Goal: Information Seeking & Learning: Find specific fact

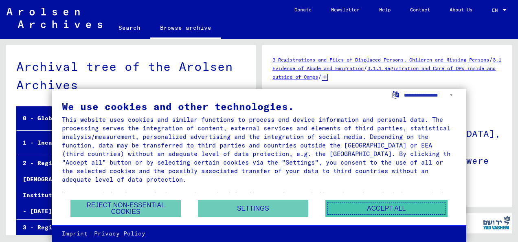
click at [347, 207] on button "Accept all" at bounding box center [386, 208] width 122 height 17
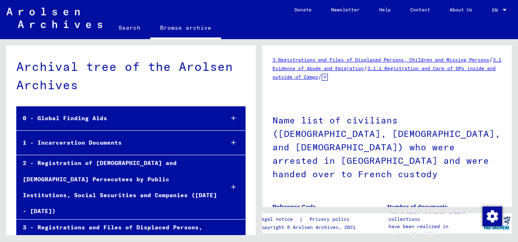
click at [366, 140] on h1 "Name list of civilians ([DEMOGRAPHIC_DATA], [DEMOGRAPHIC_DATA], and [DEMOGRAPHI…" at bounding box center [386, 146] width 229 height 90
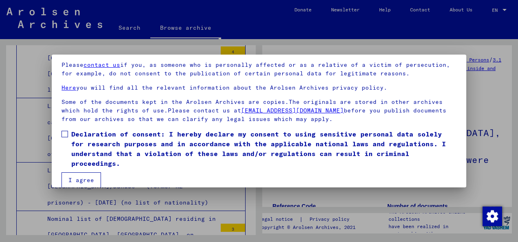
scroll to position [65, 0]
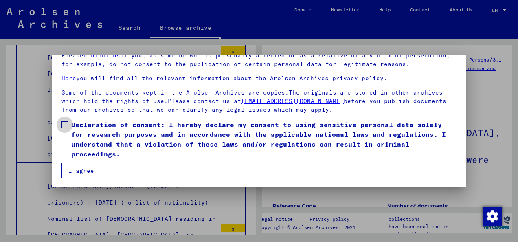
click at [63, 128] on label "Declaration of consent: I hereby declare my consent to using sensitive personal…" at bounding box center [258, 139] width 395 height 39
click at [80, 166] on button "I agree" at bounding box center [80, 170] width 39 height 15
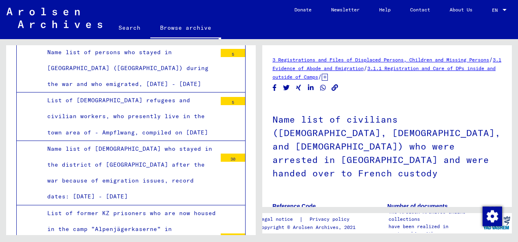
scroll to position [12299, 0]
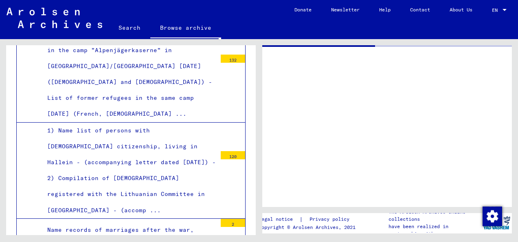
scroll to position [12299, 0]
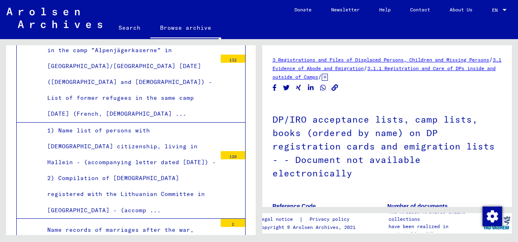
click at [404, 150] on h1 "DP/IRO acceptance lists, camp lists, books (ordered by name) on DP registration…" at bounding box center [386, 146] width 229 height 90
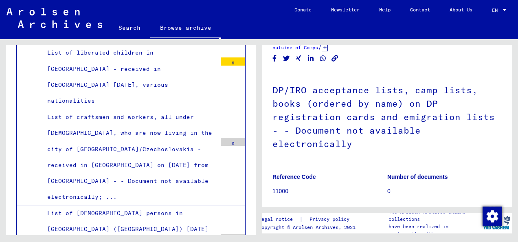
scroll to position [16517, 0]
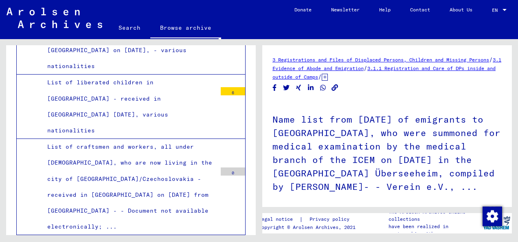
click at [350, 124] on h1 "Name list from [DATE] of emigrants to [GEOGRAPHIC_DATA], who were summoned for …" at bounding box center [386, 152] width 229 height 103
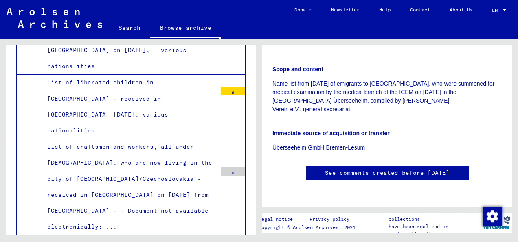
scroll to position [228, 0]
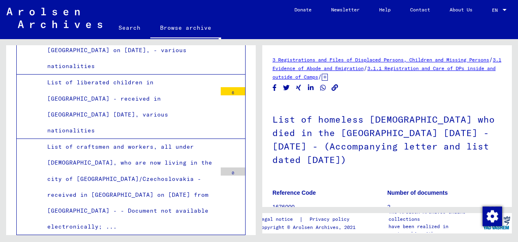
click at [309, 119] on h1 "List of homeless [DEMOGRAPHIC_DATA] who died in the [GEOGRAPHIC_DATA] [DATE] - …" at bounding box center [386, 139] width 229 height 76
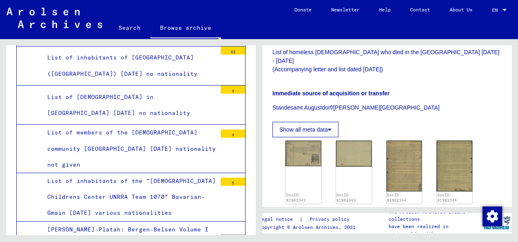
scroll to position [17172, 0]
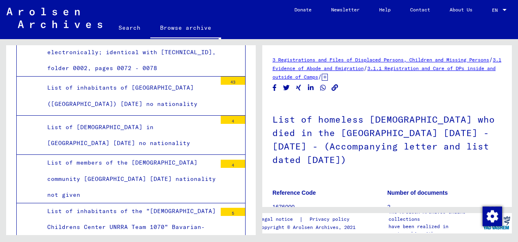
scroll to position [17172, 0]
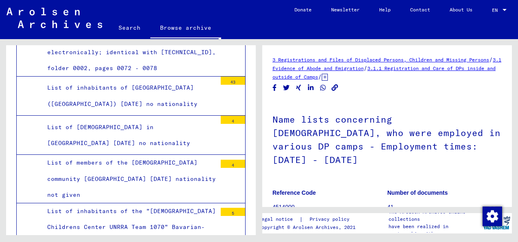
click at [315, 146] on h1 "Name lists concerning [DEMOGRAPHIC_DATA], who were employed in various DP camps…" at bounding box center [386, 139] width 229 height 76
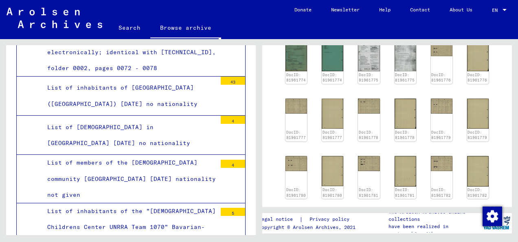
scroll to position [293, 0]
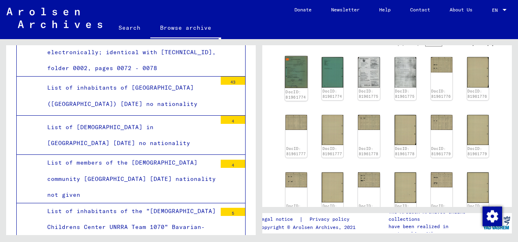
click at [294, 62] on img at bounding box center [296, 72] width 23 height 32
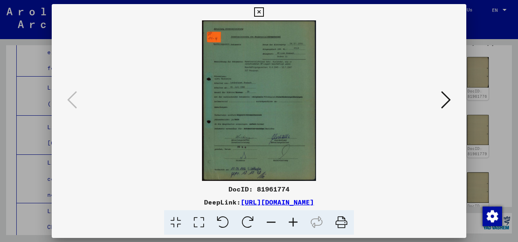
click at [293, 220] on icon at bounding box center [293, 222] width 22 height 25
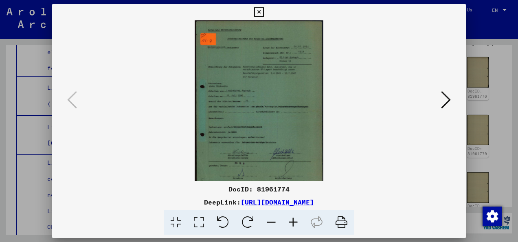
click at [293, 220] on icon at bounding box center [293, 222] width 22 height 25
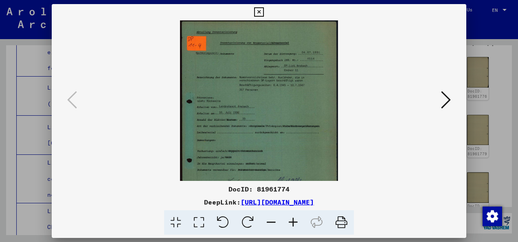
click at [293, 220] on icon at bounding box center [293, 222] width 22 height 25
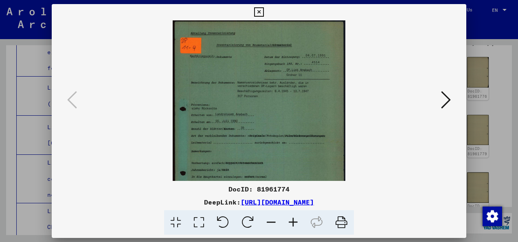
click at [293, 220] on icon at bounding box center [293, 222] width 22 height 25
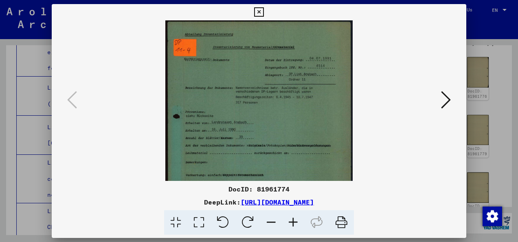
click at [293, 220] on icon at bounding box center [293, 222] width 22 height 25
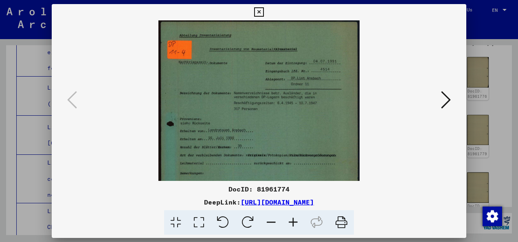
drag, startPoint x: 271, startPoint y: 140, endPoint x: 271, endPoint y: 96, distance: 44.8
click at [271, 96] on img at bounding box center [258, 161] width 201 height 282
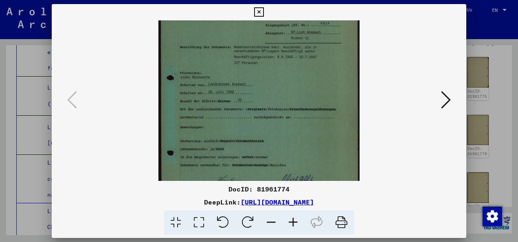
scroll to position [69, 0]
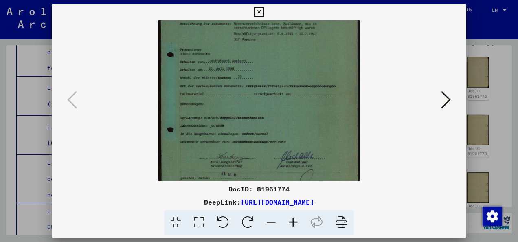
drag, startPoint x: 271, startPoint y: 129, endPoint x: 272, endPoint y: 107, distance: 22.8
click at [272, 107] on img at bounding box center [258, 92] width 201 height 282
click at [461, 98] on div at bounding box center [259, 100] width 414 height 160
click at [449, 98] on icon at bounding box center [446, 100] width 10 height 20
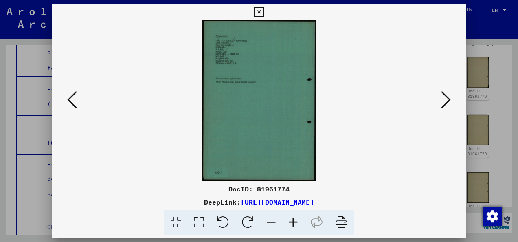
click at [449, 98] on icon at bounding box center [446, 100] width 10 height 20
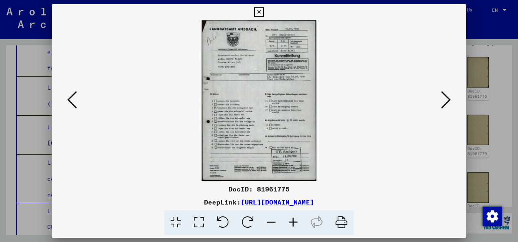
click at [441, 98] on icon at bounding box center [446, 100] width 10 height 20
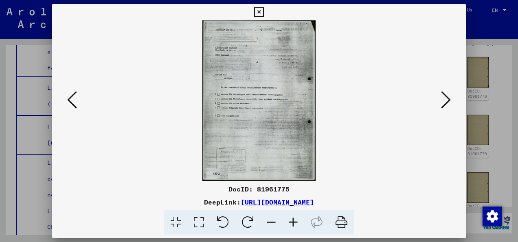
click at [441, 98] on icon at bounding box center [446, 100] width 10 height 20
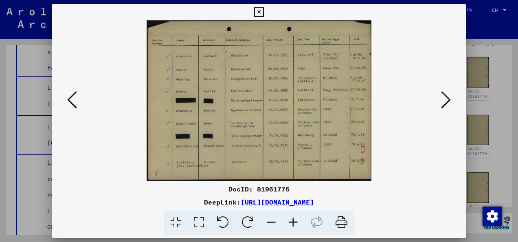
click at [441, 98] on icon at bounding box center [446, 100] width 10 height 20
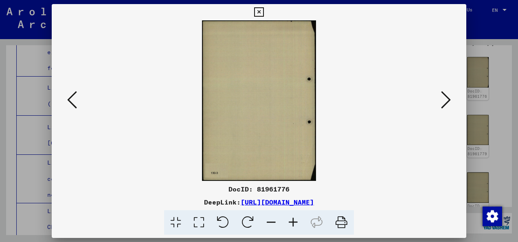
click at [441, 98] on icon at bounding box center [446, 100] width 10 height 20
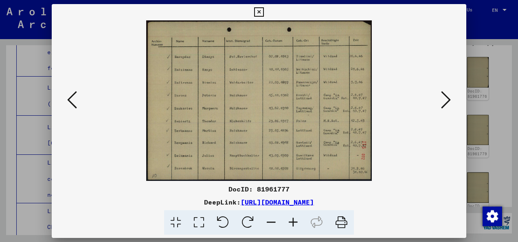
click at [441, 98] on icon at bounding box center [446, 100] width 10 height 20
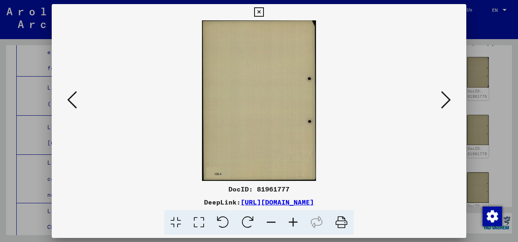
click at [441, 98] on icon at bounding box center [446, 100] width 10 height 20
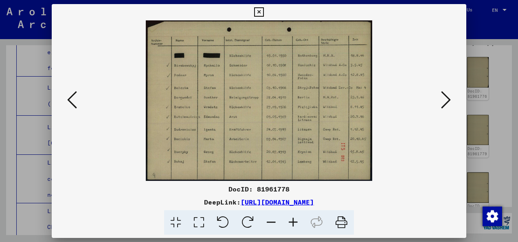
click at [441, 98] on icon at bounding box center [446, 100] width 10 height 20
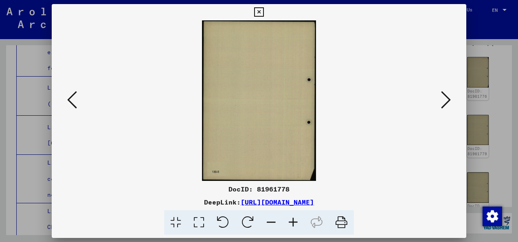
click at [441, 98] on icon at bounding box center [446, 100] width 10 height 20
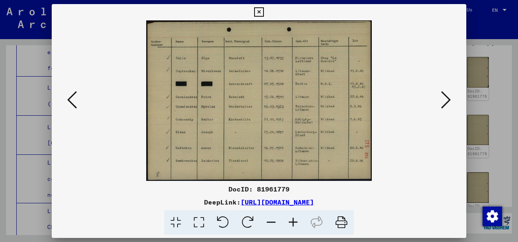
click at [441, 98] on icon at bounding box center [446, 100] width 10 height 20
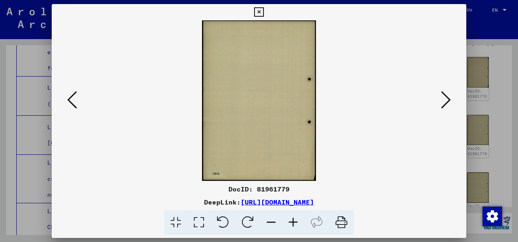
click at [441, 98] on icon at bounding box center [446, 100] width 10 height 20
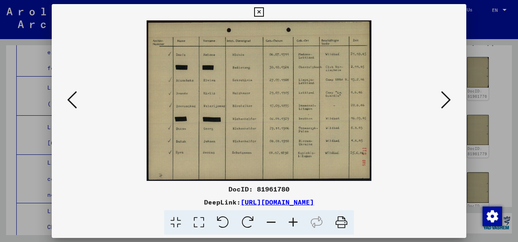
click at [441, 98] on icon at bounding box center [446, 100] width 10 height 20
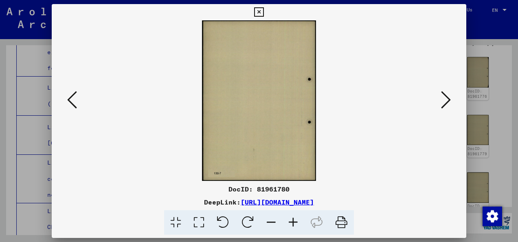
click at [441, 98] on icon at bounding box center [446, 100] width 10 height 20
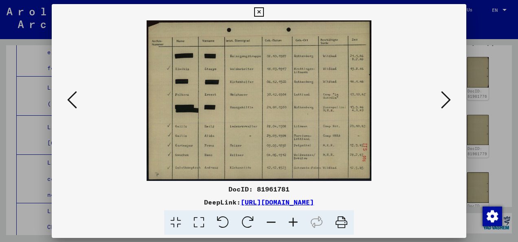
click at [441, 98] on icon at bounding box center [446, 100] width 10 height 20
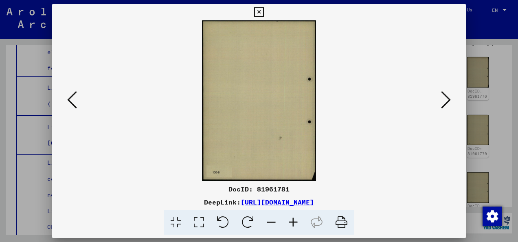
click at [77, 99] on button at bounding box center [72, 100] width 15 height 23
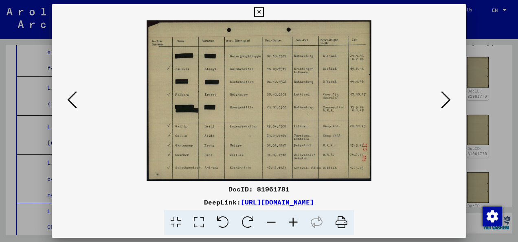
click at [449, 105] on icon at bounding box center [446, 100] width 10 height 20
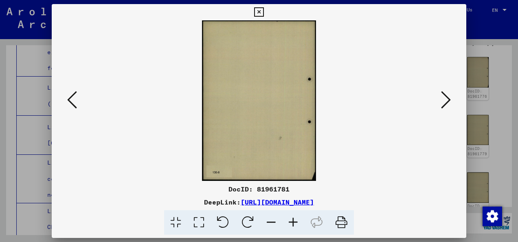
click at [449, 105] on icon at bounding box center [446, 100] width 10 height 20
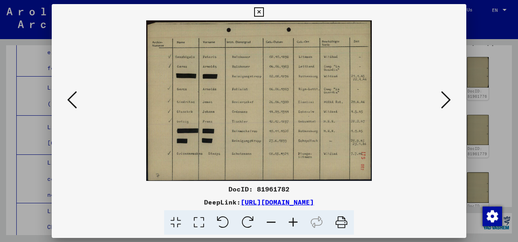
click at [449, 105] on icon at bounding box center [446, 100] width 10 height 20
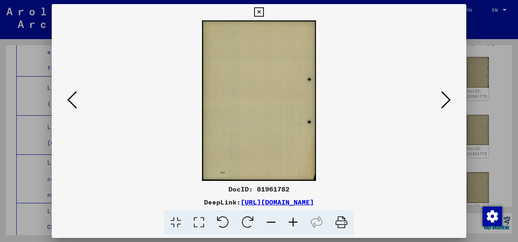
click at [449, 105] on icon at bounding box center [446, 100] width 10 height 20
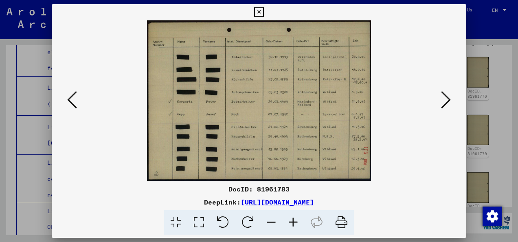
click at [449, 105] on icon at bounding box center [446, 100] width 10 height 20
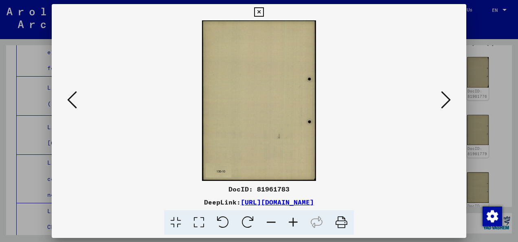
click at [449, 105] on icon at bounding box center [446, 100] width 10 height 20
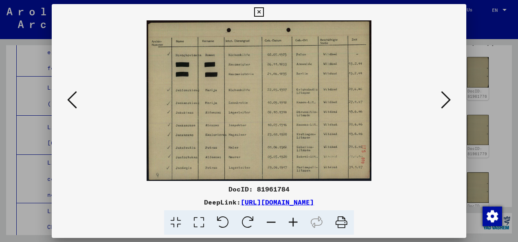
click at [449, 105] on icon at bounding box center [446, 100] width 10 height 20
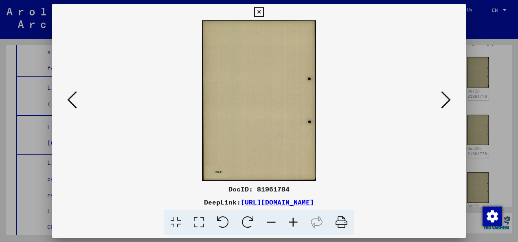
click at [449, 105] on icon at bounding box center [446, 100] width 10 height 20
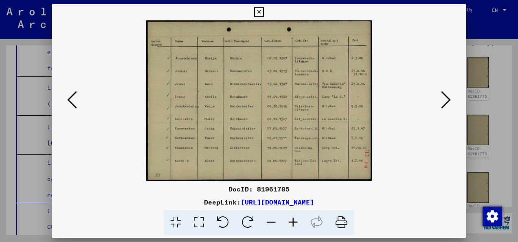
click at [449, 105] on icon at bounding box center [446, 100] width 10 height 20
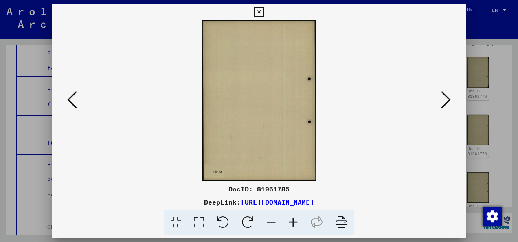
click at [449, 105] on icon at bounding box center [446, 100] width 10 height 20
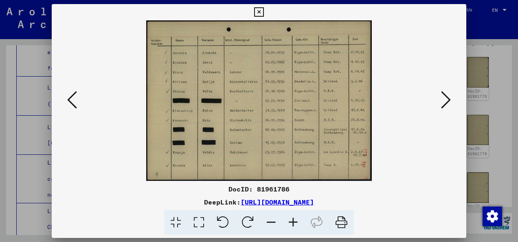
click at [74, 94] on icon at bounding box center [72, 100] width 10 height 20
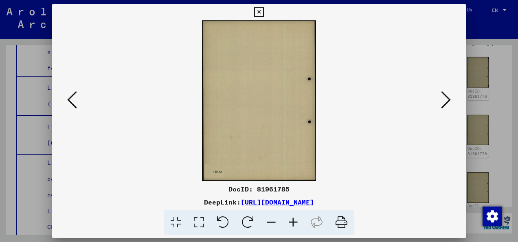
click at [70, 107] on icon at bounding box center [72, 100] width 10 height 20
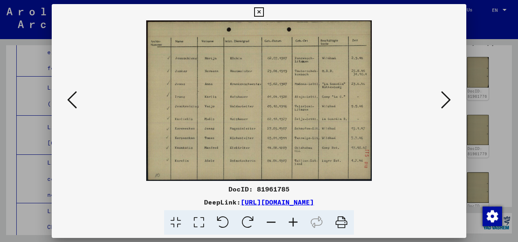
click at [447, 98] on icon at bounding box center [446, 100] width 10 height 20
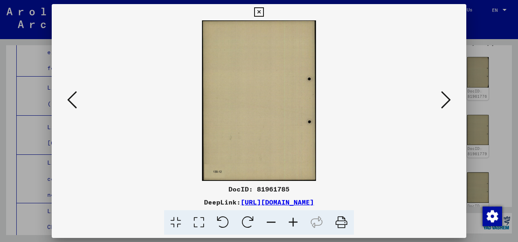
click at [447, 98] on icon at bounding box center [446, 100] width 10 height 20
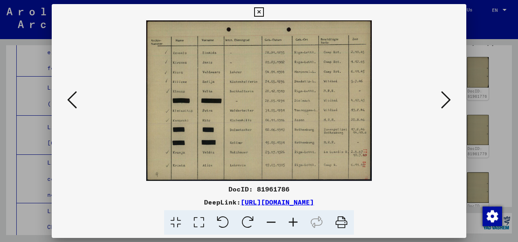
click at [447, 98] on icon at bounding box center [446, 100] width 10 height 20
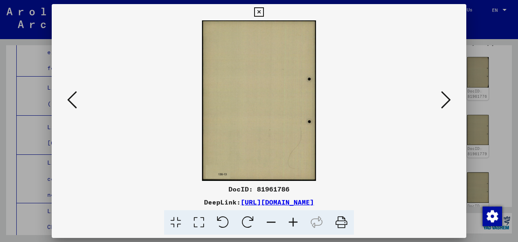
click at [447, 98] on icon at bounding box center [446, 100] width 10 height 20
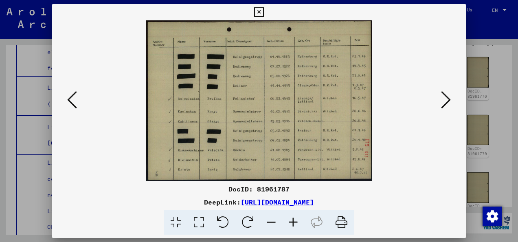
click at [447, 98] on icon at bounding box center [446, 100] width 10 height 20
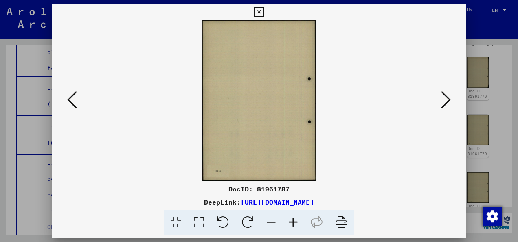
click at [447, 98] on icon at bounding box center [446, 100] width 10 height 20
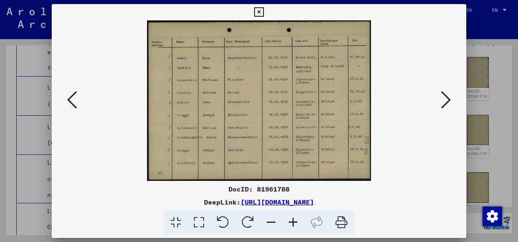
click at [447, 98] on icon at bounding box center [446, 100] width 10 height 20
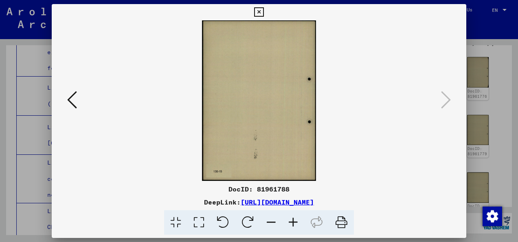
click at [254, 12] on icon at bounding box center [258, 12] width 9 height 10
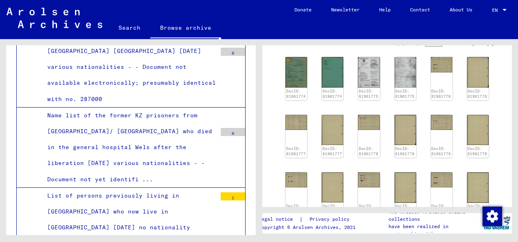
scroll to position [17887, 0]
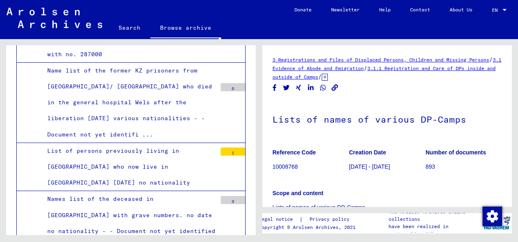
scroll to position [17903, 0]
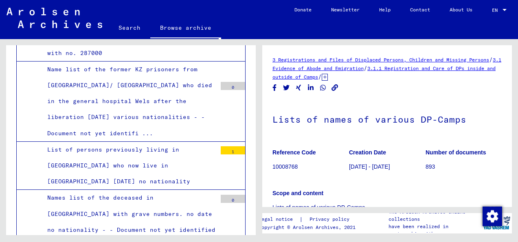
click at [381, 120] on h1 "Lists of names of various DP-Camps" at bounding box center [386, 119] width 229 height 36
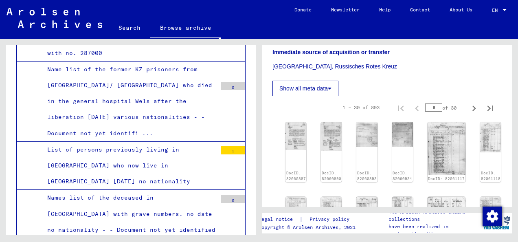
scroll to position [212, 0]
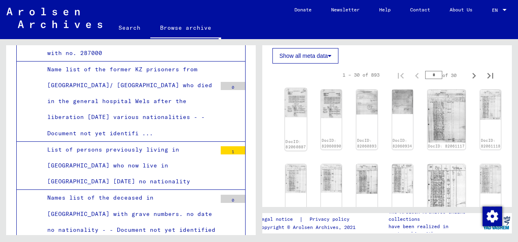
click at [292, 104] on img at bounding box center [296, 102] width 22 height 29
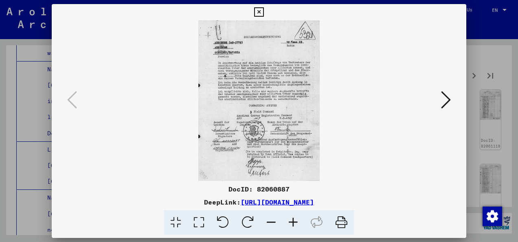
click at [291, 221] on icon at bounding box center [293, 222] width 22 height 25
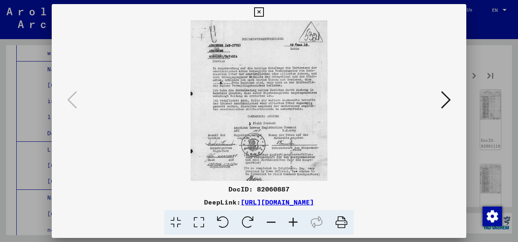
click at [291, 221] on icon at bounding box center [293, 222] width 22 height 25
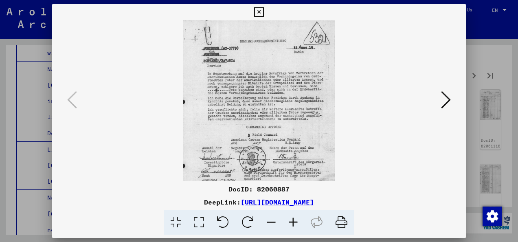
click at [291, 221] on icon at bounding box center [293, 222] width 22 height 25
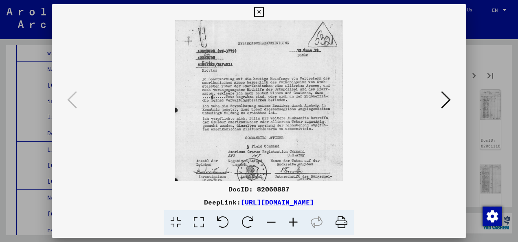
click at [447, 100] on icon at bounding box center [446, 100] width 10 height 20
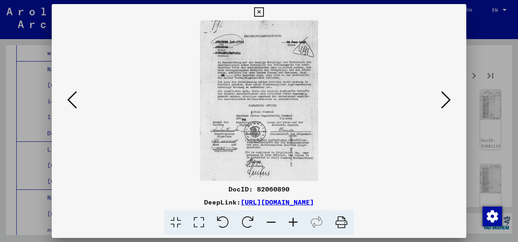
click at [447, 100] on icon at bounding box center [446, 100] width 10 height 20
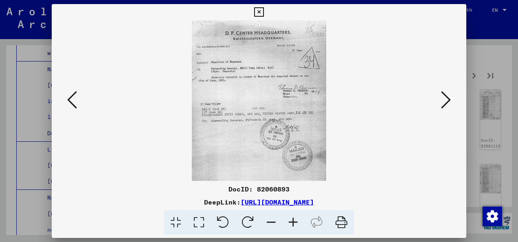
click at [447, 100] on icon at bounding box center [446, 100] width 10 height 20
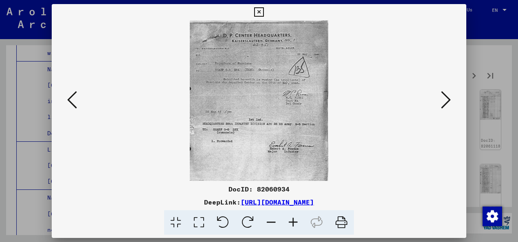
click at [447, 100] on icon at bounding box center [446, 100] width 10 height 20
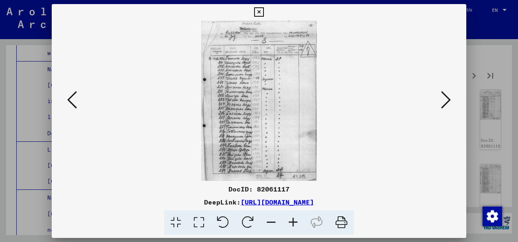
click at [297, 217] on icon at bounding box center [293, 222] width 22 height 25
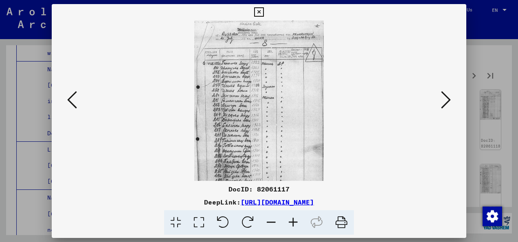
click at [297, 217] on icon at bounding box center [293, 222] width 22 height 25
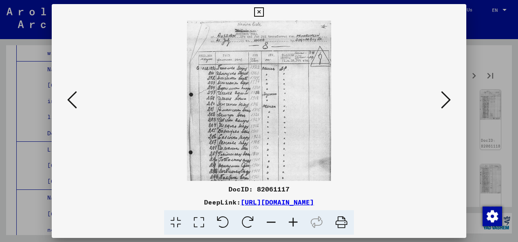
click at [297, 217] on icon at bounding box center [293, 222] width 22 height 25
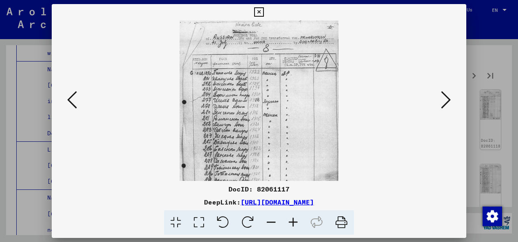
click at [297, 217] on icon at bounding box center [293, 222] width 22 height 25
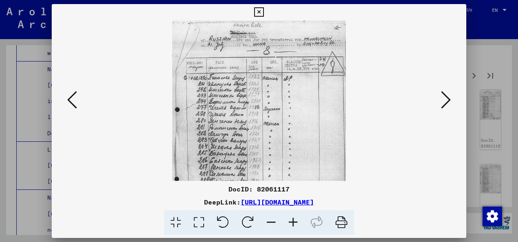
click at [297, 217] on icon at bounding box center [293, 222] width 22 height 25
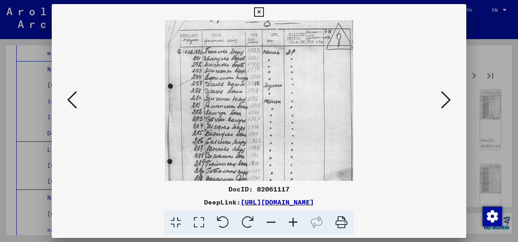
drag, startPoint x: 309, startPoint y: 146, endPoint x: 309, endPoint y: 112, distance: 34.6
click at [309, 112] on img at bounding box center [259, 120] width 188 height 262
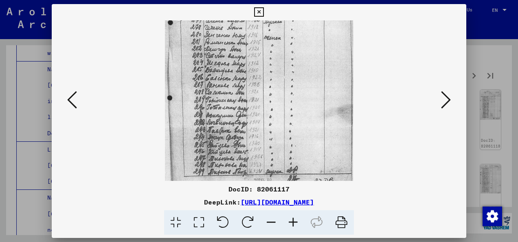
scroll to position [102, 0]
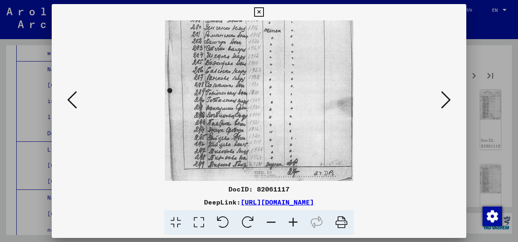
drag, startPoint x: 309, startPoint y: 131, endPoint x: 314, endPoint y: 64, distance: 67.4
click at [314, 64] on img at bounding box center [259, 50] width 188 height 262
click at [436, 103] on div at bounding box center [258, 100] width 359 height 160
click at [445, 103] on icon at bounding box center [446, 100] width 10 height 20
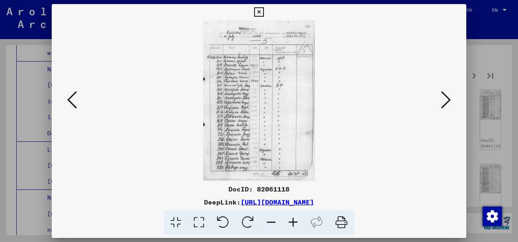
scroll to position [0, 0]
click at [445, 103] on icon at bounding box center [446, 100] width 10 height 20
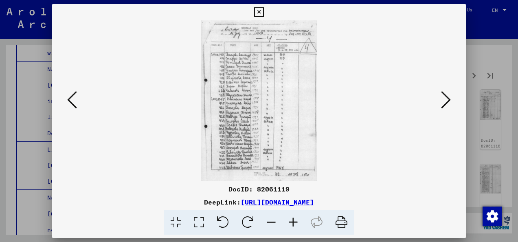
click at [445, 103] on icon at bounding box center [446, 100] width 10 height 20
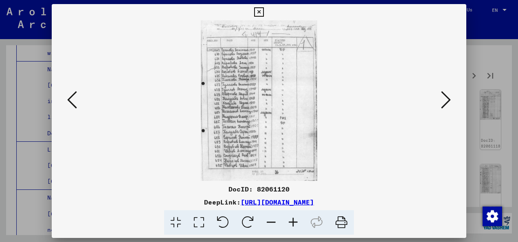
click at [445, 103] on icon at bounding box center [446, 100] width 10 height 20
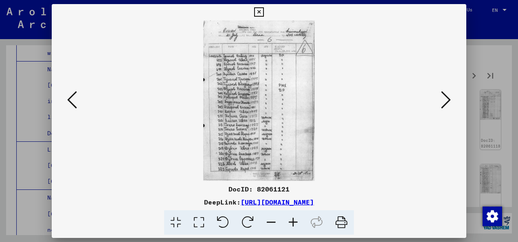
click at [73, 101] on icon at bounding box center [72, 100] width 10 height 20
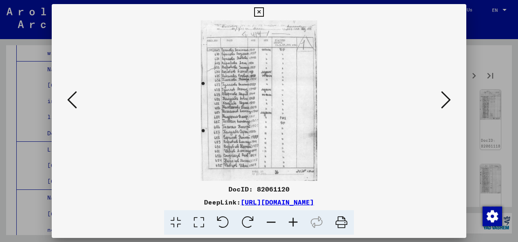
click at [447, 106] on icon at bounding box center [446, 100] width 10 height 20
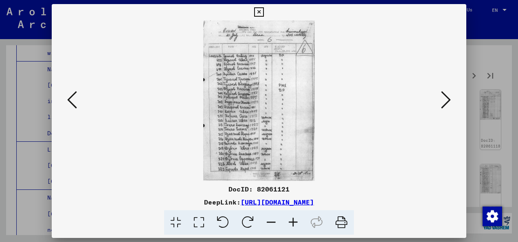
click at [447, 106] on icon at bounding box center [446, 100] width 10 height 20
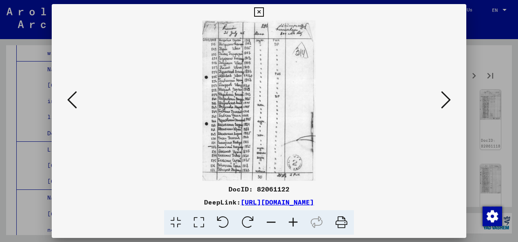
click at [447, 106] on icon at bounding box center [446, 100] width 10 height 20
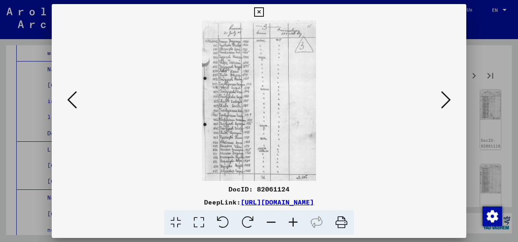
click at [447, 106] on icon at bounding box center [446, 100] width 10 height 20
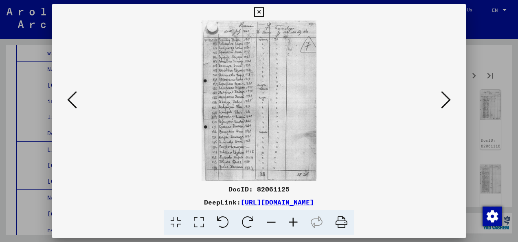
click at [447, 106] on icon at bounding box center [446, 100] width 10 height 20
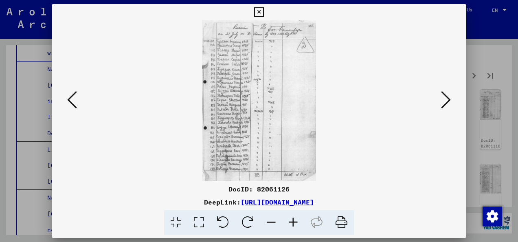
click at [447, 106] on icon at bounding box center [446, 100] width 10 height 20
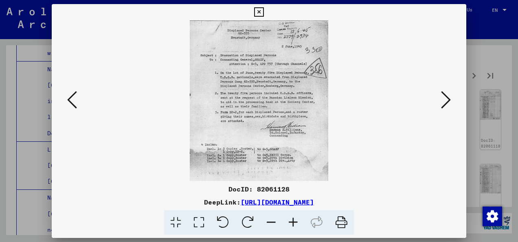
click at [447, 106] on icon at bounding box center [446, 100] width 10 height 20
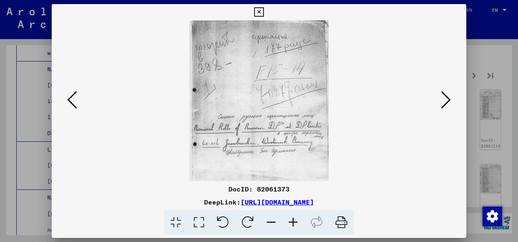
click at [447, 106] on icon at bounding box center [446, 100] width 10 height 20
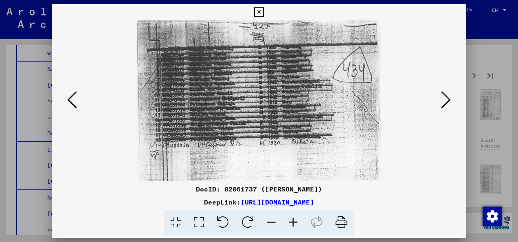
click at [447, 106] on icon at bounding box center [446, 100] width 10 height 20
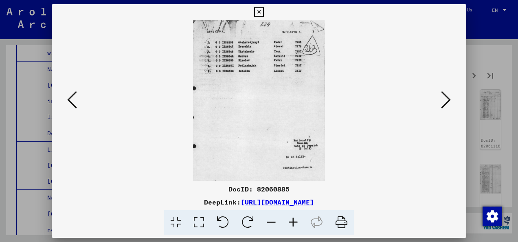
click at [447, 106] on icon at bounding box center [446, 100] width 10 height 20
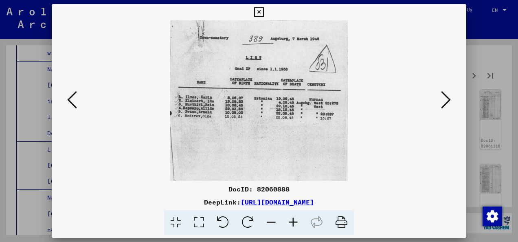
click at [96, 94] on viewer-one-image at bounding box center [258, 100] width 359 height 160
click at [68, 108] on icon at bounding box center [72, 100] width 10 height 20
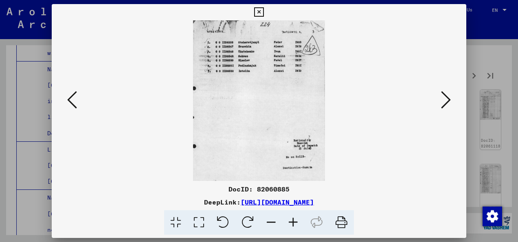
click at [443, 108] on icon at bounding box center [446, 100] width 10 height 20
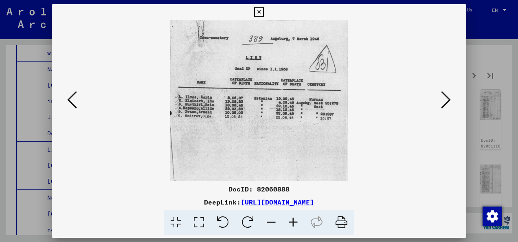
click at [443, 108] on icon at bounding box center [446, 100] width 10 height 20
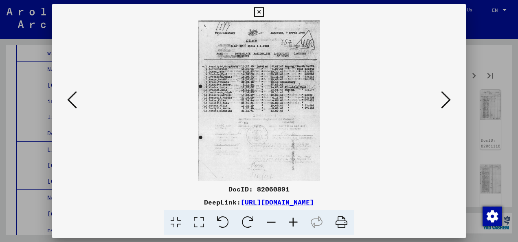
click at [443, 108] on icon at bounding box center [446, 100] width 10 height 20
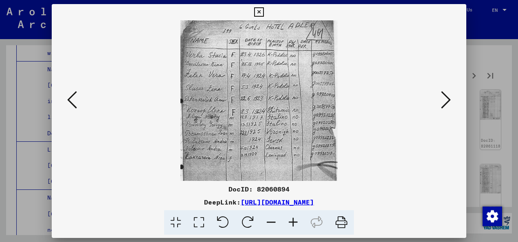
click at [443, 108] on icon at bounding box center [446, 100] width 10 height 20
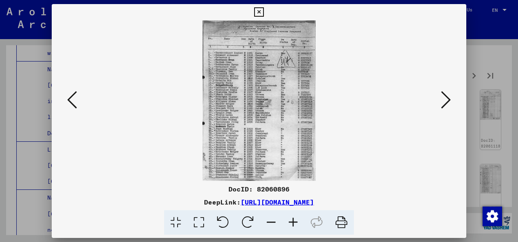
click at [443, 108] on icon at bounding box center [446, 100] width 10 height 20
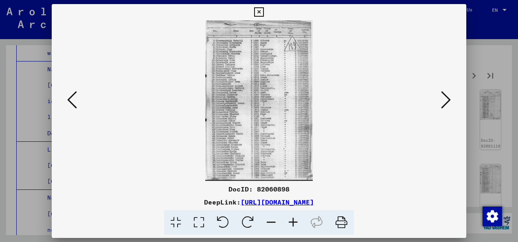
click at [443, 108] on icon at bounding box center [446, 100] width 10 height 20
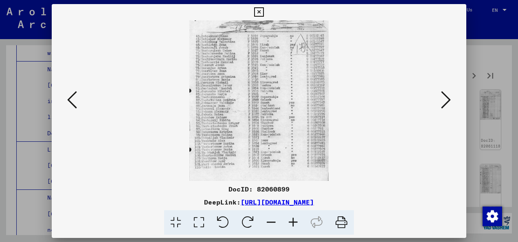
click at [443, 102] on icon at bounding box center [446, 100] width 10 height 20
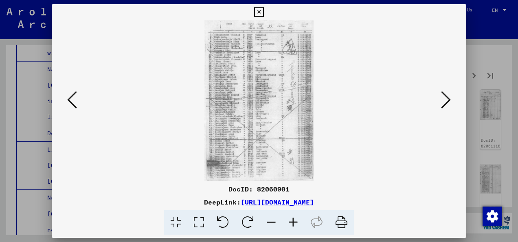
click at [443, 102] on icon at bounding box center [446, 100] width 10 height 20
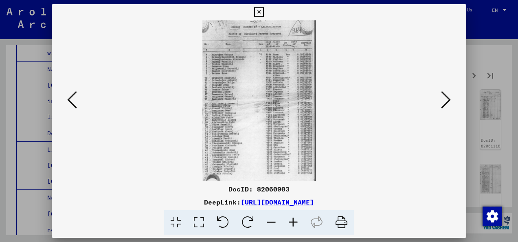
click at [443, 102] on icon at bounding box center [446, 100] width 10 height 20
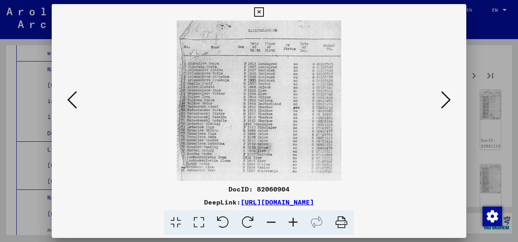
click at [443, 102] on icon at bounding box center [446, 100] width 10 height 20
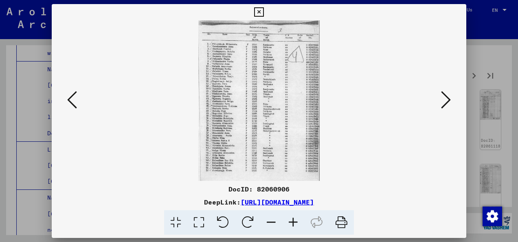
click at [443, 102] on icon at bounding box center [446, 100] width 10 height 20
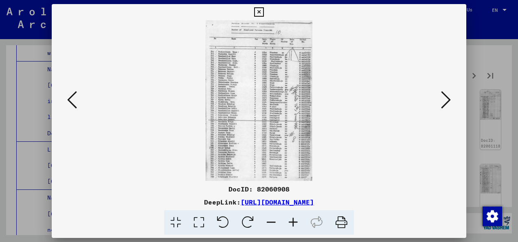
click at [443, 102] on icon at bounding box center [446, 100] width 10 height 20
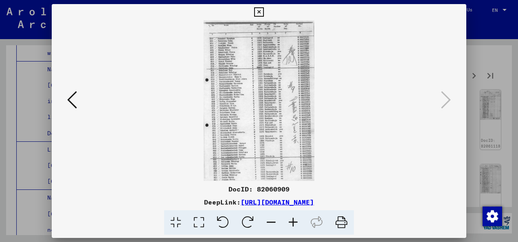
click at [256, 11] on icon at bounding box center [258, 12] width 9 height 10
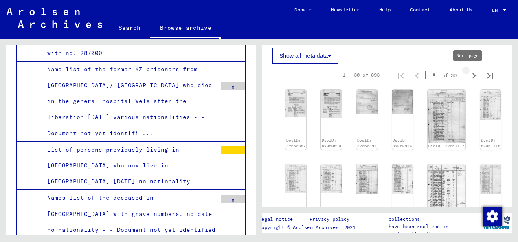
click at [466, 77] on button "Next page" at bounding box center [474, 75] width 16 height 16
type input "*"
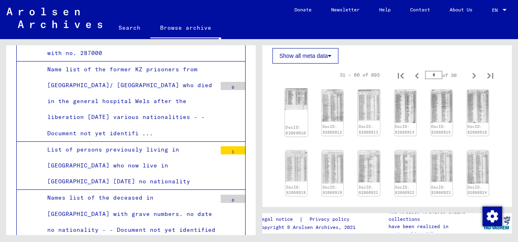
click at [295, 104] on img at bounding box center [296, 98] width 23 height 21
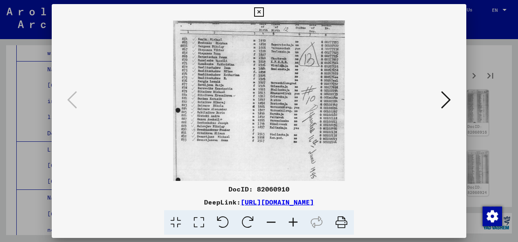
click at [441, 104] on icon at bounding box center [446, 100] width 10 height 20
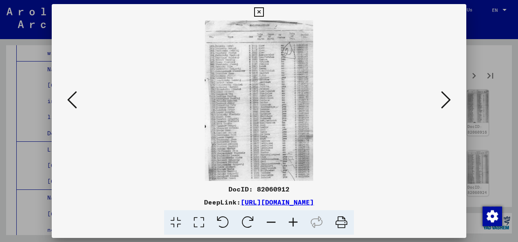
click at [446, 101] on icon at bounding box center [446, 100] width 10 height 20
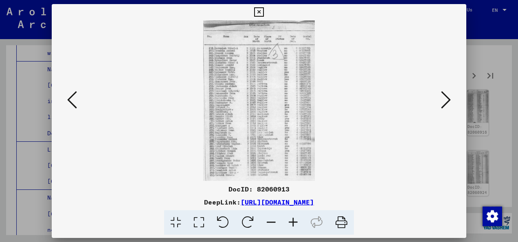
click at [446, 101] on icon at bounding box center [446, 100] width 10 height 20
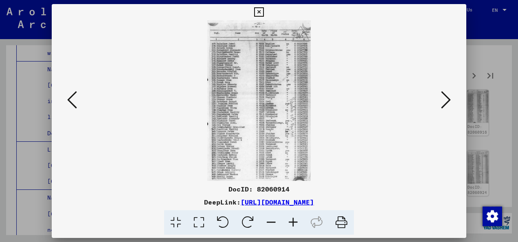
click at [446, 101] on icon at bounding box center [446, 100] width 10 height 20
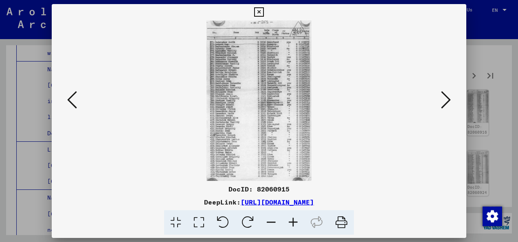
click at [446, 101] on icon at bounding box center [446, 100] width 10 height 20
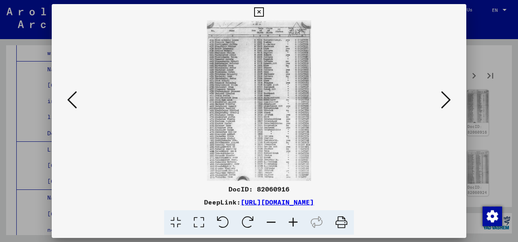
click at [446, 101] on icon at bounding box center [446, 100] width 10 height 20
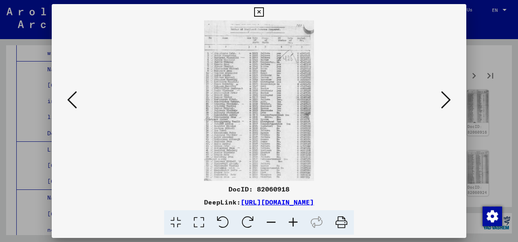
click at [446, 101] on icon at bounding box center [446, 100] width 10 height 20
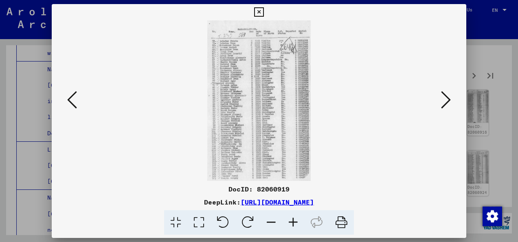
click at [446, 101] on icon at bounding box center [446, 100] width 10 height 20
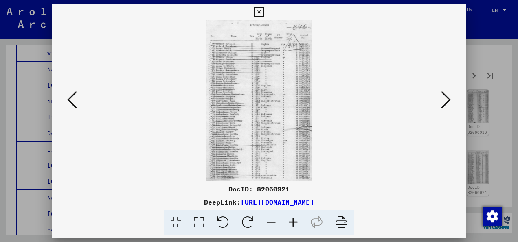
click at [446, 101] on icon at bounding box center [446, 100] width 10 height 20
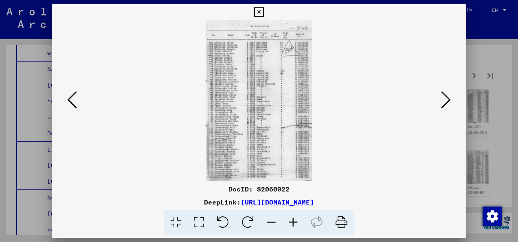
click at [446, 101] on icon at bounding box center [446, 100] width 10 height 20
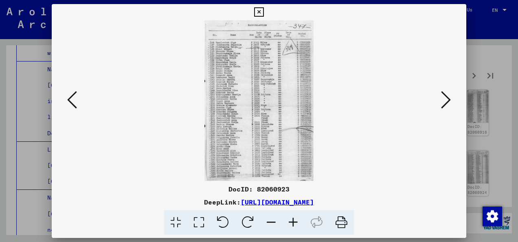
click at [446, 101] on icon at bounding box center [446, 100] width 10 height 20
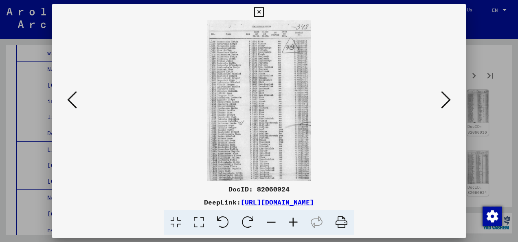
click at [446, 101] on icon at bounding box center [446, 100] width 10 height 20
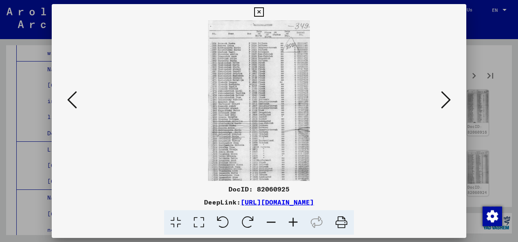
click at [446, 101] on icon at bounding box center [446, 100] width 10 height 20
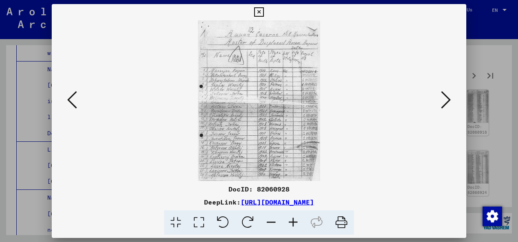
click at [446, 101] on icon at bounding box center [446, 100] width 10 height 20
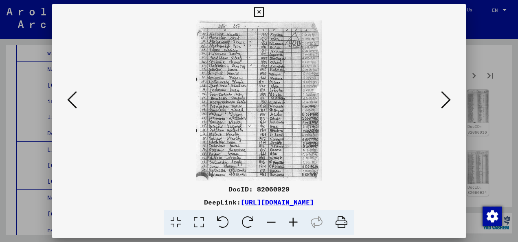
click at [446, 101] on icon at bounding box center [446, 100] width 10 height 20
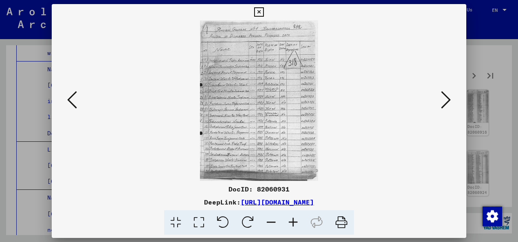
click at [446, 101] on icon at bounding box center [446, 100] width 10 height 20
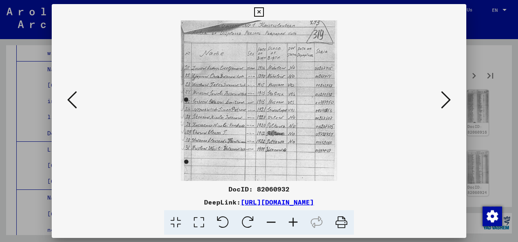
click at [441, 102] on icon at bounding box center [446, 100] width 10 height 20
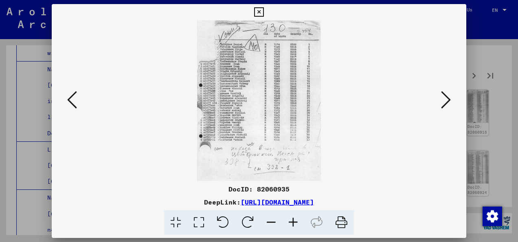
click at [441, 102] on icon at bounding box center [446, 100] width 10 height 20
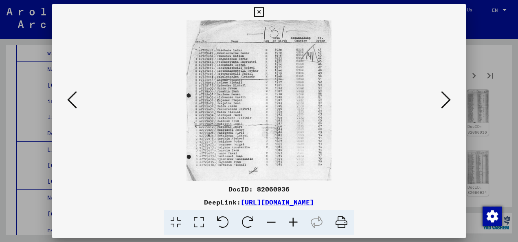
click at [441, 102] on icon at bounding box center [446, 100] width 10 height 20
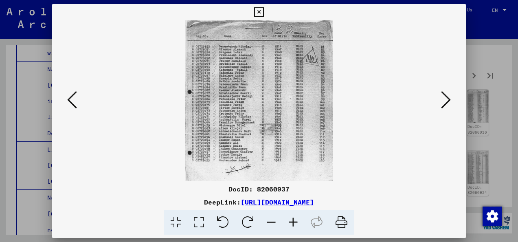
click at [441, 102] on icon at bounding box center [446, 100] width 10 height 20
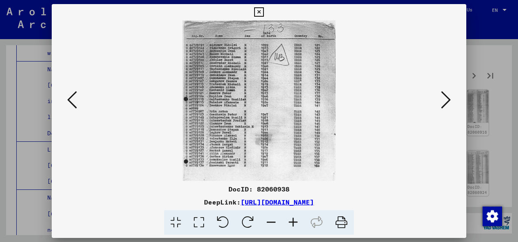
click at [441, 102] on icon at bounding box center [446, 100] width 10 height 20
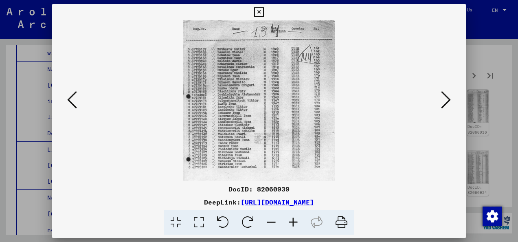
click at [441, 102] on icon at bounding box center [446, 100] width 10 height 20
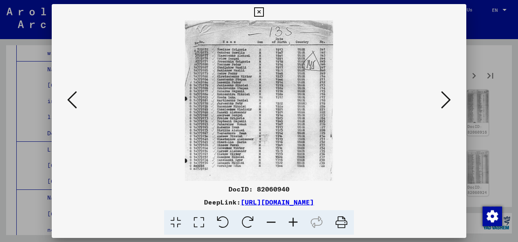
click at [441, 102] on icon at bounding box center [446, 100] width 10 height 20
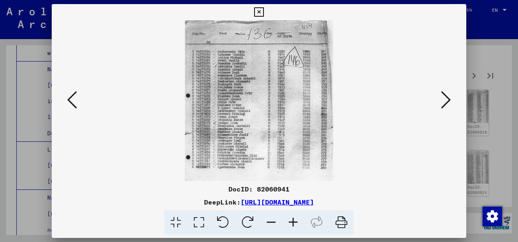
click at [68, 104] on icon at bounding box center [72, 100] width 10 height 20
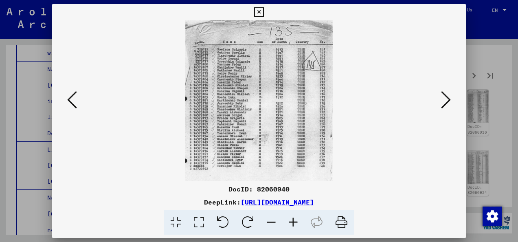
click at [68, 104] on icon at bounding box center [72, 100] width 10 height 20
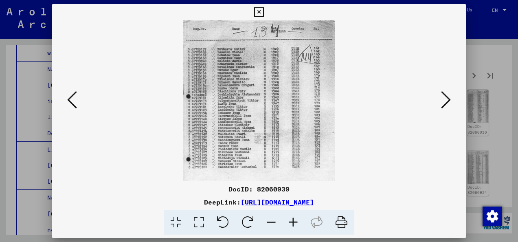
click at [407, 69] on img at bounding box center [258, 100] width 359 height 160
click at [447, 109] on icon at bounding box center [446, 100] width 10 height 20
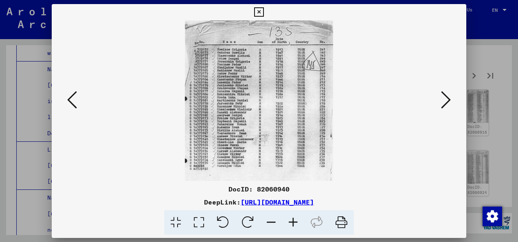
click at [447, 109] on icon at bounding box center [446, 100] width 10 height 20
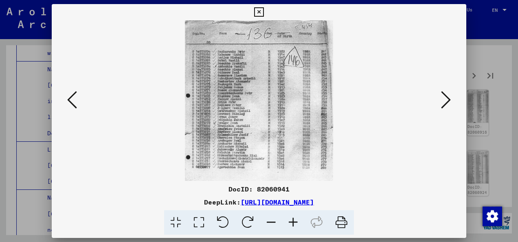
click at [447, 109] on icon at bounding box center [446, 100] width 10 height 20
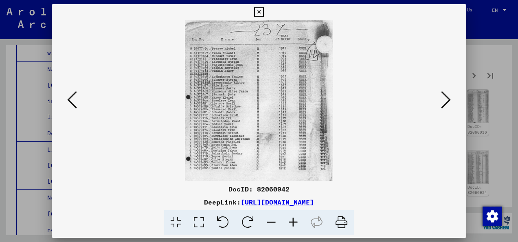
click at [447, 109] on icon at bounding box center [446, 100] width 10 height 20
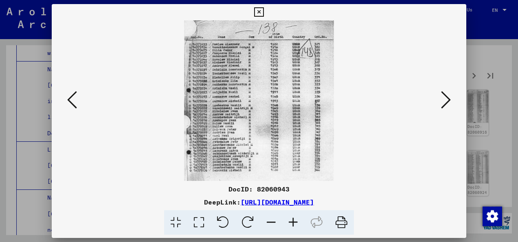
click at [447, 109] on icon at bounding box center [446, 100] width 10 height 20
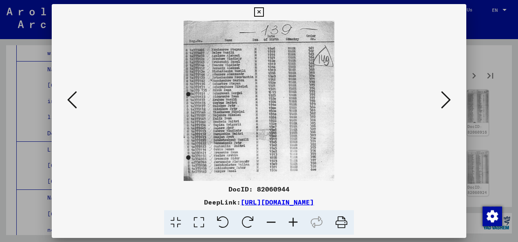
click at [447, 109] on icon at bounding box center [446, 100] width 10 height 20
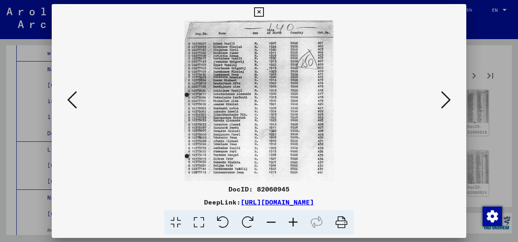
click at [447, 109] on icon at bounding box center [446, 100] width 10 height 20
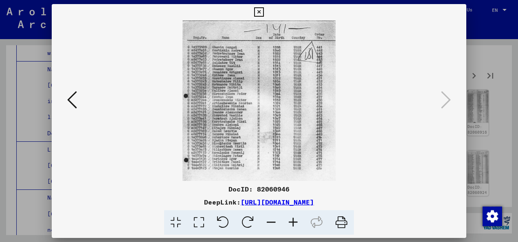
click at [254, 9] on icon at bounding box center [258, 12] width 9 height 10
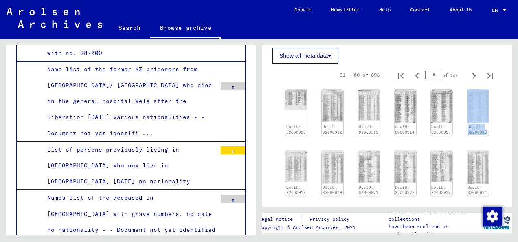
drag, startPoint x: 504, startPoint y: 99, endPoint x: 507, endPoint y: 139, distance: 40.4
click at [507, 139] on div "3 Registrations and Files of Displaced Persons, Children and Missing Persons / …" at bounding box center [387, 126] width 250 height 162
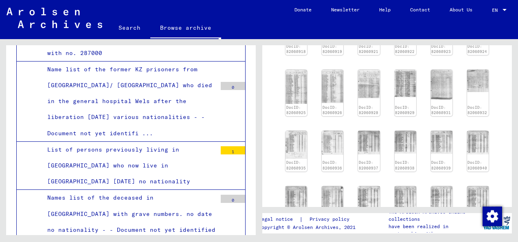
scroll to position [494, 0]
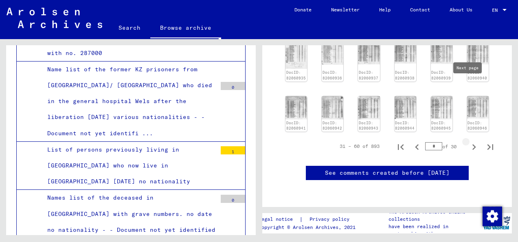
click at [468, 141] on icon "Next page" at bounding box center [473, 146] width 11 height 11
type input "*"
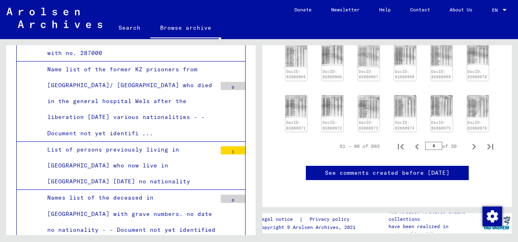
scroll to position [518, 0]
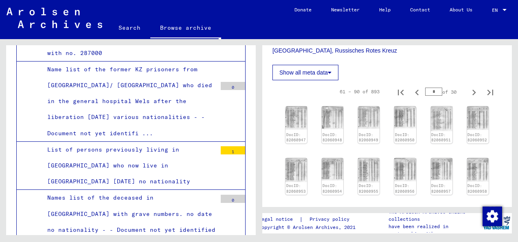
scroll to position [209, 0]
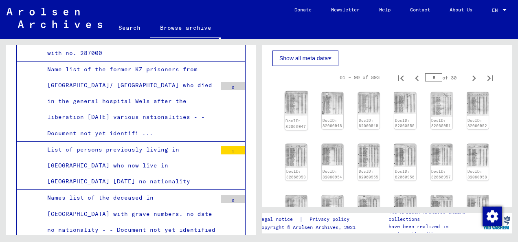
click at [300, 98] on img at bounding box center [296, 103] width 23 height 24
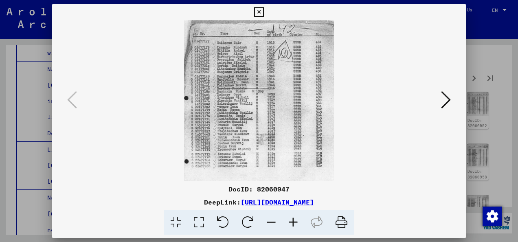
click at [444, 101] on icon at bounding box center [446, 100] width 10 height 20
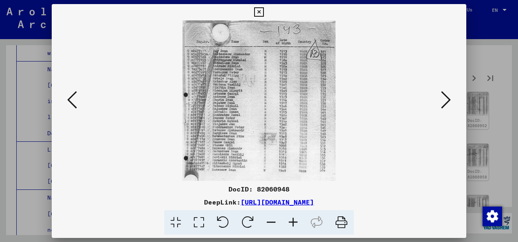
click at [444, 101] on icon at bounding box center [446, 100] width 10 height 20
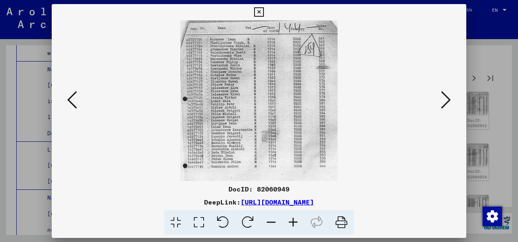
click at [444, 101] on icon at bounding box center [446, 100] width 10 height 20
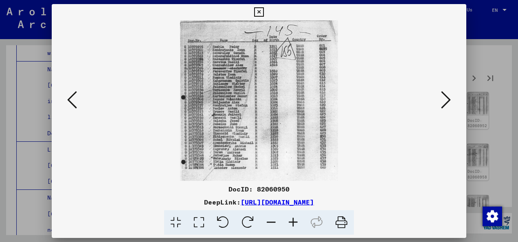
click at [444, 101] on icon at bounding box center [446, 100] width 10 height 20
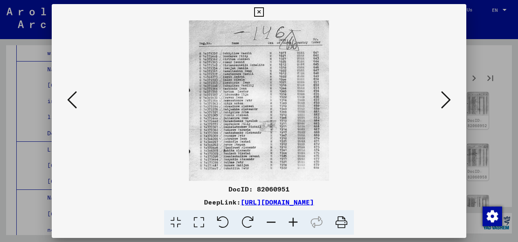
click at [444, 101] on icon at bounding box center [446, 100] width 10 height 20
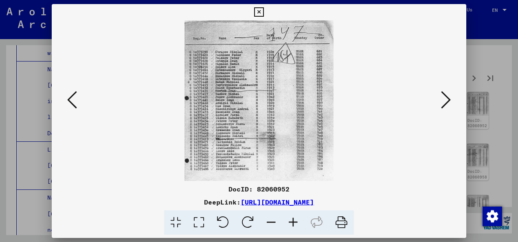
click at [444, 101] on icon at bounding box center [446, 100] width 10 height 20
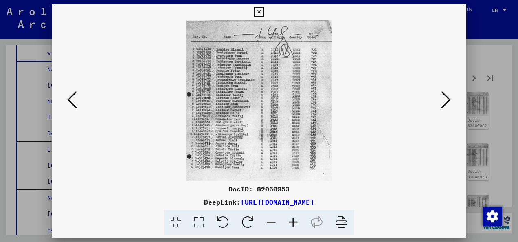
click at [444, 101] on icon at bounding box center [446, 100] width 10 height 20
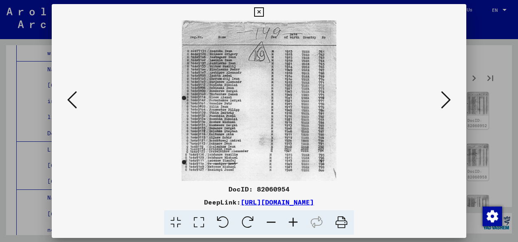
click at [444, 101] on icon at bounding box center [446, 100] width 10 height 20
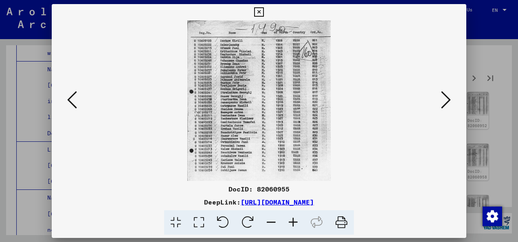
click at [444, 101] on icon at bounding box center [446, 100] width 10 height 20
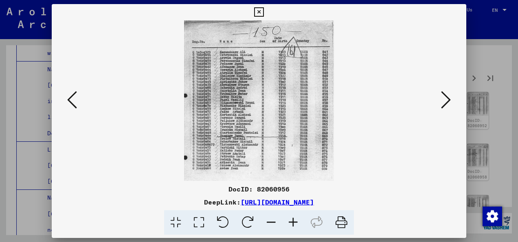
click at [444, 101] on icon at bounding box center [446, 100] width 10 height 20
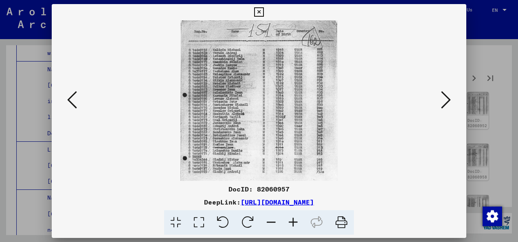
click at [444, 101] on icon at bounding box center [446, 100] width 10 height 20
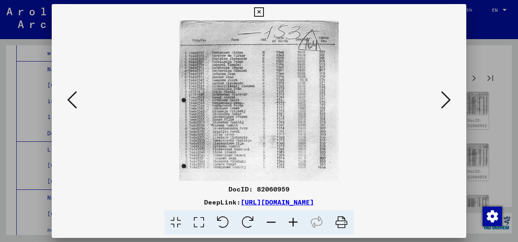
click at [444, 101] on icon at bounding box center [446, 100] width 10 height 20
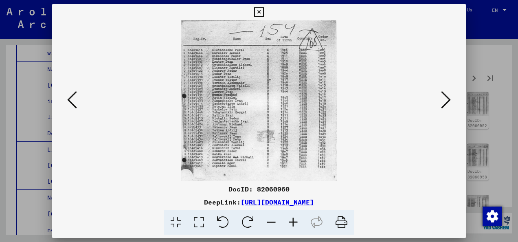
click at [444, 101] on icon at bounding box center [446, 100] width 10 height 20
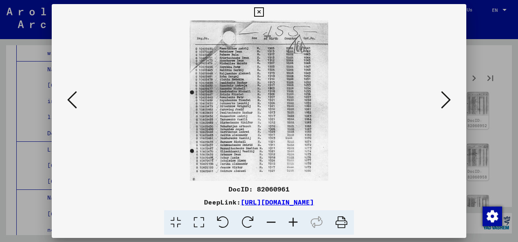
click at [444, 101] on icon at bounding box center [446, 100] width 10 height 20
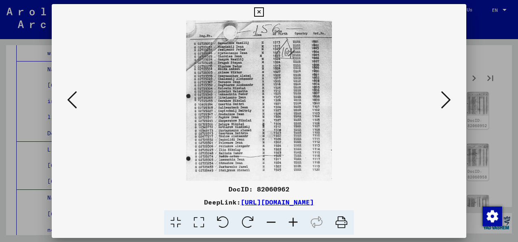
click at [444, 101] on icon at bounding box center [446, 100] width 10 height 20
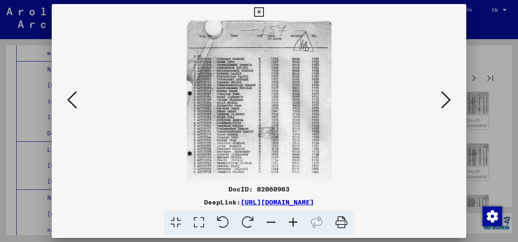
click at [444, 101] on icon at bounding box center [446, 100] width 10 height 20
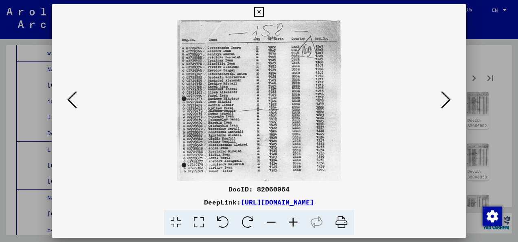
click at [444, 101] on icon at bounding box center [446, 100] width 10 height 20
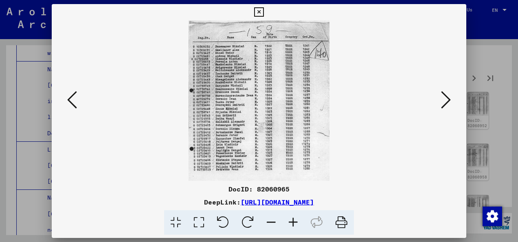
click at [444, 101] on icon at bounding box center [446, 100] width 10 height 20
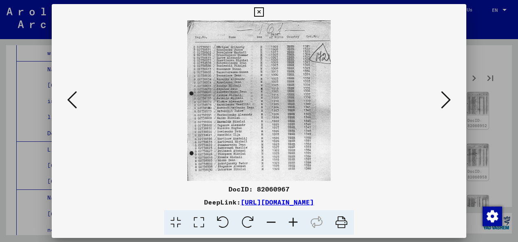
click at [444, 101] on icon at bounding box center [446, 100] width 10 height 20
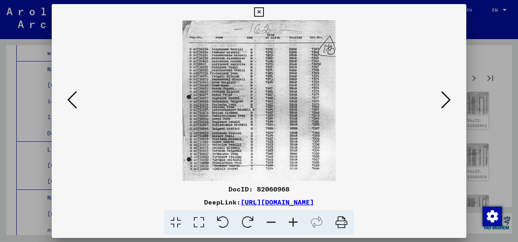
click at [444, 101] on icon at bounding box center [446, 100] width 10 height 20
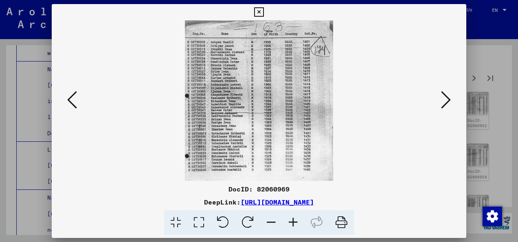
click at [444, 101] on icon at bounding box center [446, 100] width 10 height 20
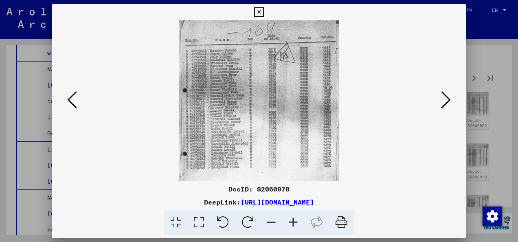
click at [444, 101] on icon at bounding box center [446, 100] width 10 height 20
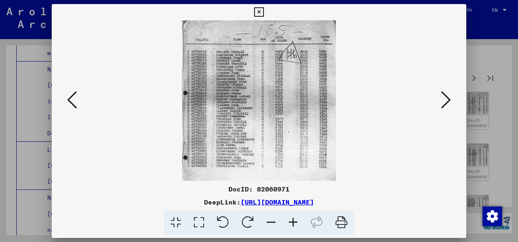
click at [444, 101] on icon at bounding box center [446, 100] width 10 height 20
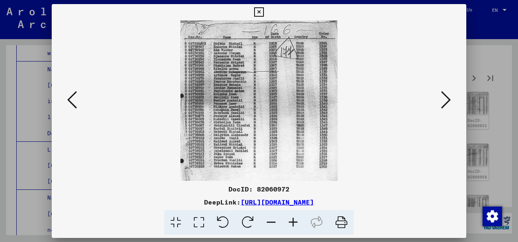
click at [444, 101] on icon at bounding box center [446, 100] width 10 height 20
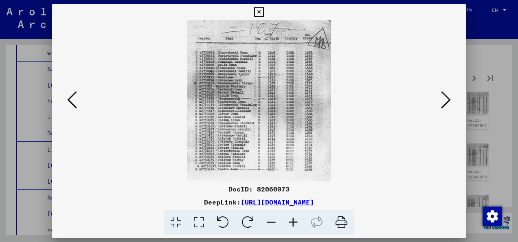
click at [444, 101] on icon at bounding box center [446, 100] width 10 height 20
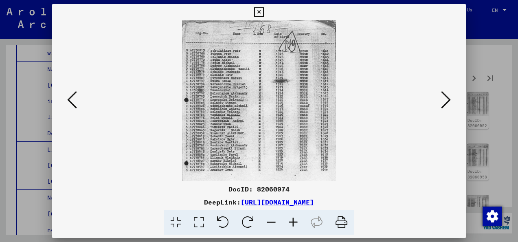
click at [444, 101] on icon at bounding box center [446, 100] width 10 height 20
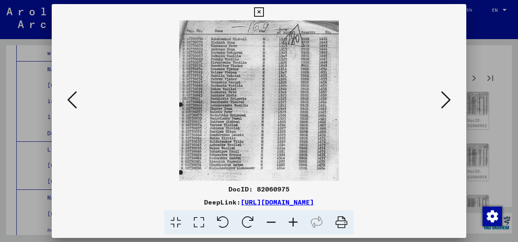
click at [444, 101] on icon at bounding box center [446, 100] width 10 height 20
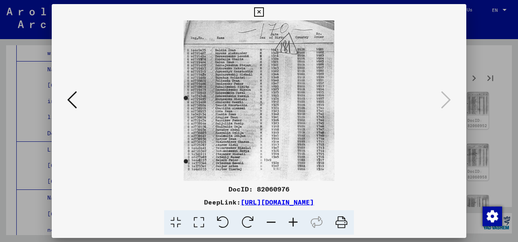
click at [258, 14] on icon at bounding box center [258, 12] width 9 height 10
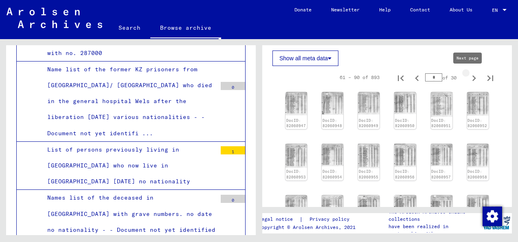
click at [468, 76] on icon "Next page" at bounding box center [473, 77] width 11 height 11
type input "*"
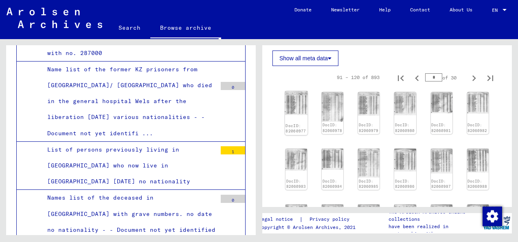
click at [293, 103] on img at bounding box center [296, 103] width 23 height 24
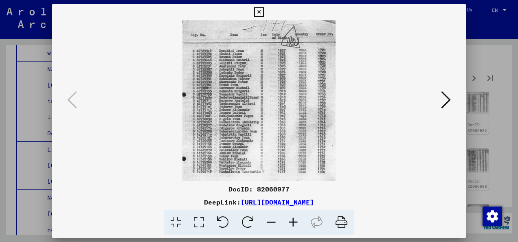
click at [444, 103] on icon at bounding box center [446, 100] width 10 height 20
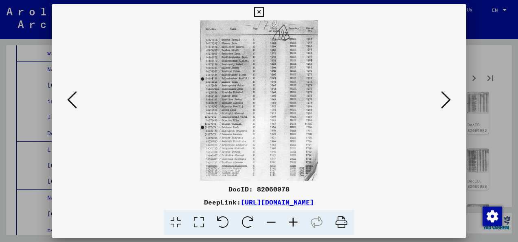
click at [444, 103] on icon at bounding box center [446, 100] width 10 height 20
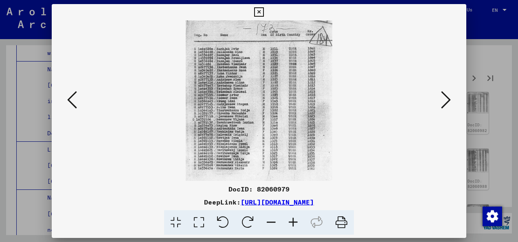
click at [444, 103] on icon at bounding box center [446, 100] width 10 height 20
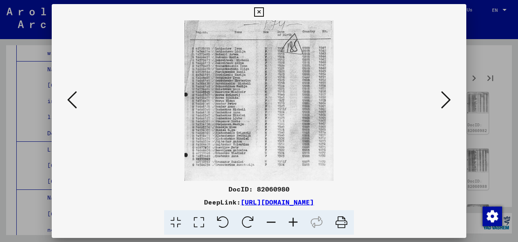
click at [444, 103] on icon at bounding box center [446, 100] width 10 height 20
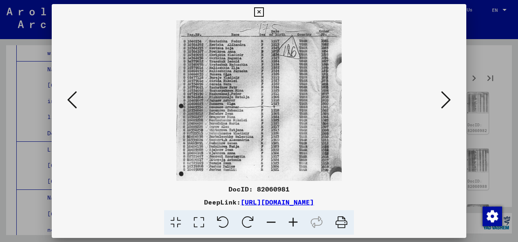
click at [444, 103] on icon at bounding box center [446, 100] width 10 height 20
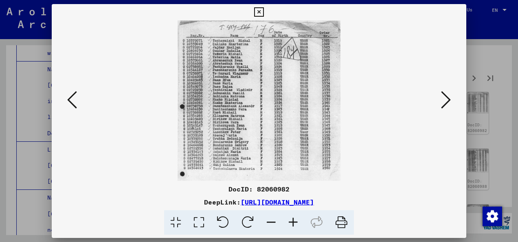
click at [444, 103] on icon at bounding box center [446, 100] width 10 height 20
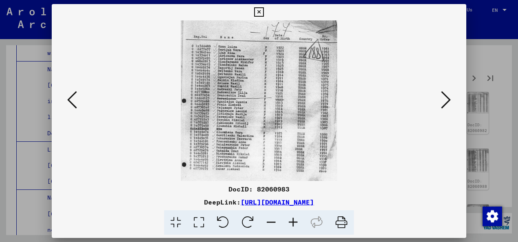
click at [444, 103] on icon at bounding box center [446, 100] width 10 height 20
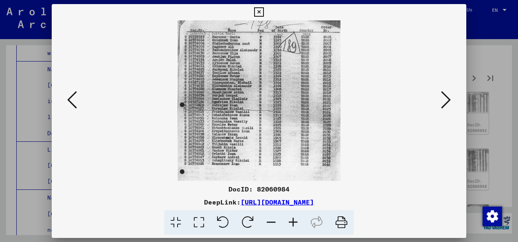
click at [444, 103] on icon at bounding box center [446, 100] width 10 height 20
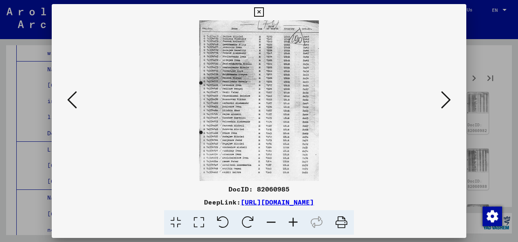
click at [444, 103] on icon at bounding box center [446, 100] width 10 height 20
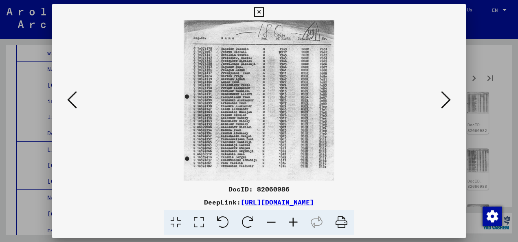
click at [444, 103] on icon at bounding box center [446, 100] width 10 height 20
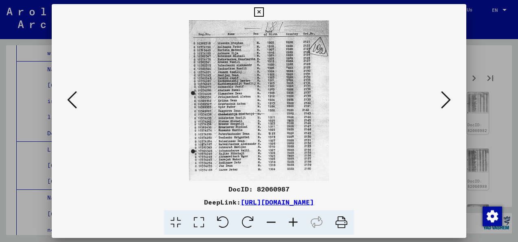
click at [444, 103] on icon at bounding box center [446, 100] width 10 height 20
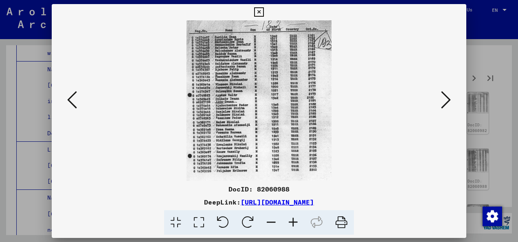
click at [444, 103] on icon at bounding box center [446, 100] width 10 height 20
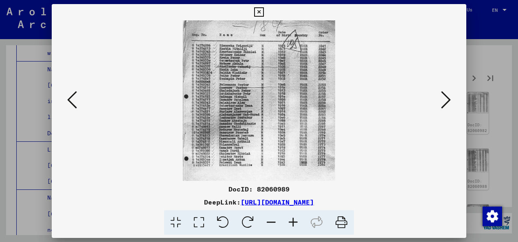
click at [444, 103] on icon at bounding box center [446, 100] width 10 height 20
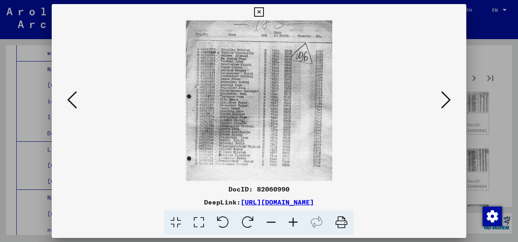
click at [444, 103] on icon at bounding box center [446, 100] width 10 height 20
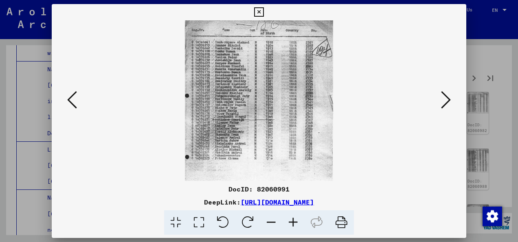
click at [444, 103] on icon at bounding box center [446, 100] width 10 height 20
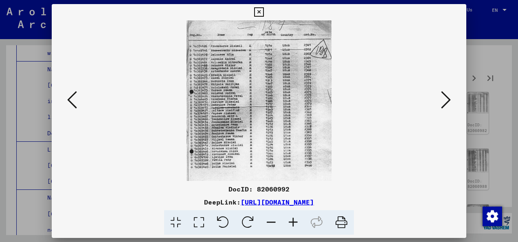
click at [444, 103] on icon at bounding box center [446, 100] width 10 height 20
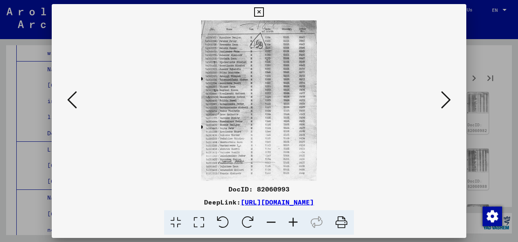
click at [444, 103] on icon at bounding box center [446, 100] width 10 height 20
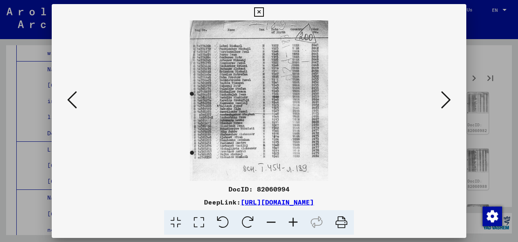
click at [444, 103] on icon at bounding box center [446, 100] width 10 height 20
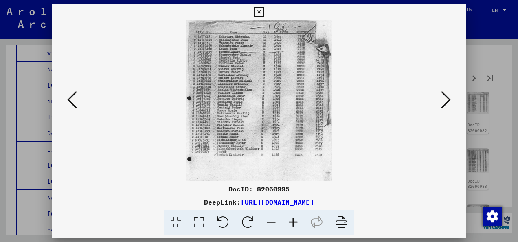
click at [444, 103] on icon at bounding box center [446, 100] width 10 height 20
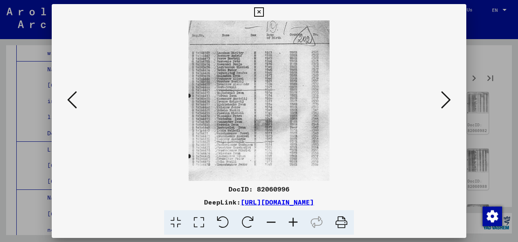
click at [444, 103] on icon at bounding box center [446, 100] width 10 height 20
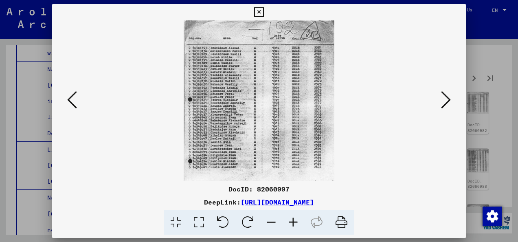
click at [444, 103] on icon at bounding box center [446, 100] width 10 height 20
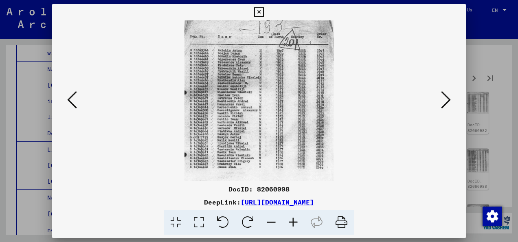
click at [444, 103] on icon at bounding box center [446, 100] width 10 height 20
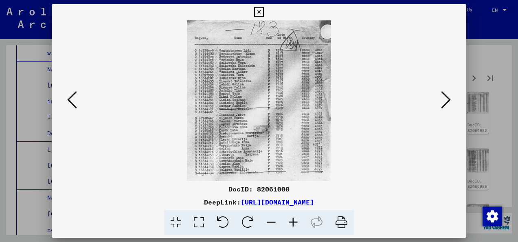
click at [444, 103] on icon at bounding box center [446, 100] width 10 height 20
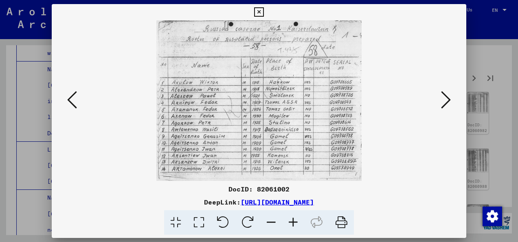
click at [444, 103] on icon at bounding box center [446, 100] width 10 height 20
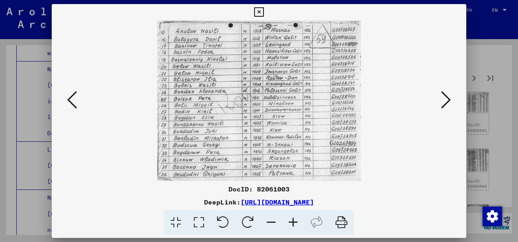
click at [444, 103] on icon at bounding box center [446, 100] width 10 height 20
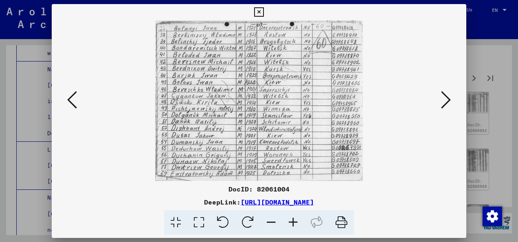
click at [68, 98] on icon at bounding box center [72, 100] width 10 height 20
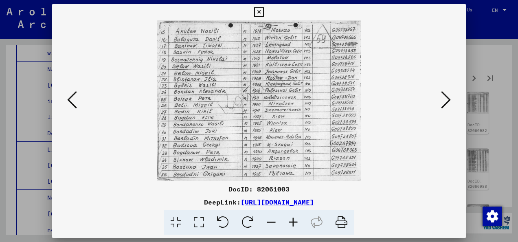
click at [68, 98] on icon at bounding box center [72, 100] width 10 height 20
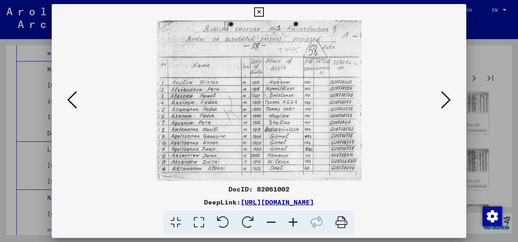
click at [446, 108] on icon at bounding box center [446, 100] width 10 height 20
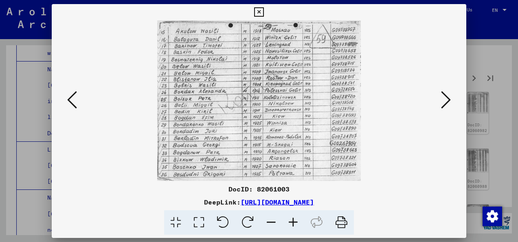
click at [446, 108] on icon at bounding box center [446, 100] width 10 height 20
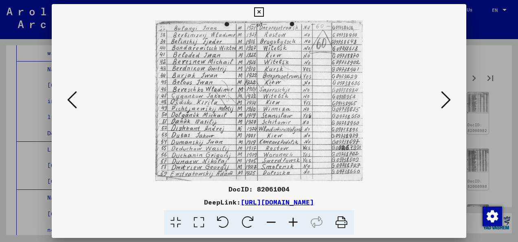
click at [446, 108] on icon at bounding box center [446, 100] width 10 height 20
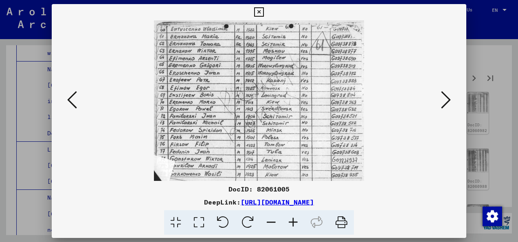
click at [446, 108] on icon at bounding box center [446, 100] width 10 height 20
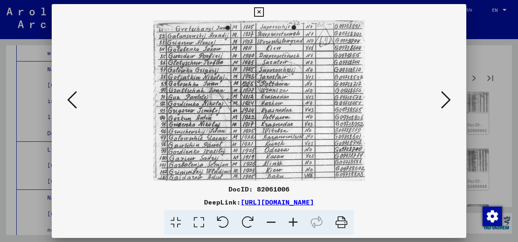
click at [446, 108] on icon at bounding box center [446, 100] width 10 height 20
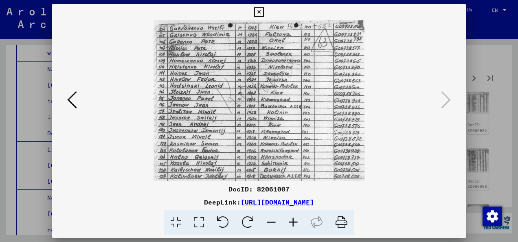
click at [258, 12] on icon at bounding box center [258, 12] width 9 height 10
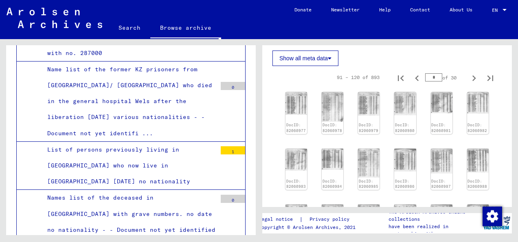
click at [321, 56] on button "Show all meta data" at bounding box center [305, 57] width 66 height 15
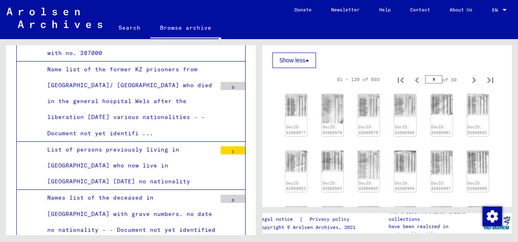
scroll to position [382, 0]
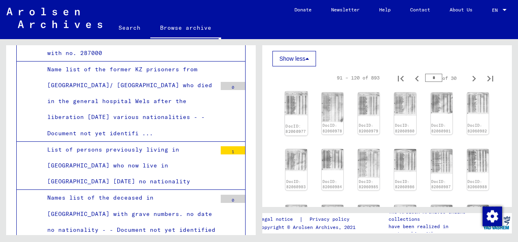
click at [297, 99] on img at bounding box center [296, 104] width 23 height 24
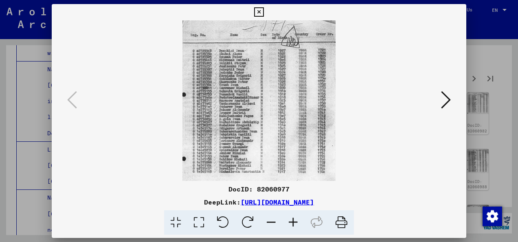
click at [442, 102] on icon at bounding box center [446, 100] width 10 height 20
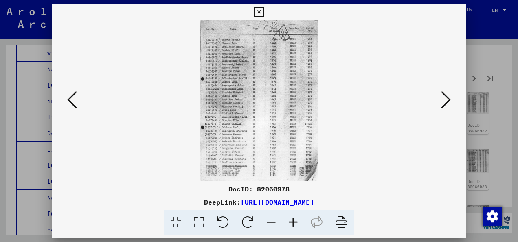
click at [442, 102] on icon at bounding box center [446, 100] width 10 height 20
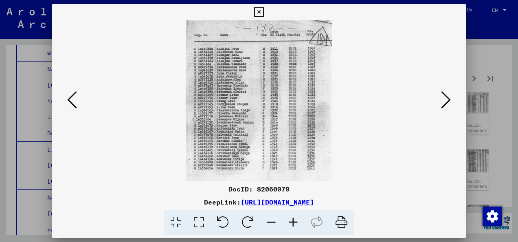
click at [442, 102] on icon at bounding box center [446, 100] width 10 height 20
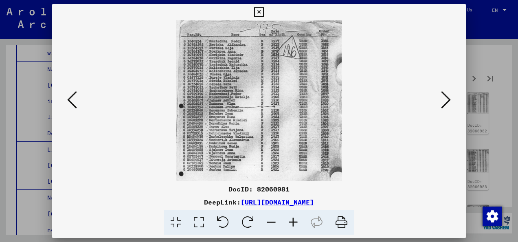
click at [442, 102] on icon at bounding box center [446, 100] width 10 height 20
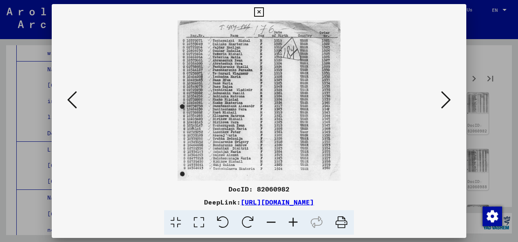
click at [442, 102] on icon at bounding box center [446, 100] width 10 height 20
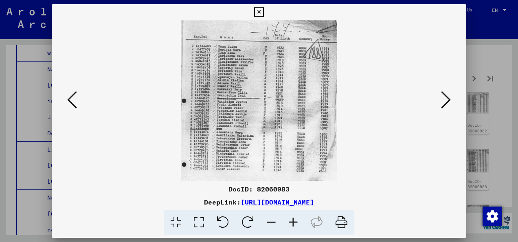
click at [442, 102] on icon at bounding box center [446, 100] width 10 height 20
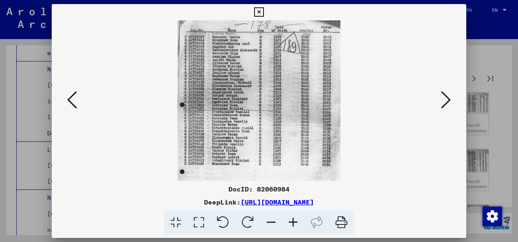
click at [442, 102] on icon at bounding box center [446, 100] width 10 height 20
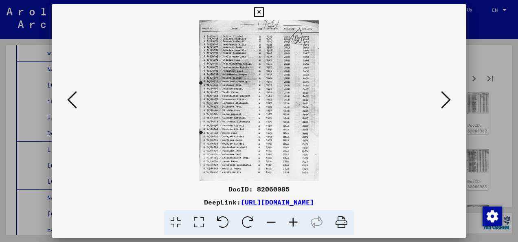
click at [442, 102] on icon at bounding box center [446, 100] width 10 height 20
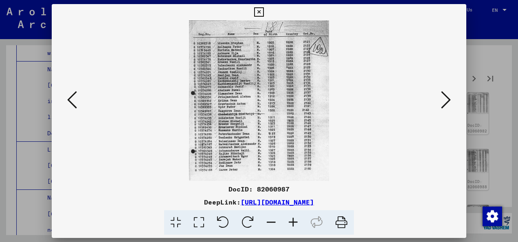
click at [442, 102] on icon at bounding box center [446, 100] width 10 height 20
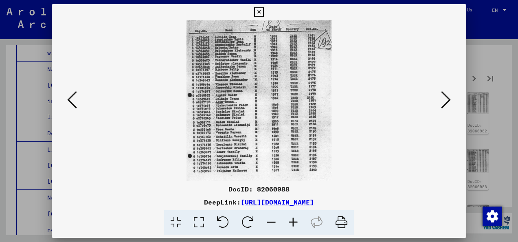
click at [442, 102] on icon at bounding box center [446, 100] width 10 height 20
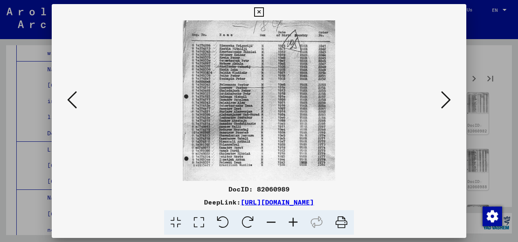
click at [442, 102] on icon at bounding box center [446, 100] width 10 height 20
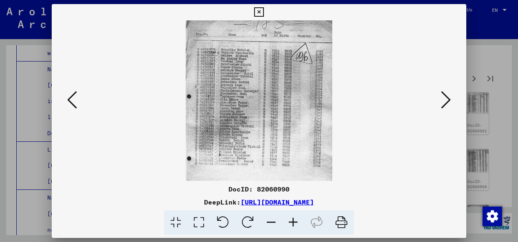
click at [442, 102] on icon at bounding box center [446, 100] width 10 height 20
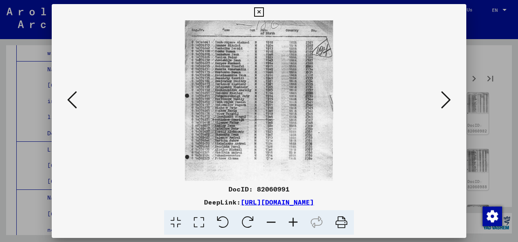
click at [442, 102] on icon at bounding box center [446, 100] width 10 height 20
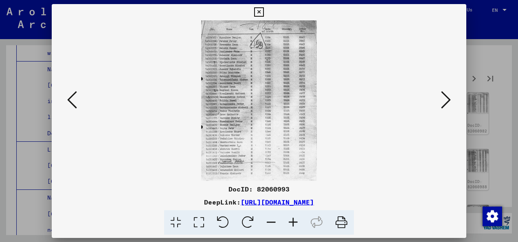
click at [442, 102] on icon at bounding box center [446, 100] width 10 height 20
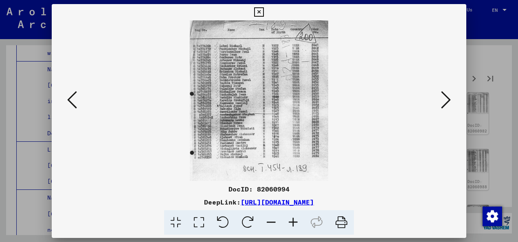
click at [442, 102] on icon at bounding box center [446, 100] width 10 height 20
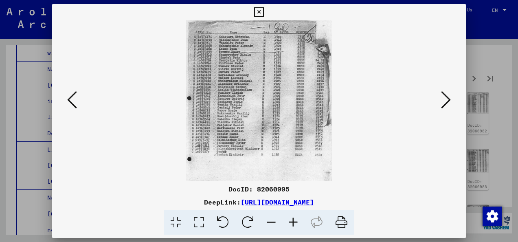
click at [442, 102] on icon at bounding box center [446, 100] width 10 height 20
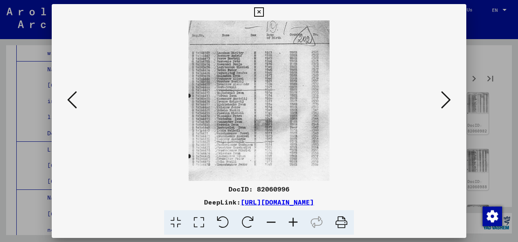
click at [442, 102] on icon at bounding box center [446, 100] width 10 height 20
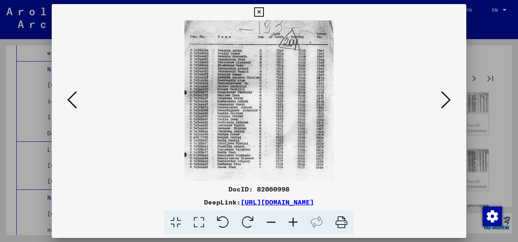
click at [442, 102] on icon at bounding box center [446, 100] width 10 height 20
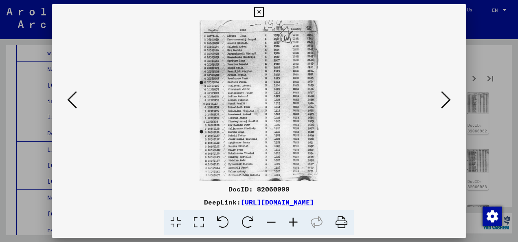
click at [442, 102] on icon at bounding box center [446, 100] width 10 height 20
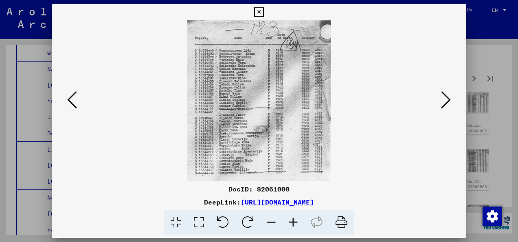
click at [442, 102] on icon at bounding box center [446, 100] width 10 height 20
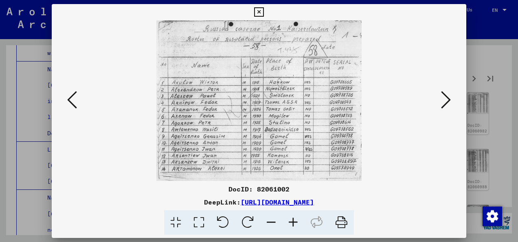
click at [442, 102] on icon at bounding box center [446, 100] width 10 height 20
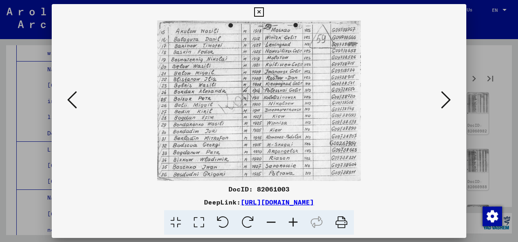
click at [442, 102] on icon at bounding box center [446, 100] width 10 height 20
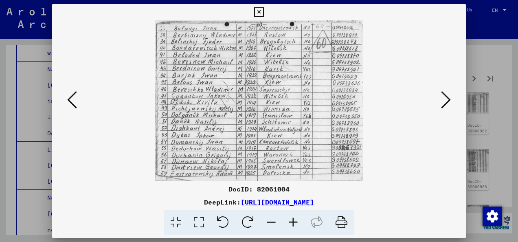
click at [442, 102] on icon at bounding box center [446, 100] width 10 height 20
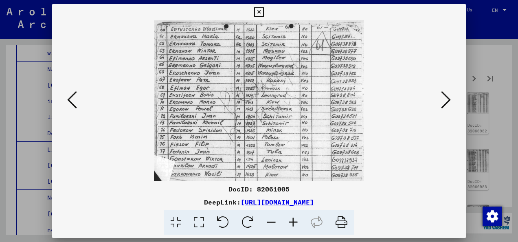
click at [442, 102] on icon at bounding box center [446, 100] width 10 height 20
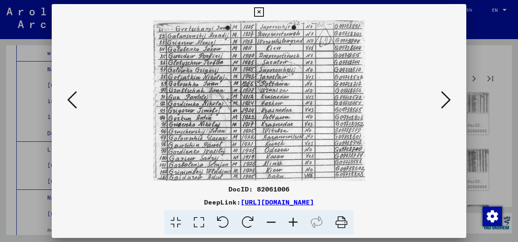
click at [442, 102] on icon at bounding box center [446, 100] width 10 height 20
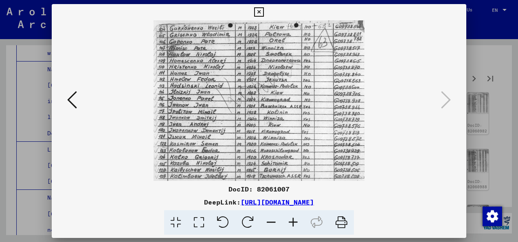
click at [254, 12] on icon at bounding box center [258, 12] width 9 height 10
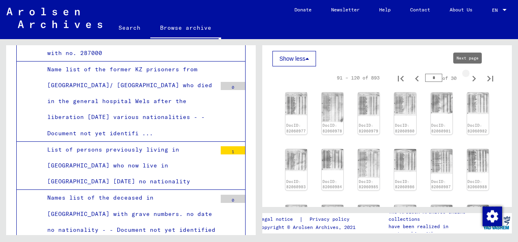
click at [468, 78] on icon "Next page" at bounding box center [473, 78] width 11 height 11
type input "*"
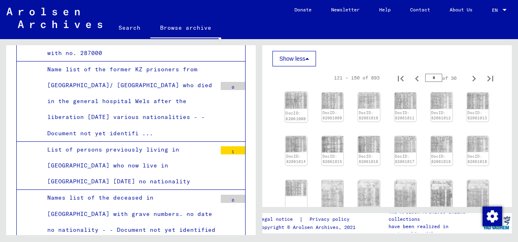
click at [295, 100] on img at bounding box center [296, 100] width 23 height 17
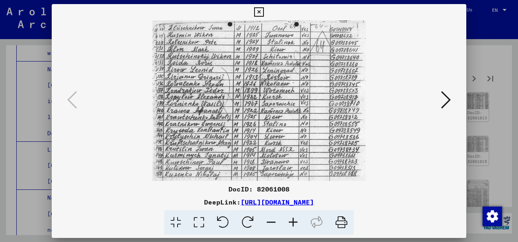
click at [447, 102] on icon at bounding box center [446, 100] width 10 height 20
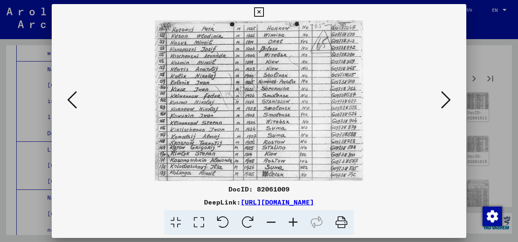
click at [447, 102] on icon at bounding box center [446, 100] width 10 height 20
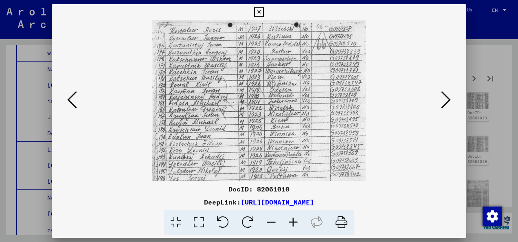
click at [447, 102] on icon at bounding box center [446, 100] width 10 height 20
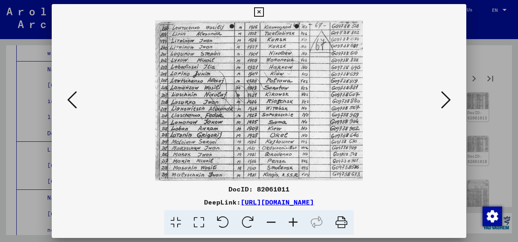
click at [447, 102] on icon at bounding box center [446, 100] width 10 height 20
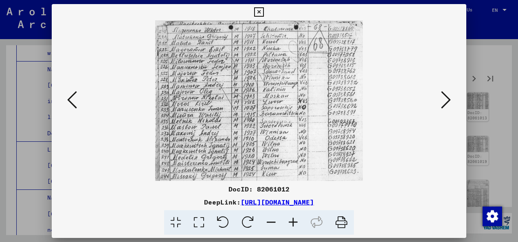
click at [447, 102] on icon at bounding box center [446, 100] width 10 height 20
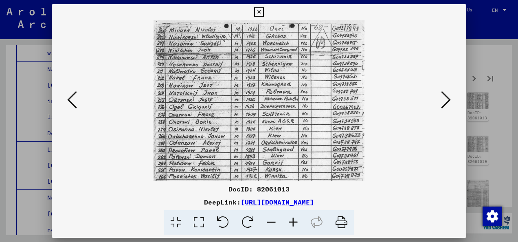
click at [447, 102] on icon at bounding box center [446, 100] width 10 height 20
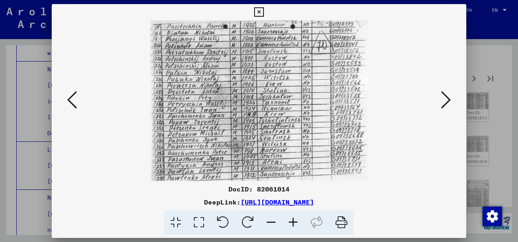
click at [447, 102] on icon at bounding box center [446, 100] width 10 height 20
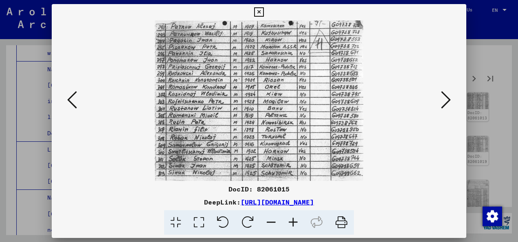
click at [447, 102] on icon at bounding box center [446, 100] width 10 height 20
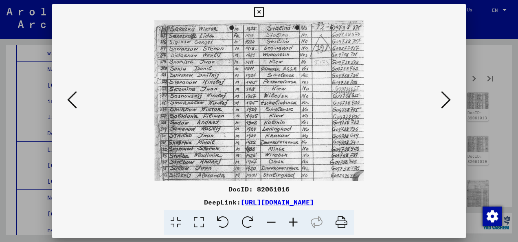
click at [447, 102] on icon at bounding box center [446, 100] width 10 height 20
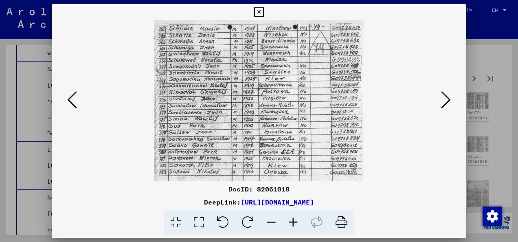
click at [447, 102] on icon at bounding box center [446, 100] width 10 height 20
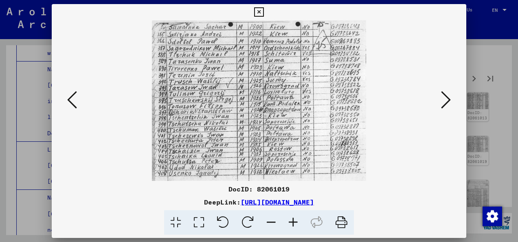
click at [447, 102] on icon at bounding box center [446, 100] width 10 height 20
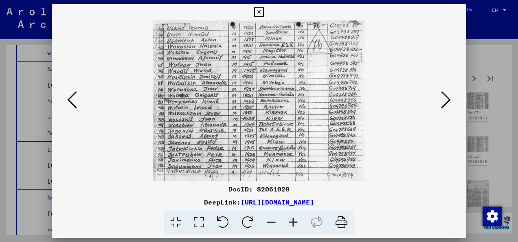
click at [447, 102] on icon at bounding box center [446, 100] width 10 height 20
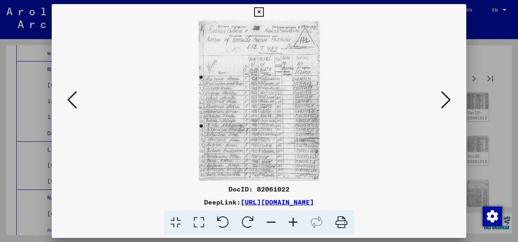
click at [447, 102] on icon at bounding box center [446, 100] width 10 height 20
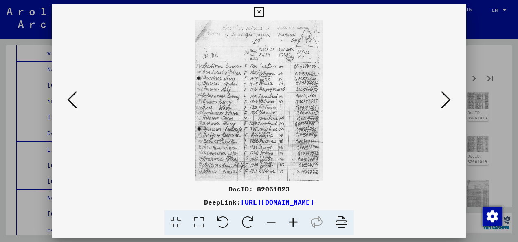
click at [447, 102] on icon at bounding box center [446, 100] width 10 height 20
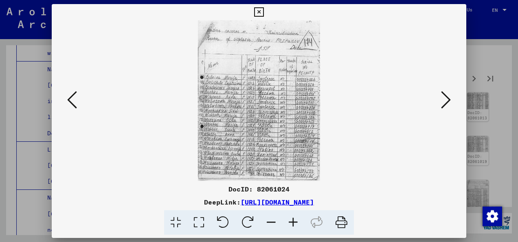
click at [447, 102] on icon at bounding box center [446, 100] width 10 height 20
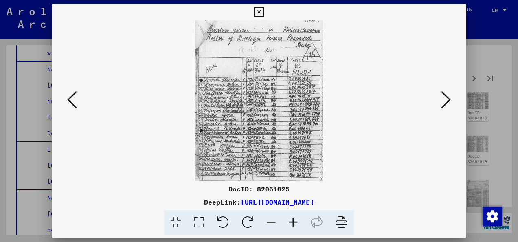
click at [66, 98] on button at bounding box center [72, 100] width 15 height 23
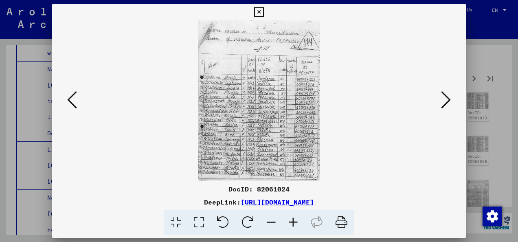
click at [439, 103] on button at bounding box center [445, 100] width 15 height 23
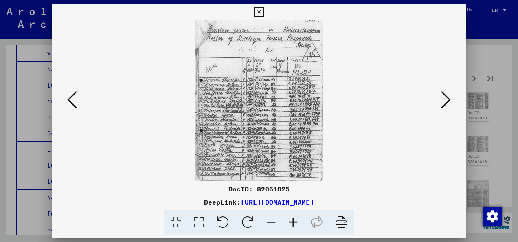
click at [439, 103] on button at bounding box center [445, 100] width 15 height 23
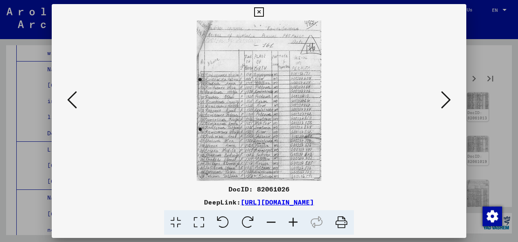
click at [439, 103] on button at bounding box center [445, 100] width 15 height 23
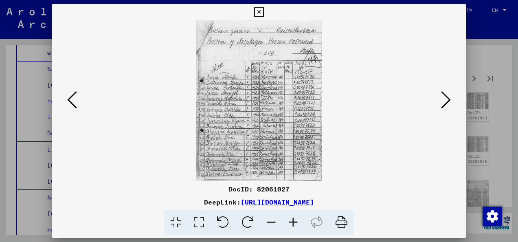
click at [439, 103] on button at bounding box center [445, 100] width 15 height 23
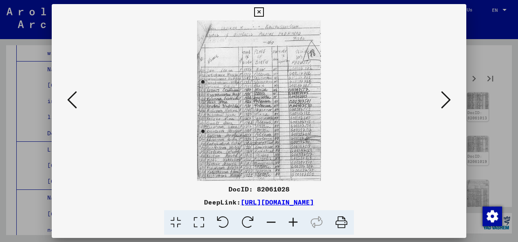
click at [439, 103] on button at bounding box center [445, 100] width 15 height 23
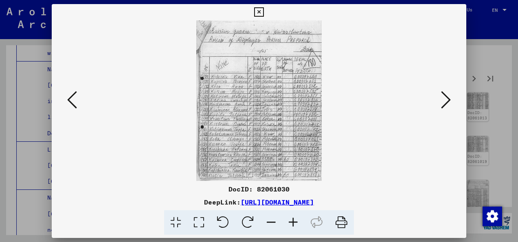
click at [439, 103] on button at bounding box center [445, 100] width 15 height 23
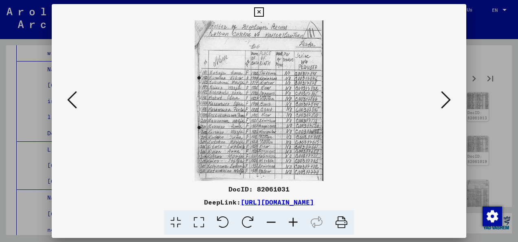
click at [439, 103] on button at bounding box center [445, 100] width 15 height 23
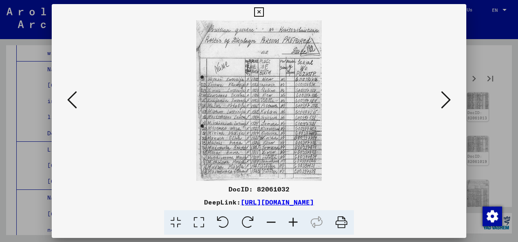
click at [439, 103] on button at bounding box center [445, 100] width 15 height 23
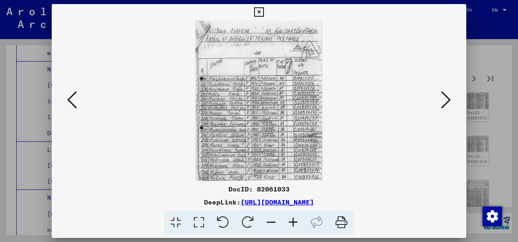
click at [439, 103] on button at bounding box center [445, 100] width 15 height 23
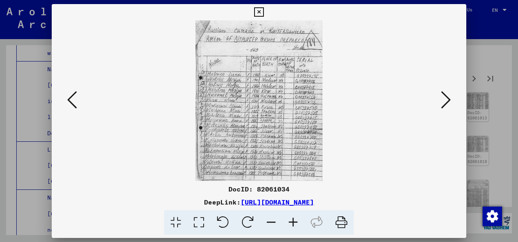
click at [439, 103] on button at bounding box center [445, 100] width 15 height 23
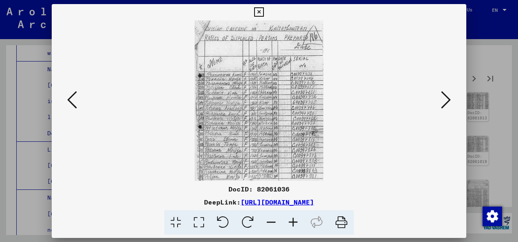
click at [439, 103] on button at bounding box center [445, 100] width 15 height 23
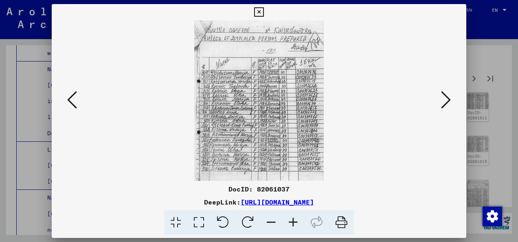
click at [439, 103] on button at bounding box center [445, 100] width 15 height 23
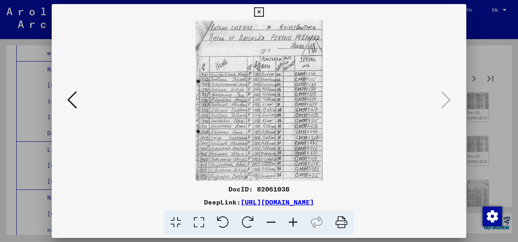
click at [256, 13] on icon at bounding box center [258, 12] width 9 height 10
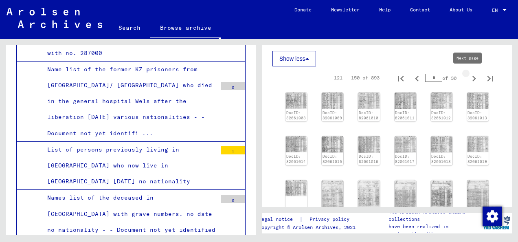
click at [468, 81] on icon "Next page" at bounding box center [473, 78] width 11 height 11
type input "*"
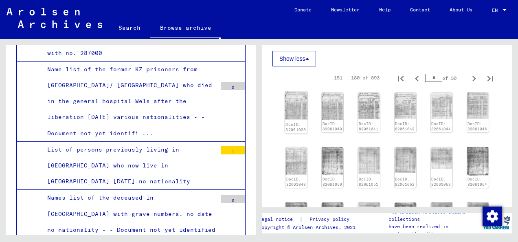
click at [292, 109] on img at bounding box center [296, 106] width 23 height 28
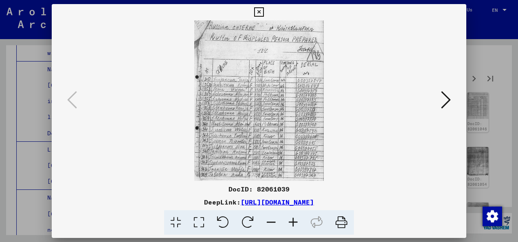
click at [448, 96] on icon at bounding box center [446, 100] width 10 height 20
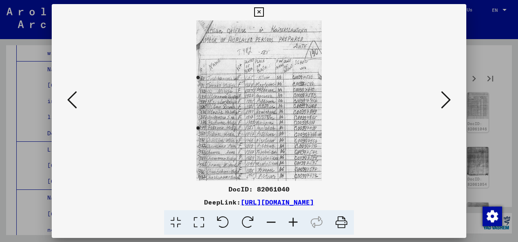
click at [448, 96] on icon at bounding box center [446, 100] width 10 height 20
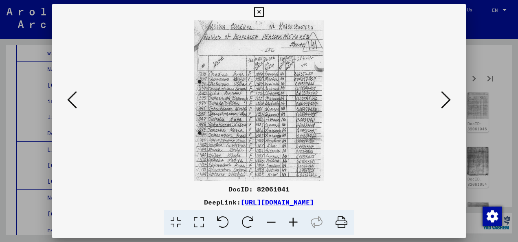
click at [448, 96] on icon at bounding box center [446, 100] width 10 height 20
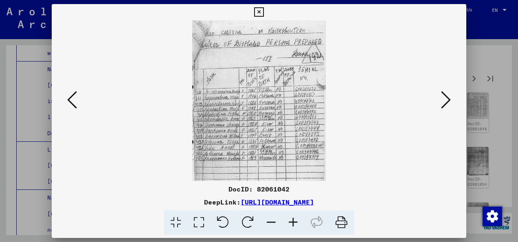
click at [448, 96] on icon at bounding box center [446, 100] width 10 height 20
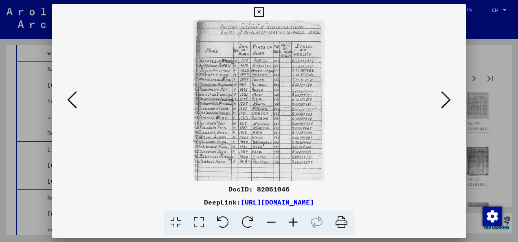
click at [448, 96] on icon at bounding box center [446, 100] width 10 height 20
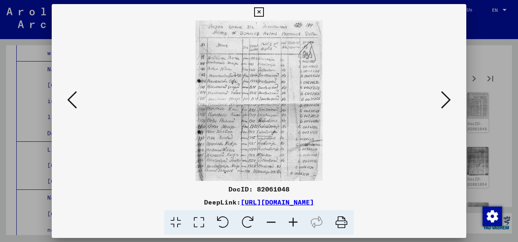
click at [448, 96] on icon at bounding box center [446, 100] width 10 height 20
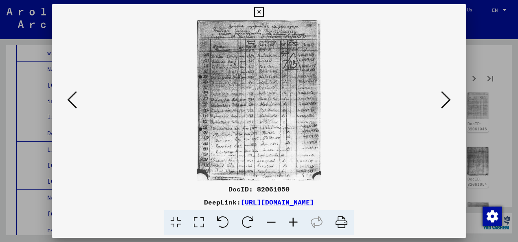
click at [448, 96] on icon at bounding box center [446, 100] width 10 height 20
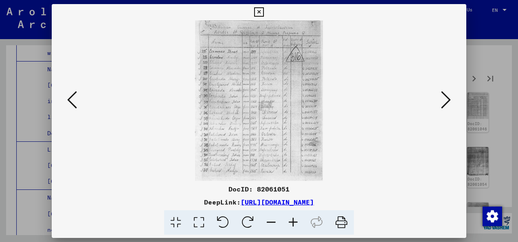
click at [448, 96] on icon at bounding box center [446, 100] width 10 height 20
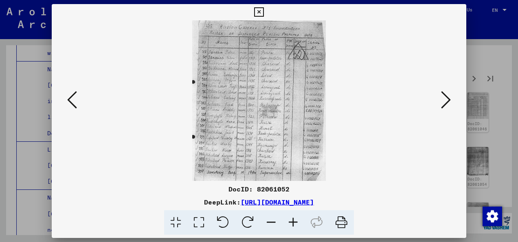
click at [448, 96] on icon at bounding box center [446, 100] width 10 height 20
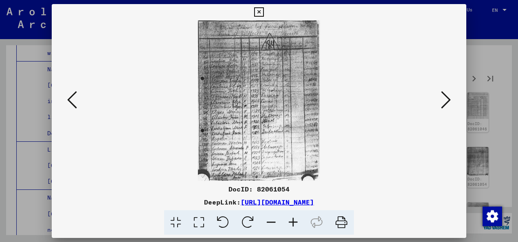
click at [448, 96] on icon at bounding box center [446, 100] width 10 height 20
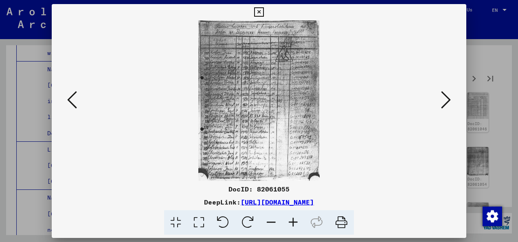
click at [448, 96] on icon at bounding box center [446, 100] width 10 height 20
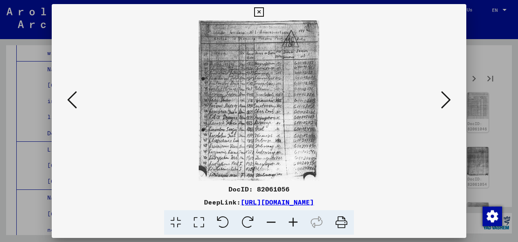
click at [448, 96] on icon at bounding box center [446, 100] width 10 height 20
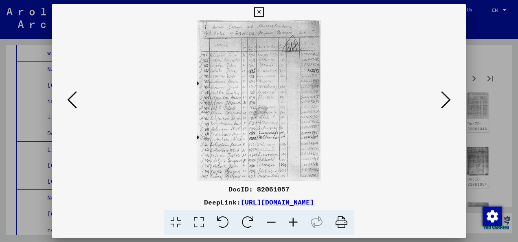
click at [448, 96] on icon at bounding box center [446, 100] width 10 height 20
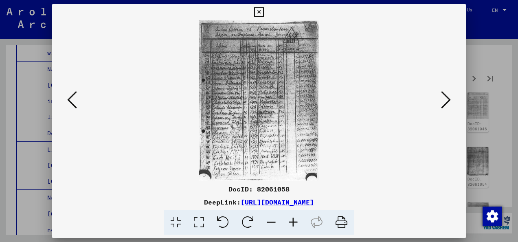
click at [448, 96] on icon at bounding box center [446, 100] width 10 height 20
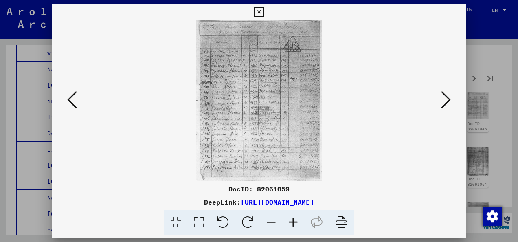
click at [440, 105] on button at bounding box center [445, 100] width 15 height 23
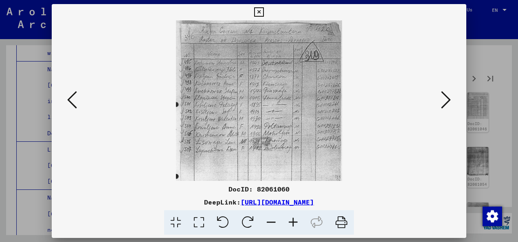
click at [440, 105] on button at bounding box center [445, 100] width 15 height 23
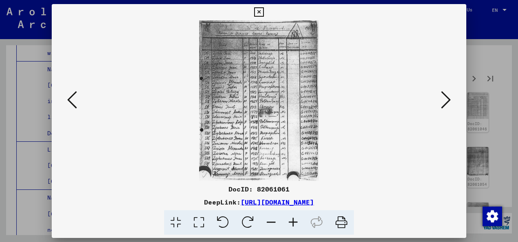
click at [440, 105] on button at bounding box center [445, 100] width 15 height 23
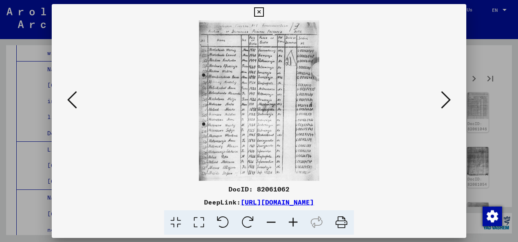
click at [440, 105] on button at bounding box center [445, 100] width 15 height 23
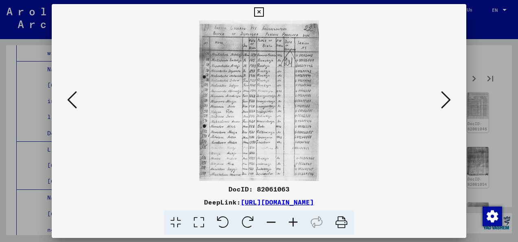
click at [440, 105] on button at bounding box center [445, 100] width 15 height 23
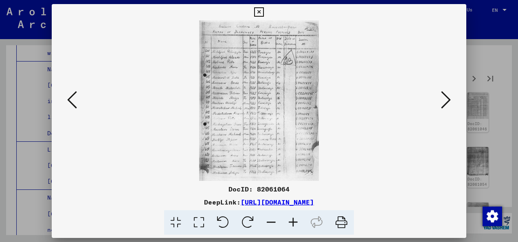
click at [440, 105] on button at bounding box center [445, 100] width 15 height 23
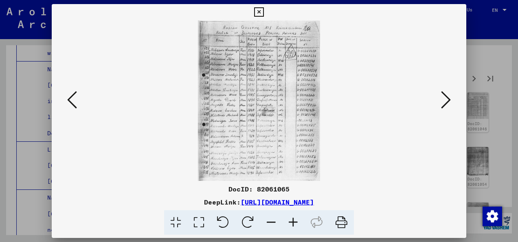
click at [440, 105] on button at bounding box center [445, 100] width 15 height 23
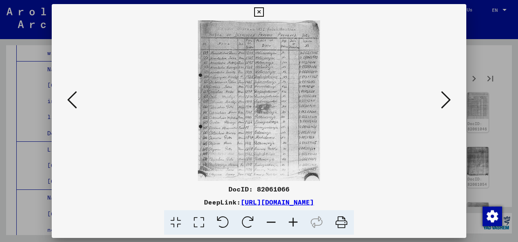
click at [440, 105] on button at bounding box center [445, 100] width 15 height 23
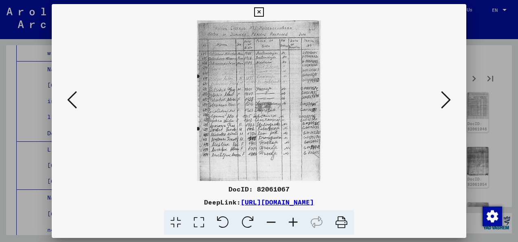
click at [440, 105] on button at bounding box center [445, 100] width 15 height 23
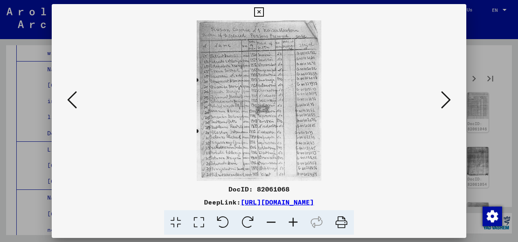
click at [440, 105] on button at bounding box center [445, 100] width 15 height 23
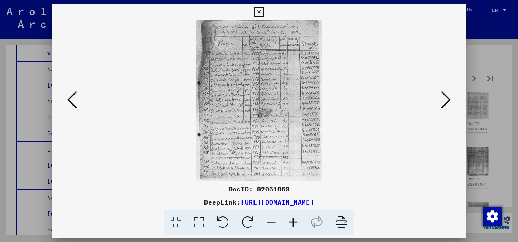
click at [440, 105] on button at bounding box center [445, 100] width 15 height 23
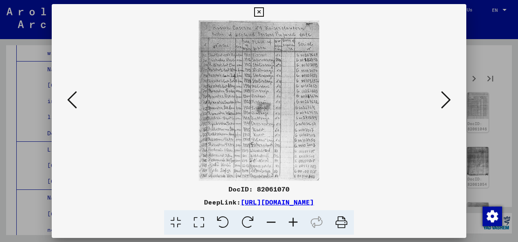
click at [440, 105] on button at bounding box center [445, 100] width 15 height 23
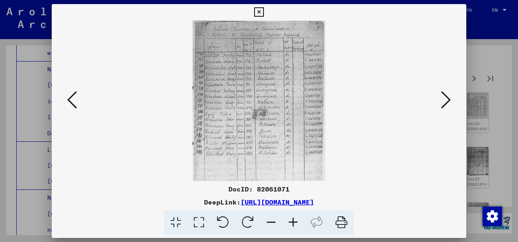
click at [440, 105] on button at bounding box center [445, 100] width 15 height 23
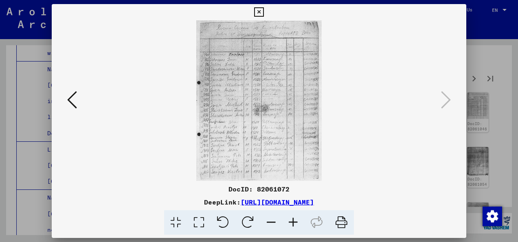
click at [255, 14] on icon at bounding box center [258, 12] width 9 height 10
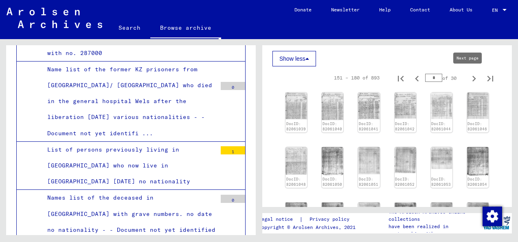
click at [472, 78] on icon "Next page" at bounding box center [473, 78] width 11 height 11
type input "*"
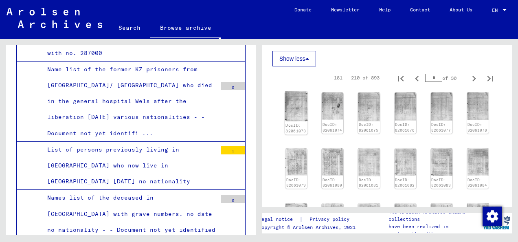
click at [296, 112] on img at bounding box center [296, 107] width 23 height 30
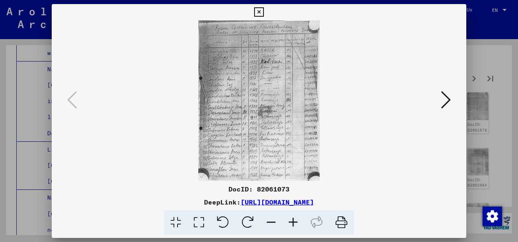
click at [441, 101] on icon at bounding box center [446, 100] width 10 height 20
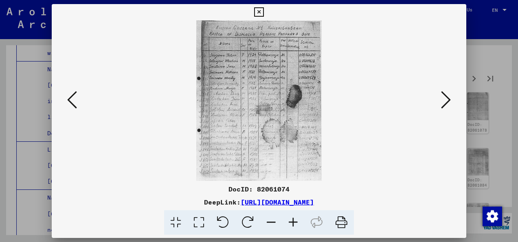
click at [441, 101] on icon at bounding box center [446, 100] width 10 height 20
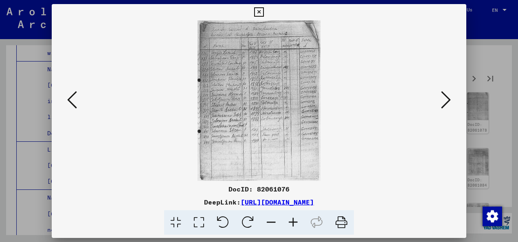
click at [441, 101] on icon at bounding box center [446, 100] width 10 height 20
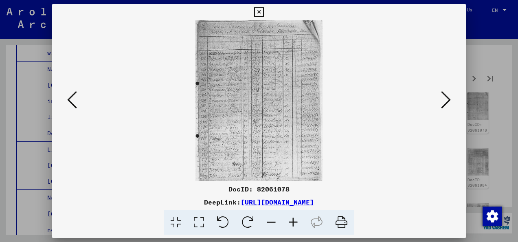
click at [441, 101] on icon at bounding box center [446, 100] width 10 height 20
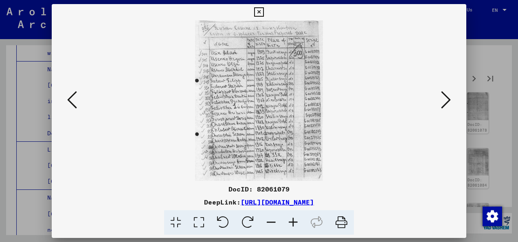
click at [441, 101] on icon at bounding box center [446, 100] width 10 height 20
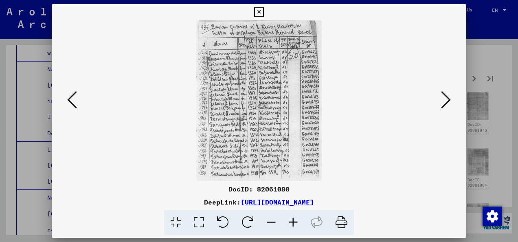
click at [441, 101] on icon at bounding box center [446, 100] width 10 height 20
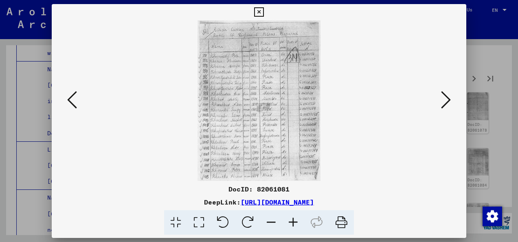
click at [441, 101] on icon at bounding box center [446, 100] width 10 height 20
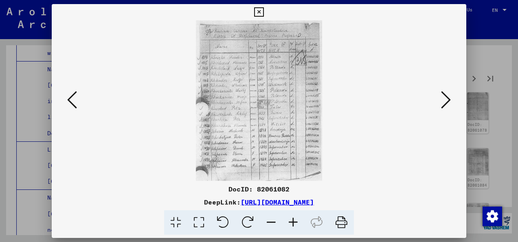
click at [441, 101] on icon at bounding box center [446, 100] width 10 height 20
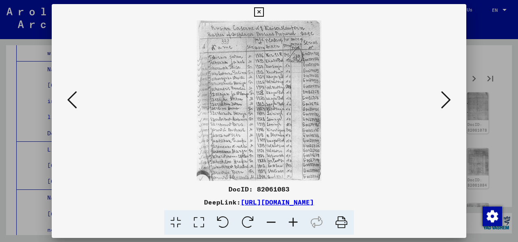
click at [441, 101] on icon at bounding box center [446, 100] width 10 height 20
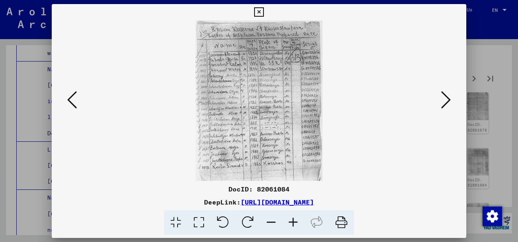
click at [441, 101] on icon at bounding box center [446, 100] width 10 height 20
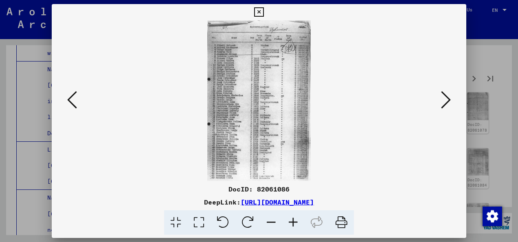
click at [441, 101] on icon at bounding box center [446, 100] width 10 height 20
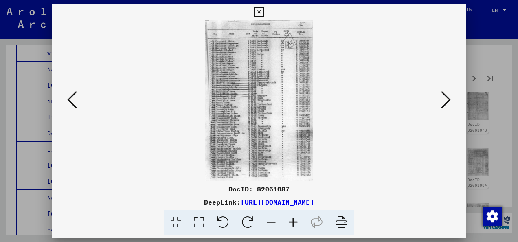
click at [441, 101] on icon at bounding box center [446, 100] width 10 height 20
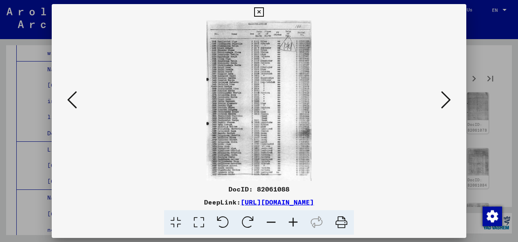
click at [441, 101] on icon at bounding box center [446, 100] width 10 height 20
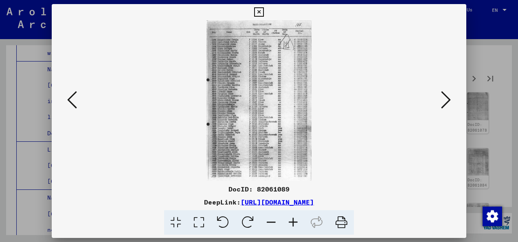
click at [441, 101] on icon at bounding box center [446, 100] width 10 height 20
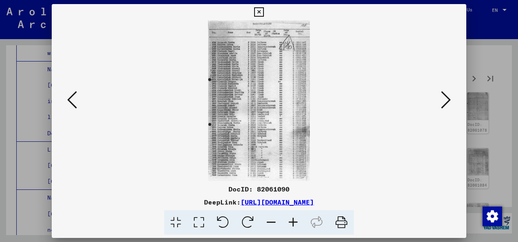
click at [441, 101] on icon at bounding box center [446, 100] width 10 height 20
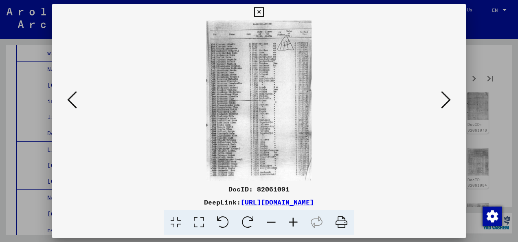
click at [441, 101] on icon at bounding box center [446, 100] width 10 height 20
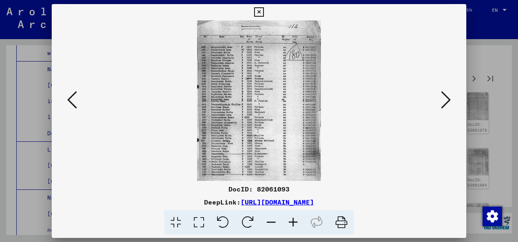
click at [441, 101] on icon at bounding box center [446, 100] width 10 height 20
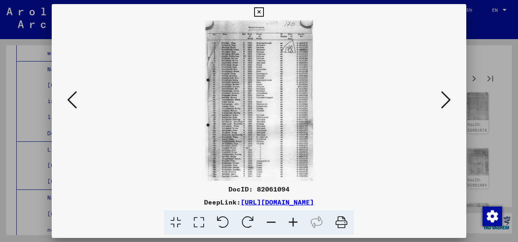
click at [441, 101] on icon at bounding box center [446, 100] width 10 height 20
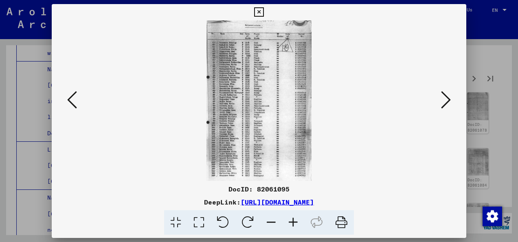
click at [441, 101] on icon at bounding box center [446, 100] width 10 height 20
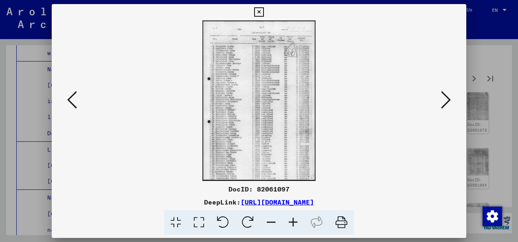
click at [441, 101] on icon at bounding box center [446, 100] width 10 height 20
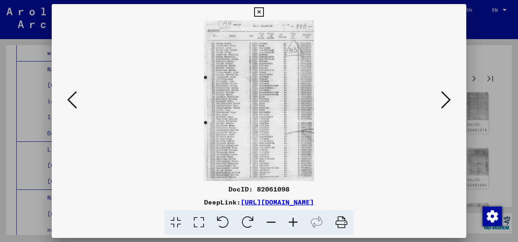
click at [441, 101] on icon at bounding box center [446, 100] width 10 height 20
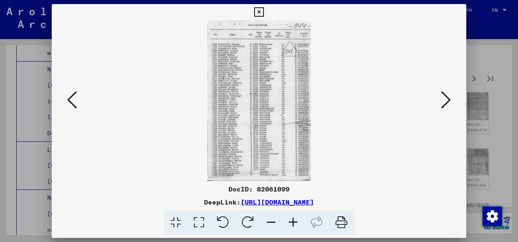
click at [441, 101] on icon at bounding box center [446, 100] width 10 height 20
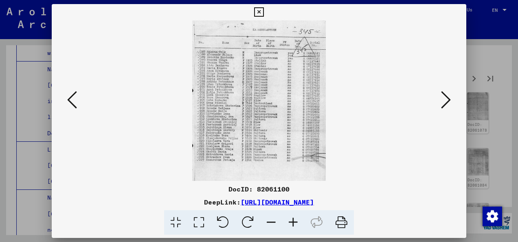
click at [441, 101] on icon at bounding box center [446, 100] width 10 height 20
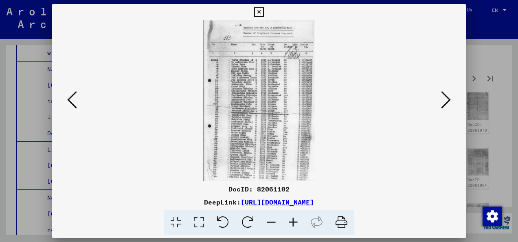
click at [441, 101] on icon at bounding box center [446, 100] width 10 height 20
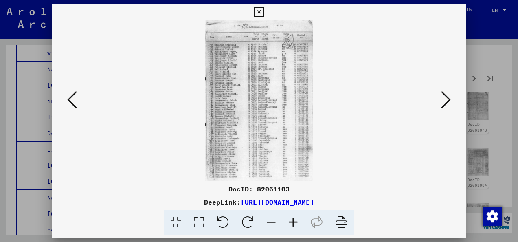
click at [441, 101] on icon at bounding box center [446, 100] width 10 height 20
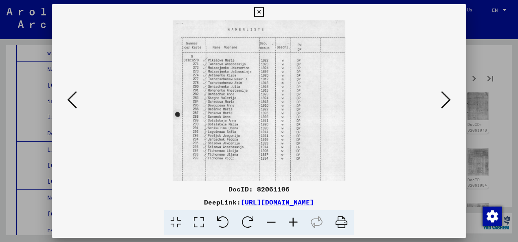
click at [441, 101] on icon at bounding box center [446, 100] width 10 height 20
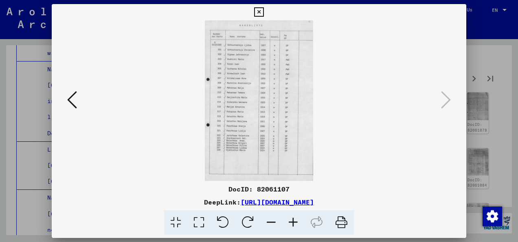
click at [85, 96] on img at bounding box center [258, 100] width 359 height 160
click at [61, 98] on div at bounding box center [259, 100] width 414 height 160
click at [69, 100] on icon at bounding box center [72, 100] width 10 height 20
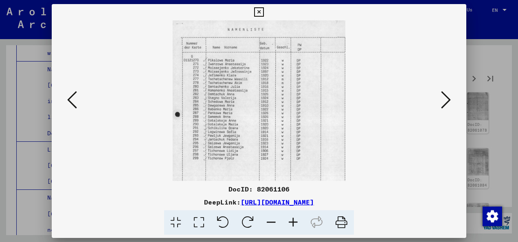
click at [74, 102] on icon at bounding box center [72, 100] width 10 height 20
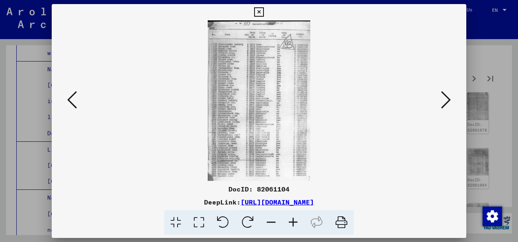
click at [255, 11] on icon at bounding box center [258, 12] width 9 height 10
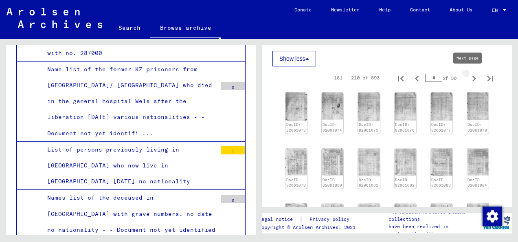
click at [469, 79] on icon "Next page" at bounding box center [473, 78] width 11 height 11
type input "*"
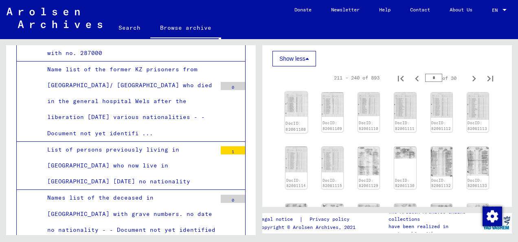
click at [295, 105] on img at bounding box center [296, 104] width 23 height 25
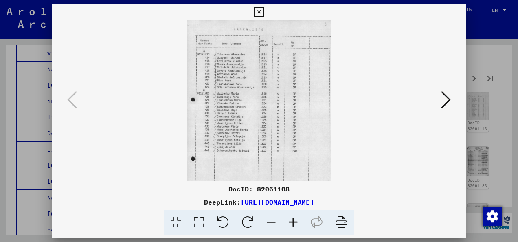
click at [447, 102] on icon at bounding box center [446, 100] width 10 height 20
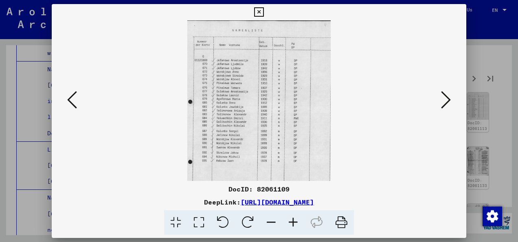
click at [447, 102] on icon at bounding box center [446, 100] width 10 height 20
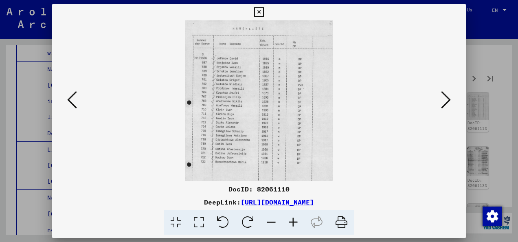
click at [447, 102] on icon at bounding box center [446, 100] width 10 height 20
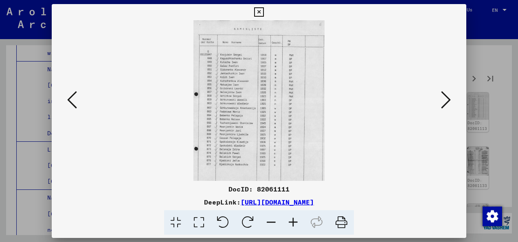
click at [447, 102] on icon at bounding box center [446, 100] width 10 height 20
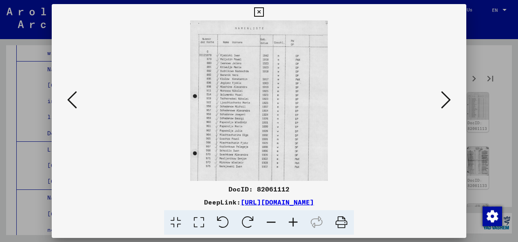
click at [447, 102] on icon at bounding box center [446, 100] width 10 height 20
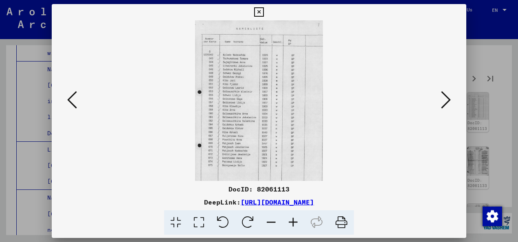
click at [447, 102] on icon at bounding box center [446, 100] width 10 height 20
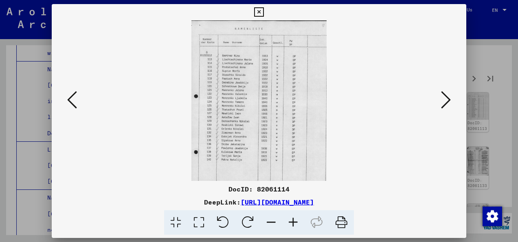
click at [447, 102] on icon at bounding box center [446, 100] width 10 height 20
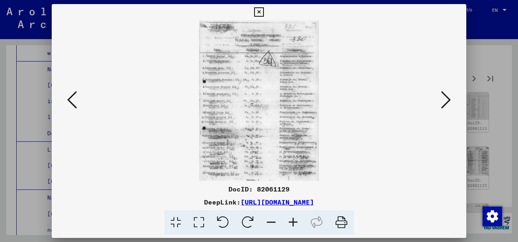
click at [447, 102] on icon at bounding box center [446, 100] width 10 height 20
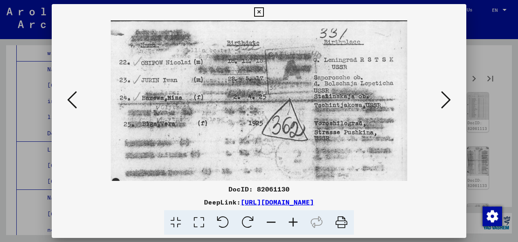
click at [447, 102] on icon at bounding box center [446, 100] width 10 height 20
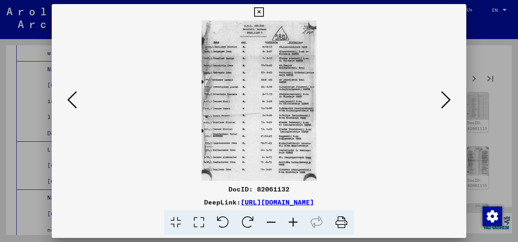
click at [76, 102] on icon at bounding box center [72, 100] width 10 height 20
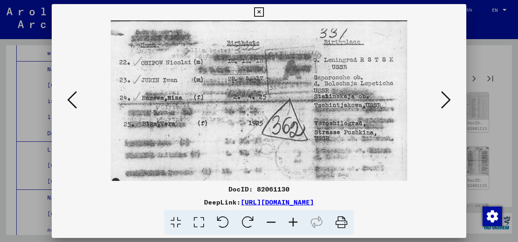
click at [447, 104] on icon at bounding box center [446, 100] width 10 height 20
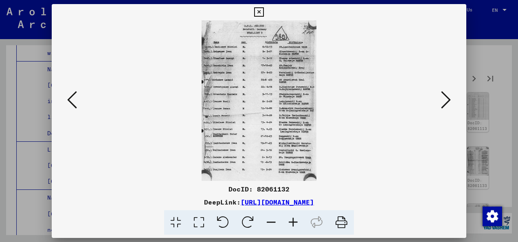
click at [447, 104] on icon at bounding box center [446, 100] width 10 height 20
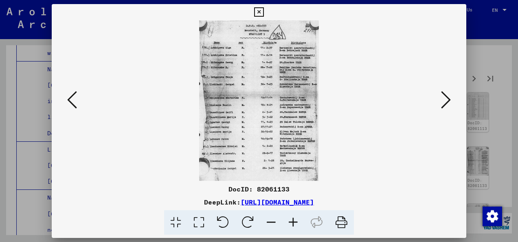
click at [447, 104] on icon at bounding box center [446, 100] width 10 height 20
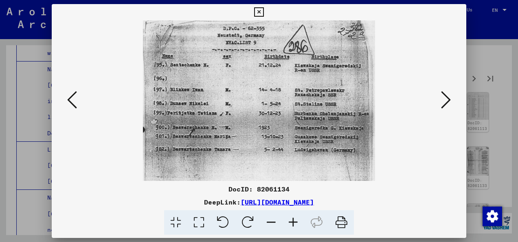
click at [447, 104] on icon at bounding box center [446, 100] width 10 height 20
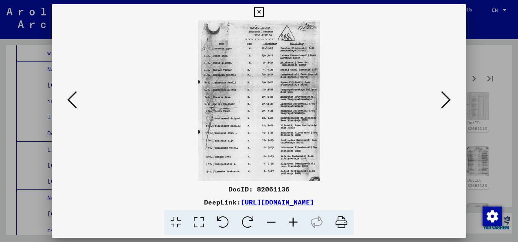
click at [447, 104] on icon at bounding box center [446, 100] width 10 height 20
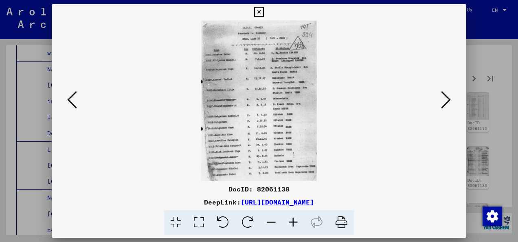
click at [447, 104] on icon at bounding box center [446, 100] width 10 height 20
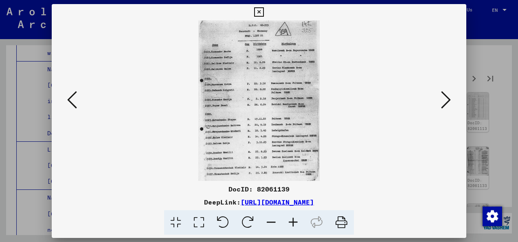
click at [447, 104] on icon at bounding box center [446, 100] width 10 height 20
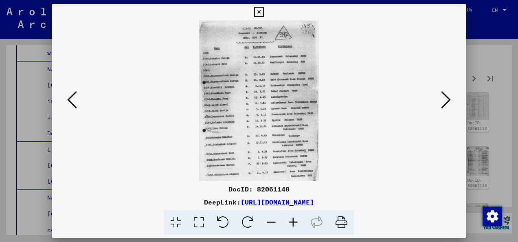
click at [447, 104] on icon at bounding box center [446, 100] width 10 height 20
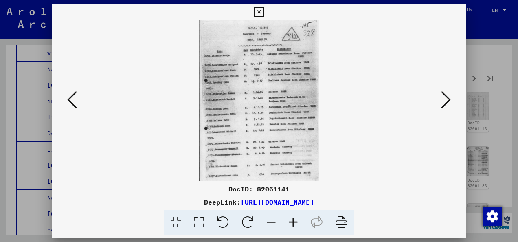
click at [447, 104] on icon at bounding box center [446, 100] width 10 height 20
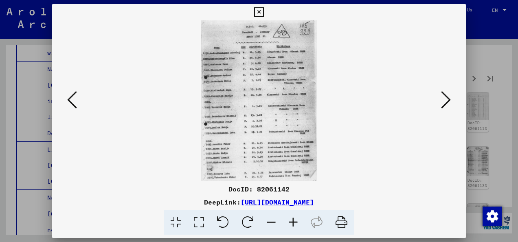
click at [447, 104] on icon at bounding box center [446, 100] width 10 height 20
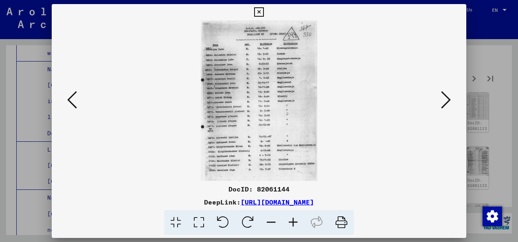
click at [447, 104] on icon at bounding box center [446, 100] width 10 height 20
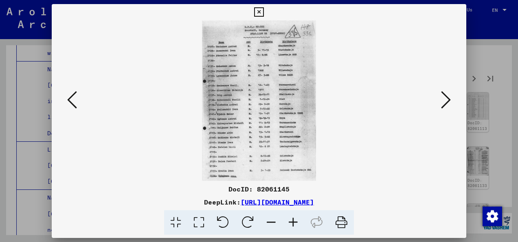
click at [447, 104] on icon at bounding box center [446, 100] width 10 height 20
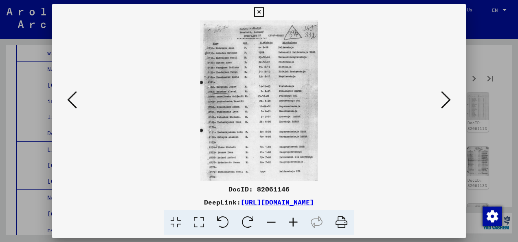
click at [447, 104] on icon at bounding box center [446, 100] width 10 height 20
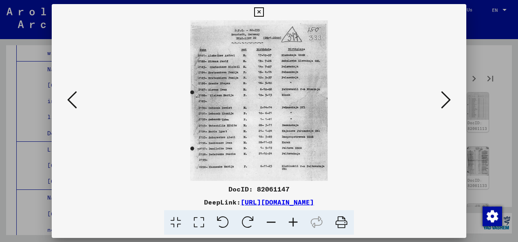
click at [447, 104] on icon at bounding box center [446, 100] width 10 height 20
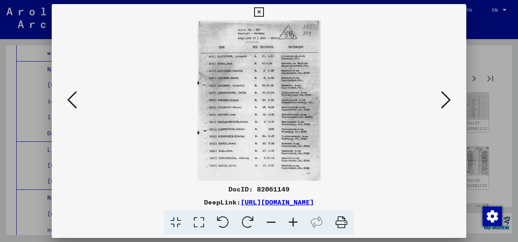
click at [447, 104] on icon at bounding box center [446, 100] width 10 height 20
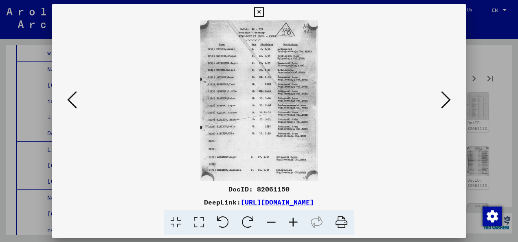
click at [447, 104] on icon at bounding box center [446, 100] width 10 height 20
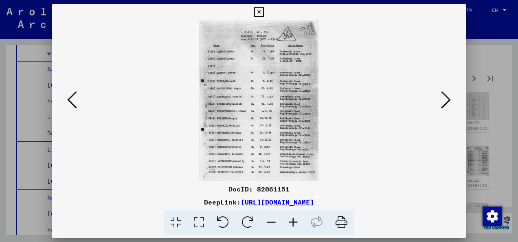
click at [447, 104] on icon at bounding box center [446, 100] width 10 height 20
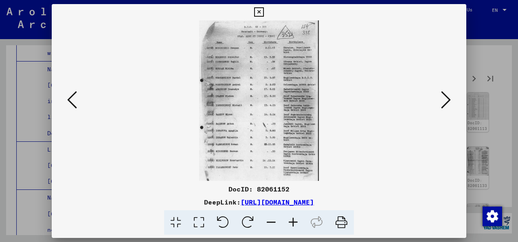
click at [447, 104] on icon at bounding box center [446, 100] width 10 height 20
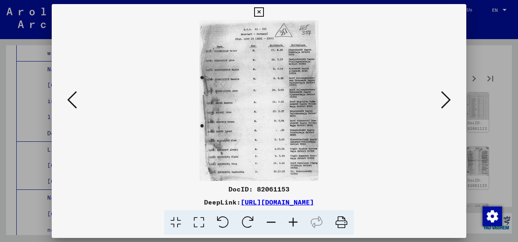
click at [447, 104] on icon at bounding box center [446, 100] width 10 height 20
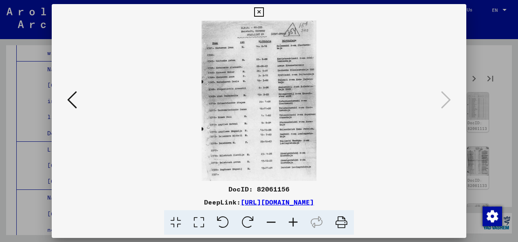
click at [259, 16] on icon at bounding box center [258, 12] width 9 height 10
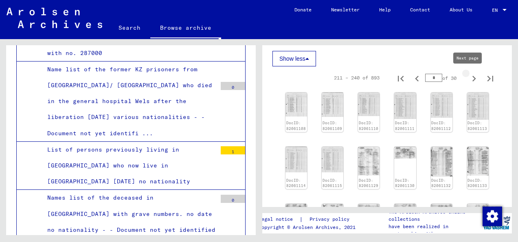
click at [468, 79] on icon "Next page" at bounding box center [473, 78] width 11 height 11
type input "*"
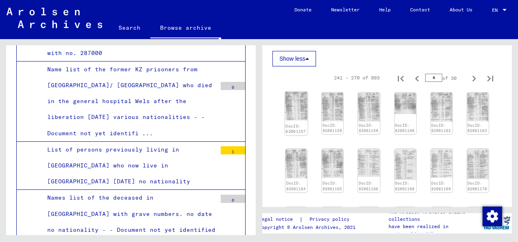
click at [291, 101] on img at bounding box center [296, 106] width 23 height 29
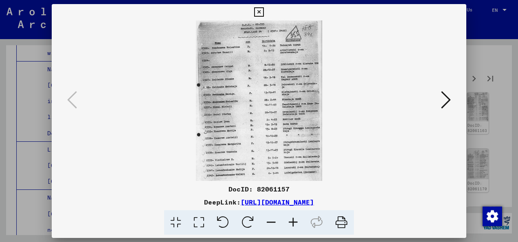
click at [442, 101] on icon at bounding box center [446, 100] width 10 height 20
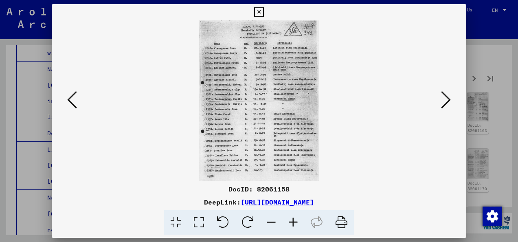
click at [442, 101] on icon at bounding box center [446, 100] width 10 height 20
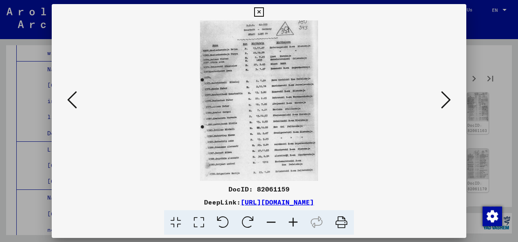
click at [442, 101] on icon at bounding box center [446, 100] width 10 height 20
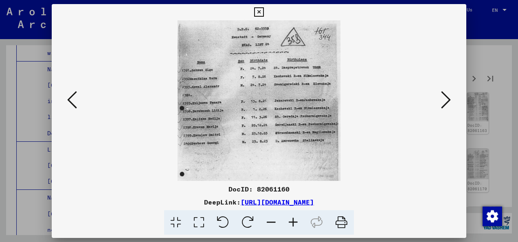
click at [442, 101] on icon at bounding box center [446, 100] width 10 height 20
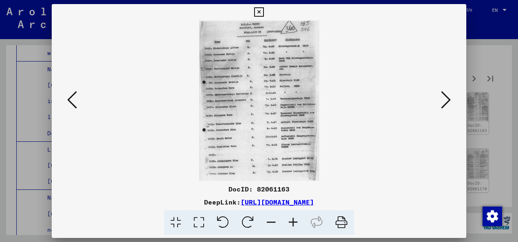
click at [442, 101] on icon at bounding box center [446, 100] width 10 height 20
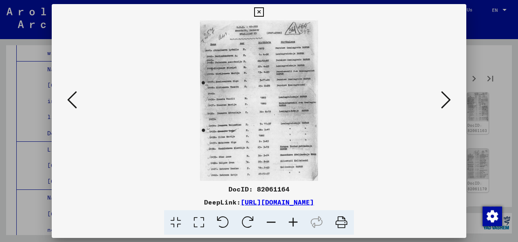
click at [442, 101] on icon at bounding box center [446, 100] width 10 height 20
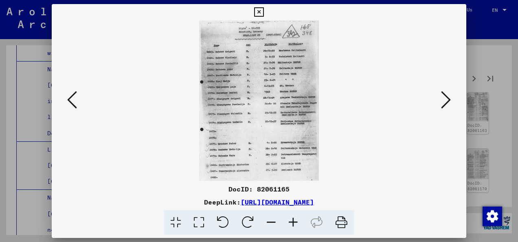
click at [442, 101] on icon at bounding box center [446, 100] width 10 height 20
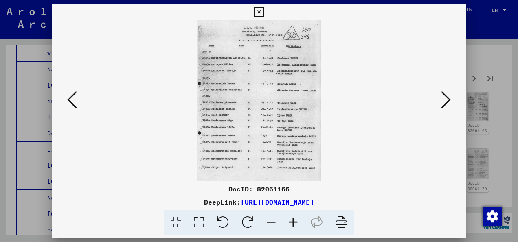
click at [442, 101] on icon at bounding box center [446, 100] width 10 height 20
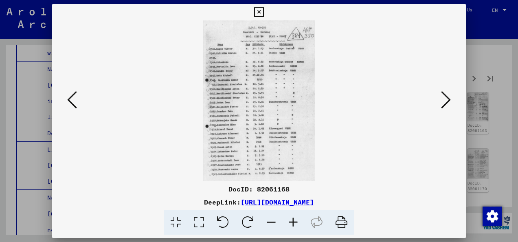
click at [442, 101] on icon at bounding box center [446, 100] width 10 height 20
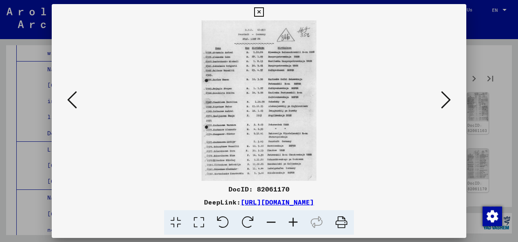
click at [442, 101] on icon at bounding box center [446, 100] width 10 height 20
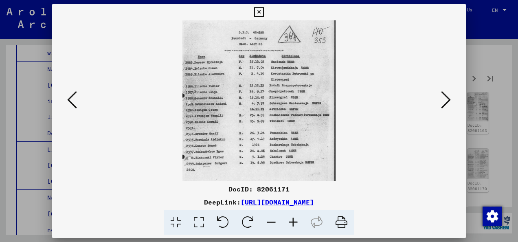
click at [442, 101] on icon at bounding box center [446, 100] width 10 height 20
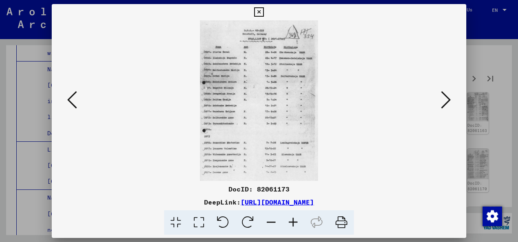
click at [442, 101] on icon at bounding box center [446, 100] width 10 height 20
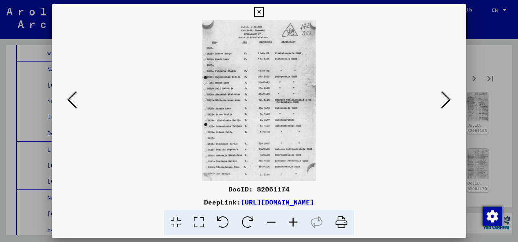
click at [442, 101] on icon at bounding box center [446, 100] width 10 height 20
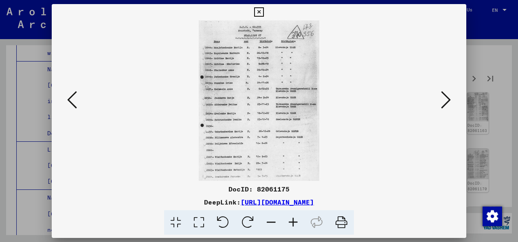
click at [442, 101] on icon at bounding box center [446, 100] width 10 height 20
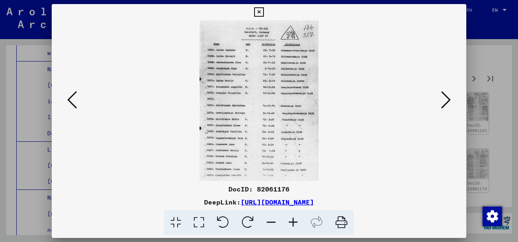
click at [442, 101] on icon at bounding box center [446, 100] width 10 height 20
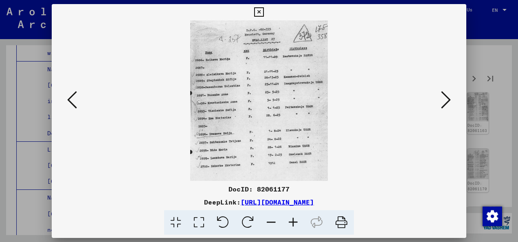
click at [442, 101] on icon at bounding box center [446, 100] width 10 height 20
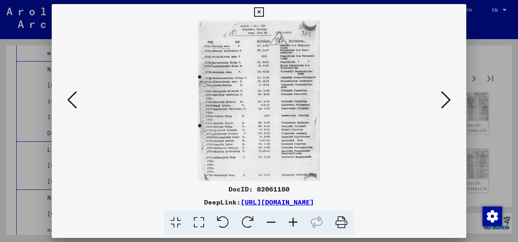
click at [442, 101] on icon at bounding box center [446, 100] width 10 height 20
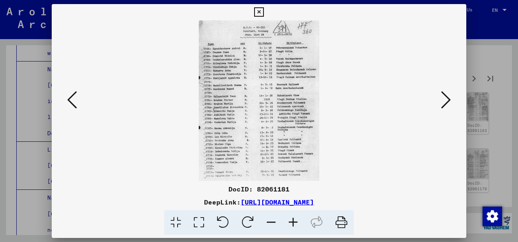
click at [442, 101] on icon at bounding box center [446, 100] width 10 height 20
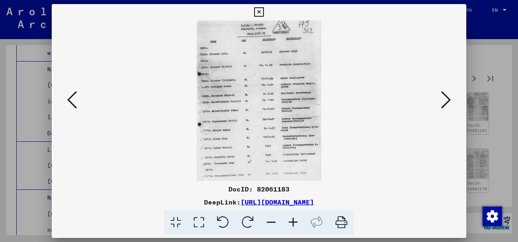
click at [442, 101] on icon at bounding box center [446, 100] width 10 height 20
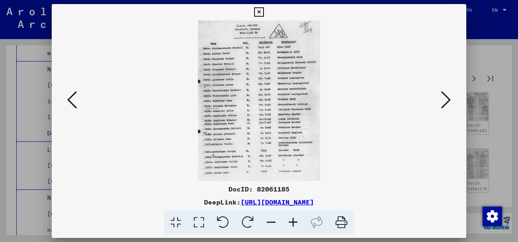
click at [442, 101] on icon at bounding box center [446, 100] width 10 height 20
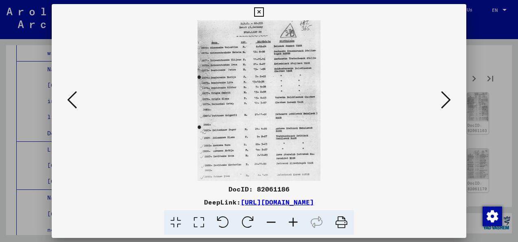
click at [442, 101] on icon at bounding box center [446, 100] width 10 height 20
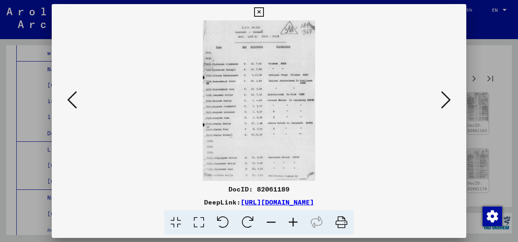
click at [442, 101] on icon at bounding box center [446, 100] width 10 height 20
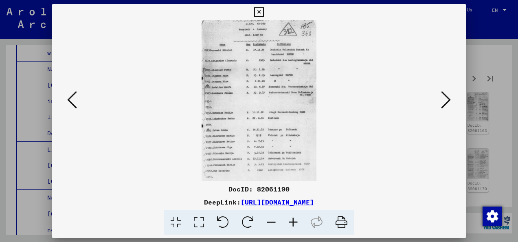
click at [442, 101] on icon at bounding box center [446, 100] width 10 height 20
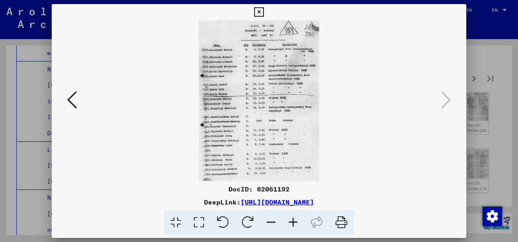
click at [259, 11] on icon at bounding box center [258, 12] width 9 height 10
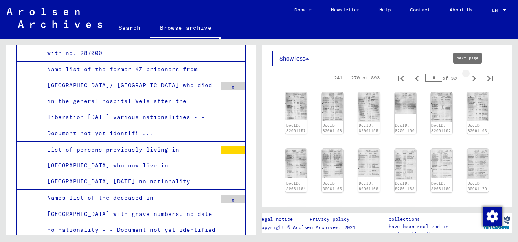
click at [469, 81] on icon "Next page" at bounding box center [473, 78] width 11 height 11
type input "**"
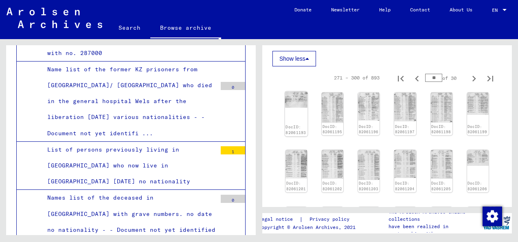
click at [285, 103] on img at bounding box center [296, 100] width 23 height 16
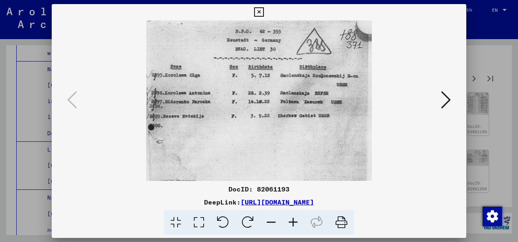
click at [444, 98] on icon at bounding box center [446, 100] width 10 height 20
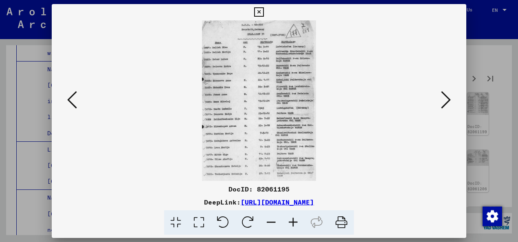
click at [444, 98] on icon at bounding box center [446, 100] width 10 height 20
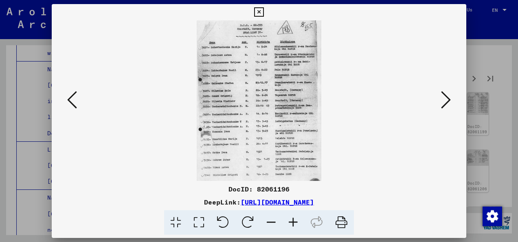
click at [444, 98] on icon at bounding box center [446, 100] width 10 height 20
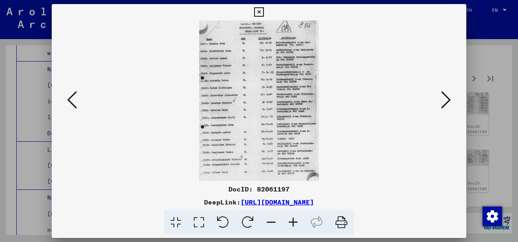
click at [444, 98] on icon at bounding box center [446, 100] width 10 height 20
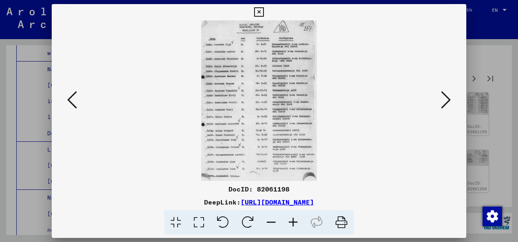
click at [444, 98] on icon at bounding box center [446, 100] width 10 height 20
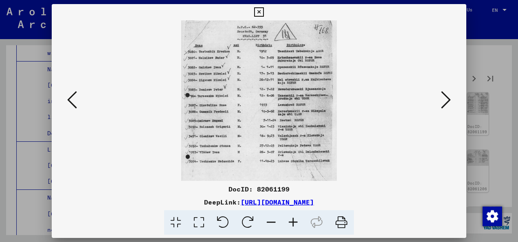
click at [444, 98] on icon at bounding box center [446, 100] width 10 height 20
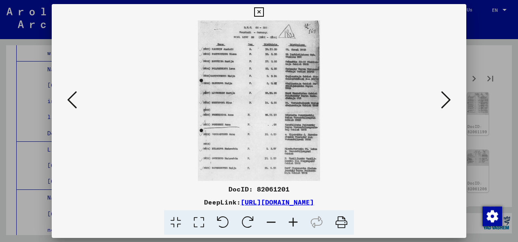
click at [444, 98] on icon at bounding box center [446, 100] width 10 height 20
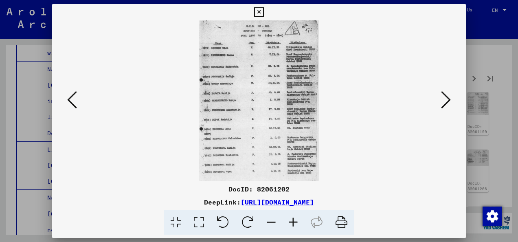
click at [444, 98] on icon at bounding box center [446, 100] width 10 height 20
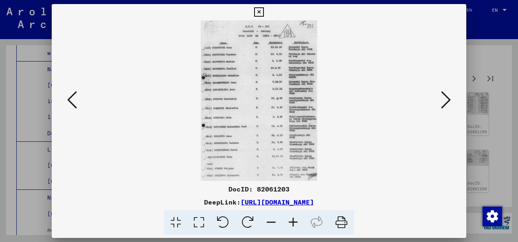
click at [444, 98] on icon at bounding box center [446, 100] width 10 height 20
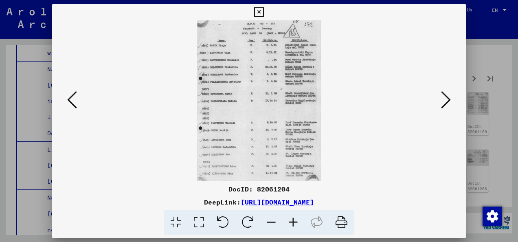
click at [444, 98] on icon at bounding box center [446, 100] width 10 height 20
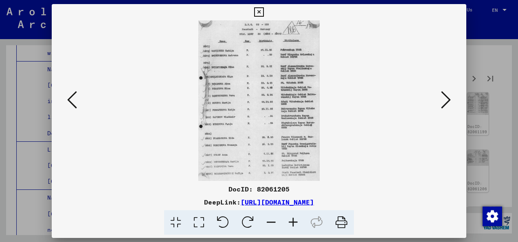
click at [444, 98] on icon at bounding box center [446, 100] width 10 height 20
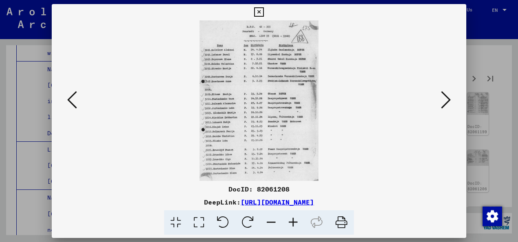
click at [444, 98] on icon at bounding box center [446, 100] width 10 height 20
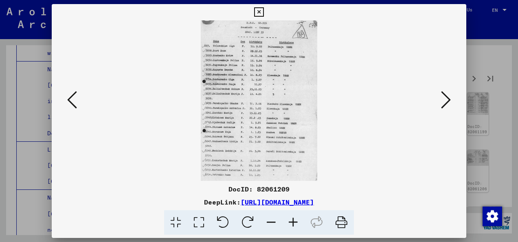
click at [444, 98] on icon at bounding box center [446, 100] width 10 height 20
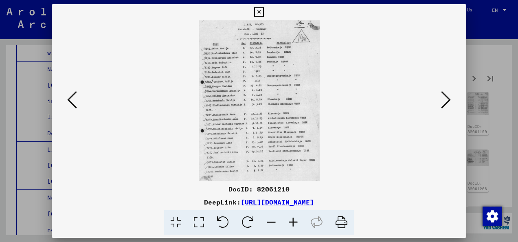
click at [444, 98] on icon at bounding box center [446, 100] width 10 height 20
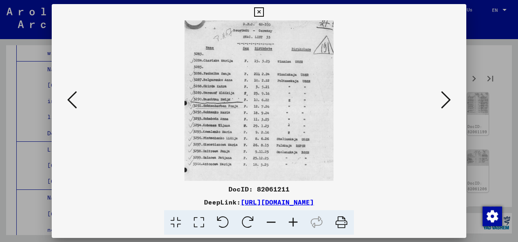
click at [444, 98] on icon at bounding box center [446, 100] width 10 height 20
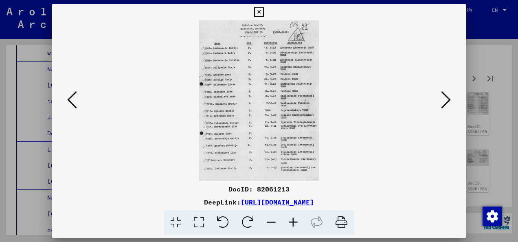
click at [444, 98] on icon at bounding box center [446, 100] width 10 height 20
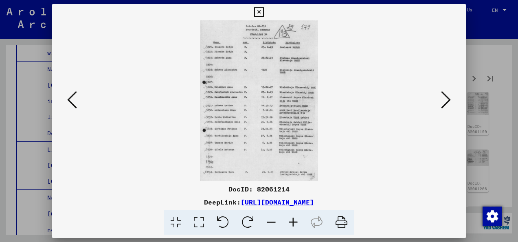
click at [444, 98] on icon at bounding box center [446, 100] width 10 height 20
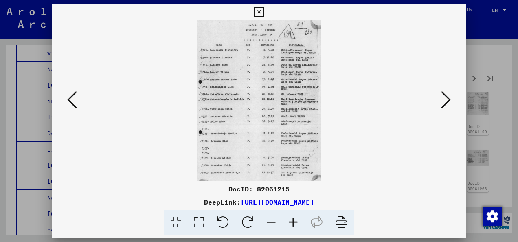
click at [444, 98] on icon at bounding box center [446, 100] width 10 height 20
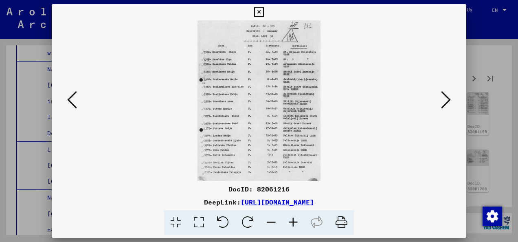
click at [444, 98] on icon at bounding box center [446, 100] width 10 height 20
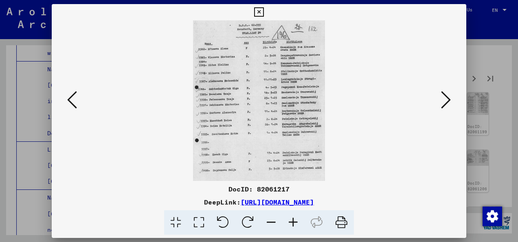
click at [444, 98] on icon at bounding box center [446, 100] width 10 height 20
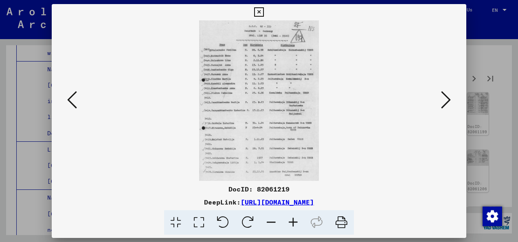
click at [444, 98] on icon at bounding box center [446, 100] width 10 height 20
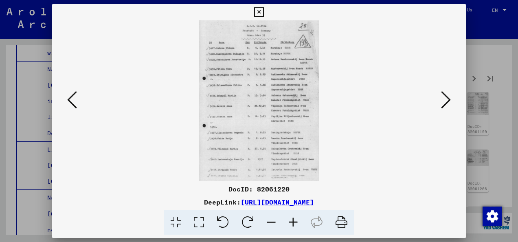
click at [444, 98] on icon at bounding box center [446, 100] width 10 height 20
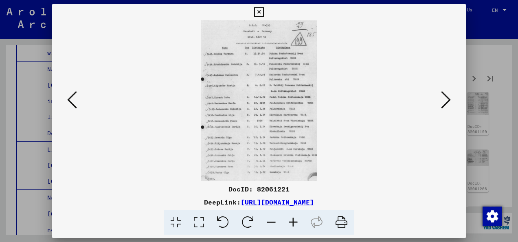
click at [444, 98] on icon at bounding box center [446, 100] width 10 height 20
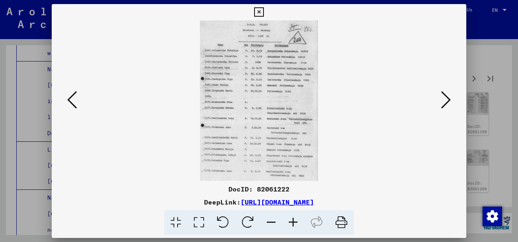
click at [444, 98] on icon at bounding box center [446, 100] width 10 height 20
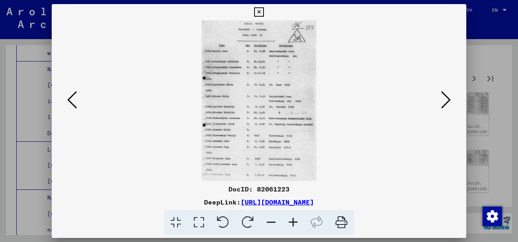
click at [444, 98] on icon at bounding box center [446, 100] width 10 height 20
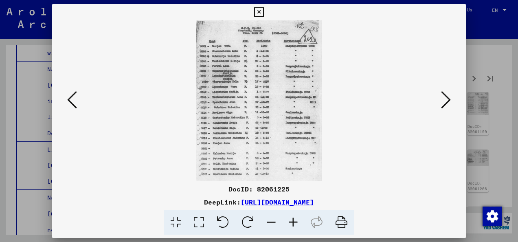
click at [444, 98] on icon at bounding box center [446, 100] width 10 height 20
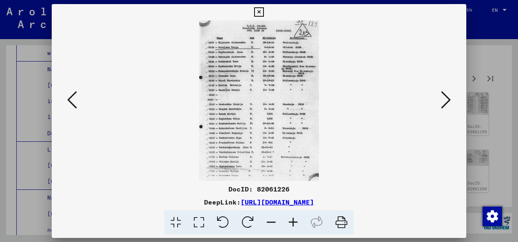
click at [444, 98] on icon at bounding box center [446, 100] width 10 height 20
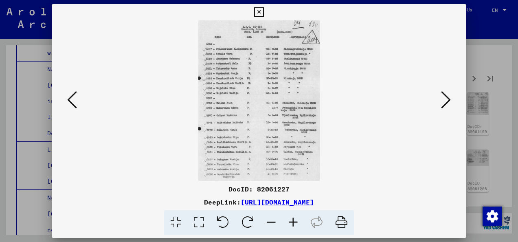
click at [444, 98] on icon at bounding box center [446, 100] width 10 height 20
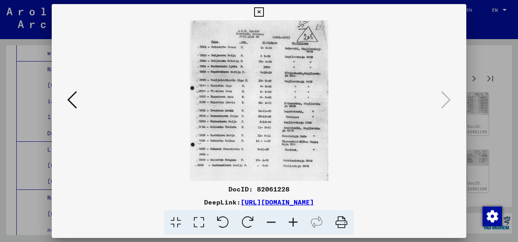
click at [256, 10] on icon at bounding box center [258, 12] width 9 height 10
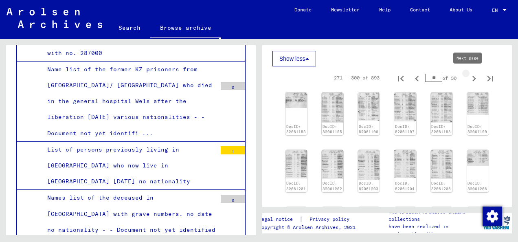
click at [468, 76] on icon "Next page" at bounding box center [473, 78] width 11 height 11
type input "**"
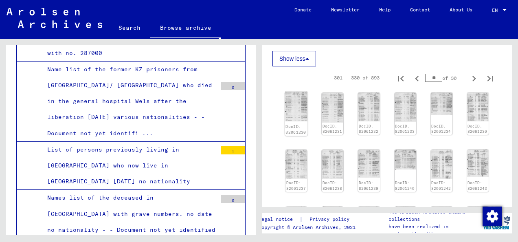
click at [285, 110] on img at bounding box center [296, 107] width 23 height 30
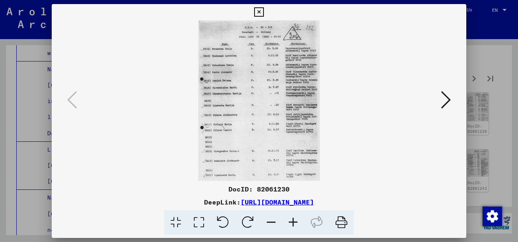
click at [452, 89] on button at bounding box center [445, 100] width 15 height 23
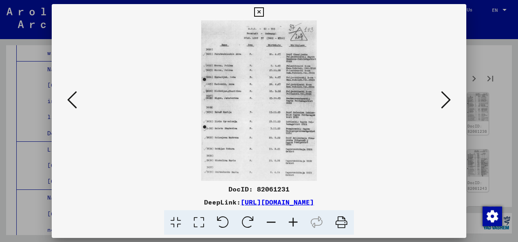
click at [449, 99] on icon at bounding box center [446, 100] width 10 height 20
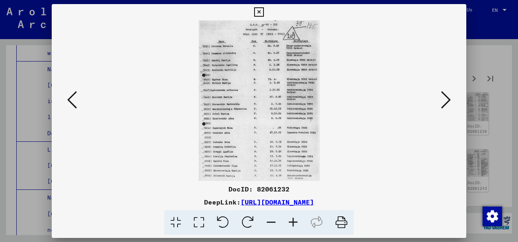
click at [449, 99] on icon at bounding box center [446, 100] width 10 height 20
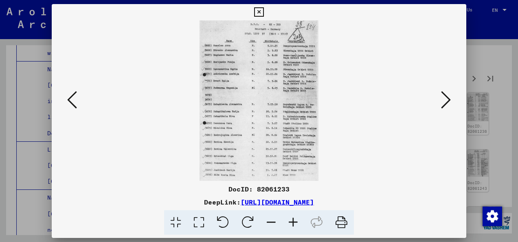
click at [449, 99] on icon at bounding box center [446, 100] width 10 height 20
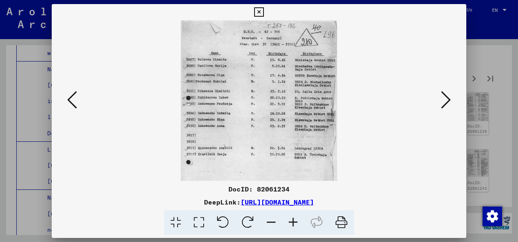
click at [449, 99] on icon at bounding box center [446, 100] width 10 height 20
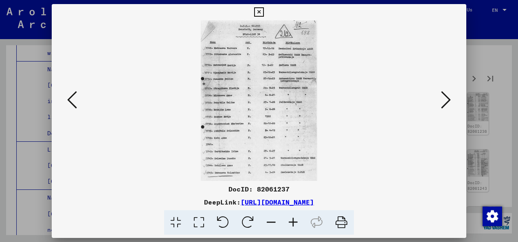
click at [449, 99] on icon at bounding box center [446, 100] width 10 height 20
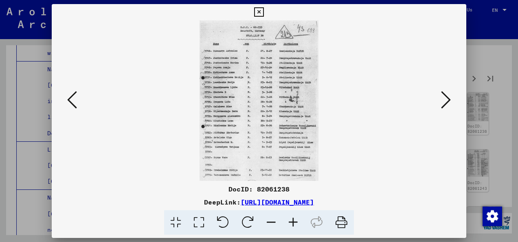
click at [449, 99] on icon at bounding box center [446, 100] width 10 height 20
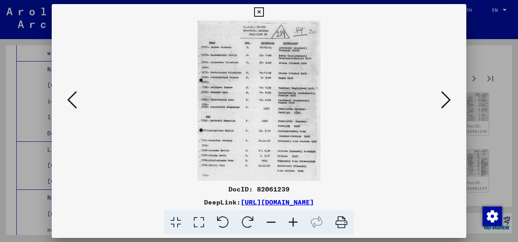
click at [449, 99] on icon at bounding box center [446, 100] width 10 height 20
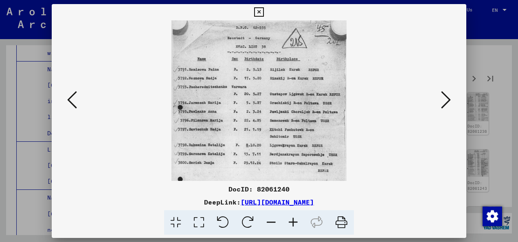
click at [449, 99] on icon at bounding box center [446, 100] width 10 height 20
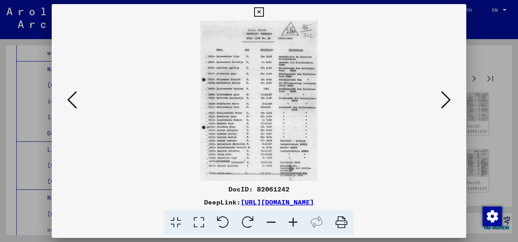
click at [449, 99] on icon at bounding box center [446, 100] width 10 height 20
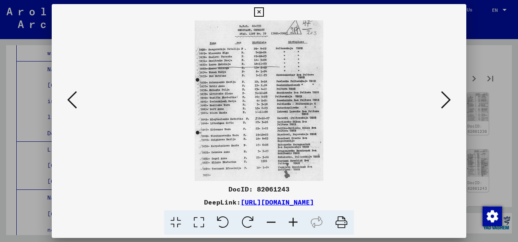
click at [449, 99] on icon at bounding box center [446, 100] width 10 height 20
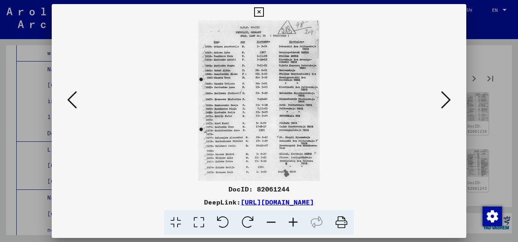
click at [449, 99] on icon at bounding box center [446, 100] width 10 height 20
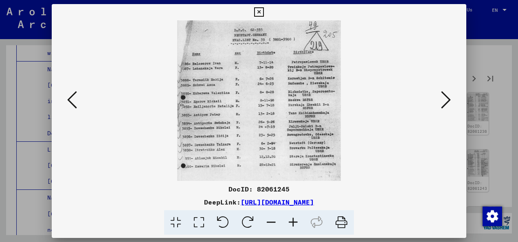
click at [449, 99] on icon at bounding box center [446, 100] width 10 height 20
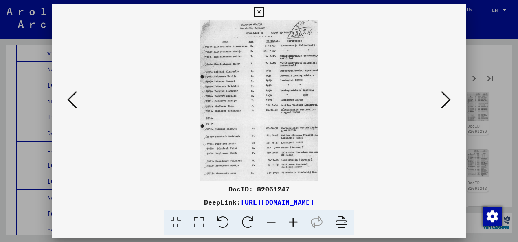
click at [449, 99] on icon at bounding box center [446, 100] width 10 height 20
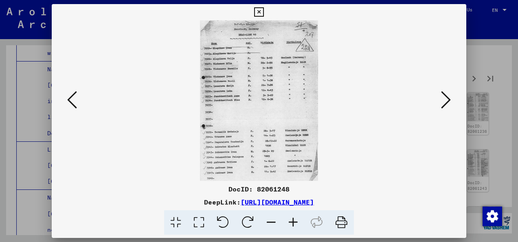
click at [449, 99] on icon at bounding box center [446, 100] width 10 height 20
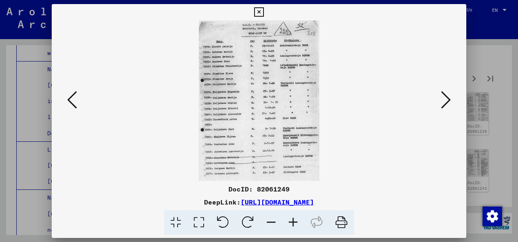
click at [449, 99] on icon at bounding box center [446, 100] width 10 height 20
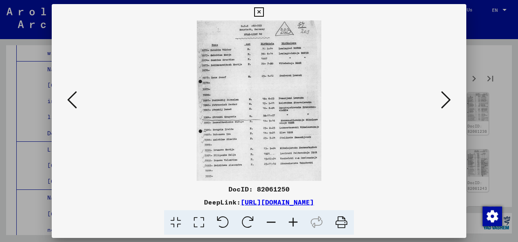
click at [449, 99] on icon at bounding box center [446, 100] width 10 height 20
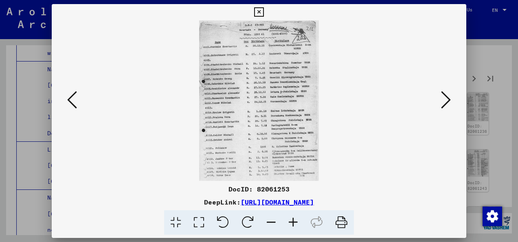
click at [449, 99] on icon at bounding box center [446, 100] width 10 height 20
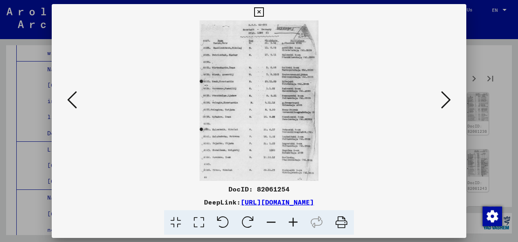
click at [449, 99] on icon at bounding box center [446, 100] width 10 height 20
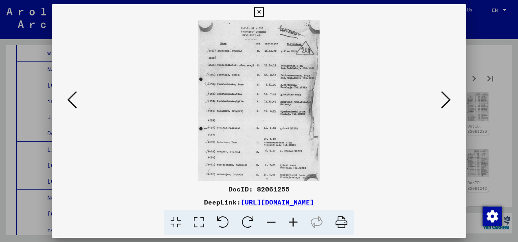
click at [449, 99] on icon at bounding box center [446, 100] width 10 height 20
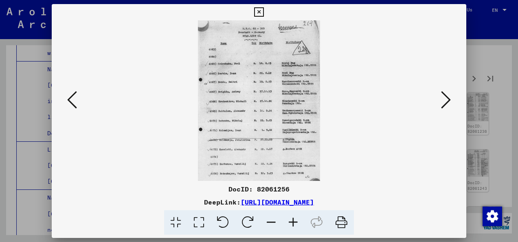
click at [449, 99] on icon at bounding box center [446, 100] width 10 height 20
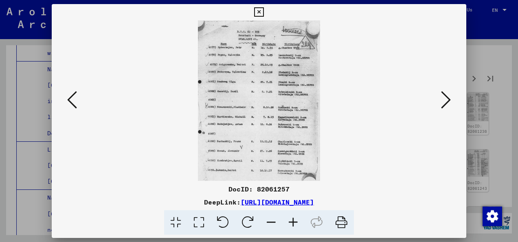
click at [449, 99] on icon at bounding box center [446, 100] width 10 height 20
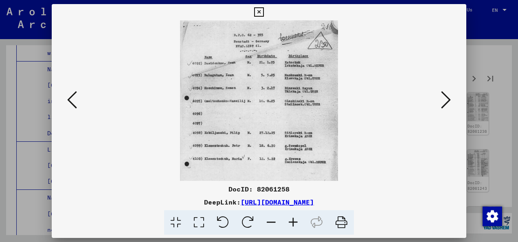
click at [449, 99] on icon at bounding box center [446, 100] width 10 height 20
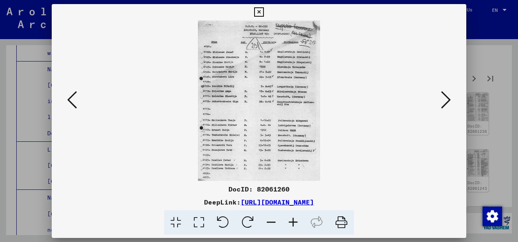
click at [449, 99] on icon at bounding box center [446, 100] width 10 height 20
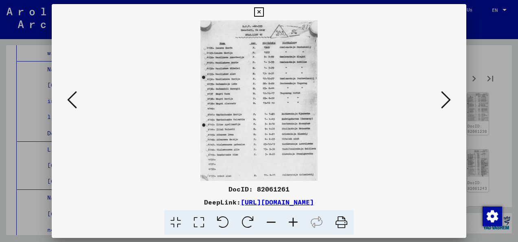
click at [449, 99] on icon at bounding box center [446, 100] width 10 height 20
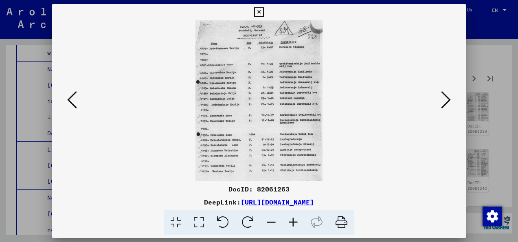
click at [449, 99] on icon at bounding box center [446, 100] width 10 height 20
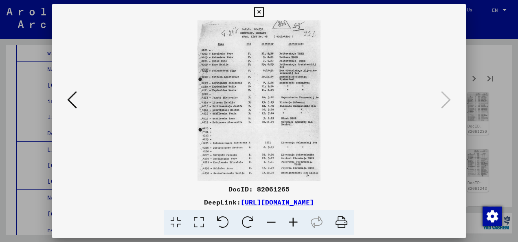
click at [255, 11] on icon at bounding box center [258, 12] width 9 height 10
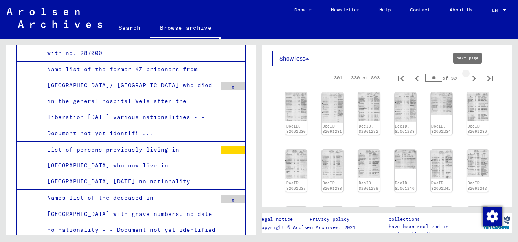
click at [468, 78] on icon "Next page" at bounding box center [473, 78] width 11 height 11
type input "**"
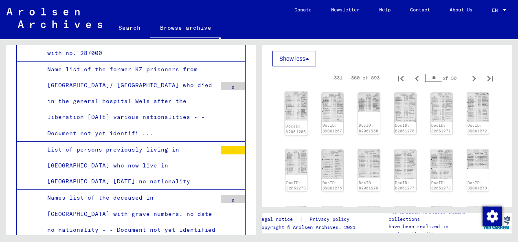
click at [293, 104] on img at bounding box center [296, 106] width 23 height 29
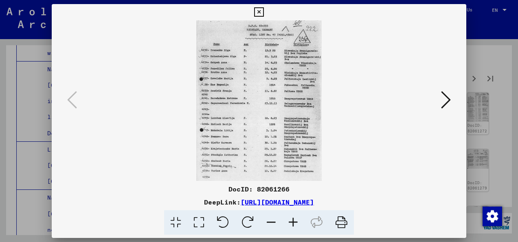
click at [441, 95] on icon at bounding box center [446, 100] width 10 height 20
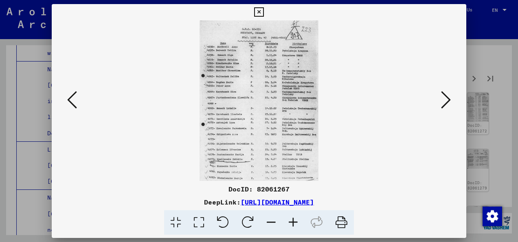
click at [441, 95] on icon at bounding box center [446, 100] width 10 height 20
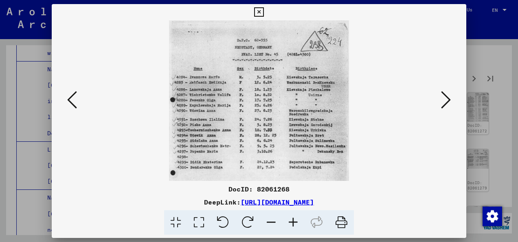
click at [441, 95] on icon at bounding box center [446, 100] width 10 height 20
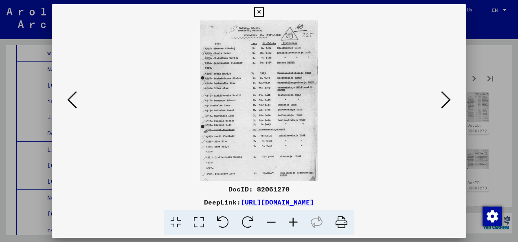
click at [441, 95] on icon at bounding box center [446, 100] width 10 height 20
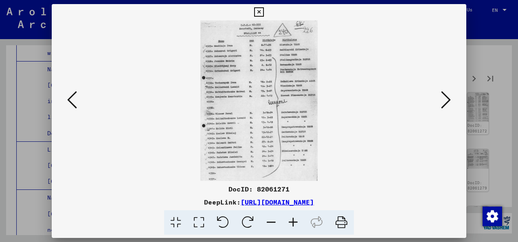
click at [441, 95] on icon at bounding box center [446, 100] width 10 height 20
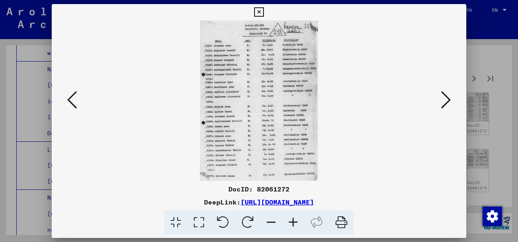
click at [441, 95] on icon at bounding box center [446, 100] width 10 height 20
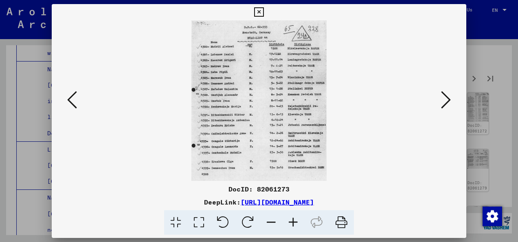
click at [441, 95] on icon at bounding box center [446, 100] width 10 height 20
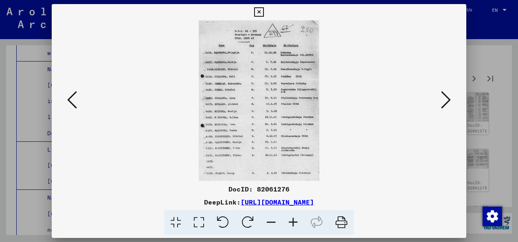
click at [441, 95] on icon at bounding box center [446, 100] width 10 height 20
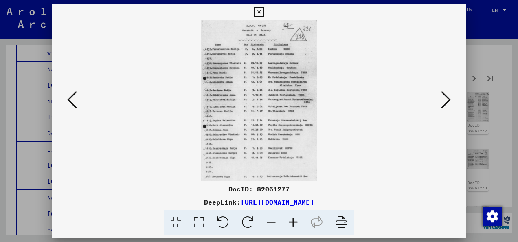
click at [441, 95] on icon at bounding box center [446, 100] width 10 height 20
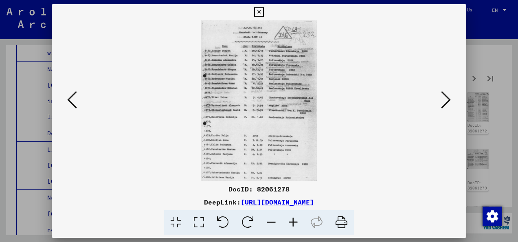
click at [441, 95] on icon at bounding box center [446, 100] width 10 height 20
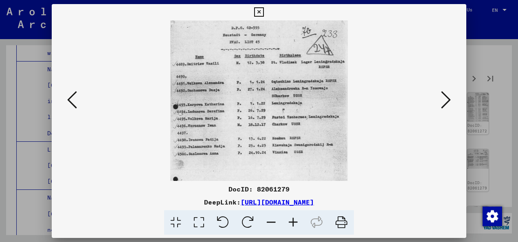
click at [441, 95] on icon at bounding box center [446, 100] width 10 height 20
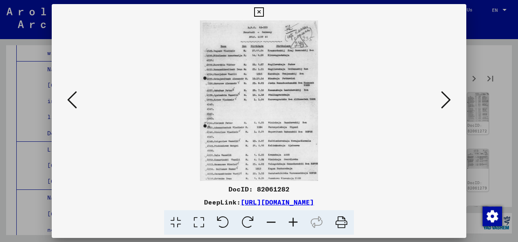
click at [441, 95] on icon at bounding box center [446, 100] width 10 height 20
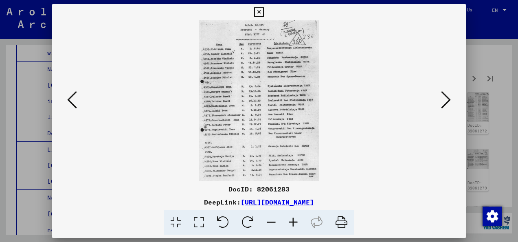
click at [441, 95] on icon at bounding box center [446, 100] width 10 height 20
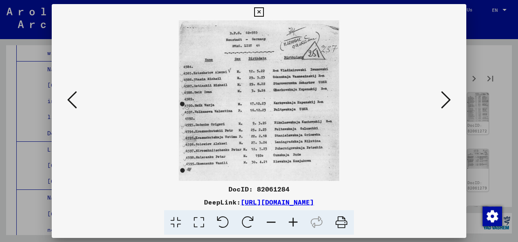
click at [441, 95] on icon at bounding box center [446, 100] width 10 height 20
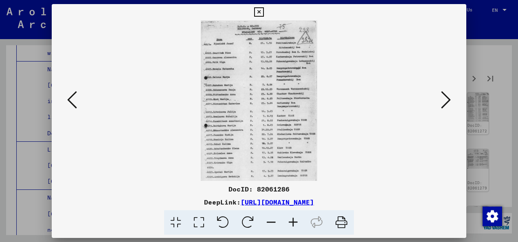
click at [441, 95] on icon at bounding box center [446, 100] width 10 height 20
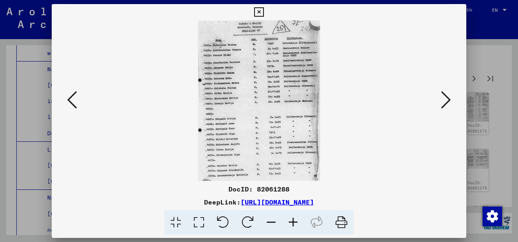
click at [441, 95] on icon at bounding box center [446, 100] width 10 height 20
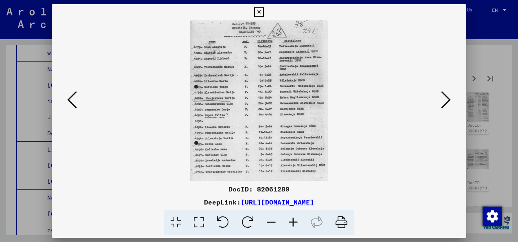
click at [441, 95] on icon at bounding box center [446, 100] width 10 height 20
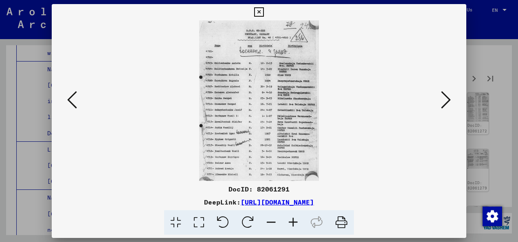
click at [441, 95] on icon at bounding box center [446, 100] width 10 height 20
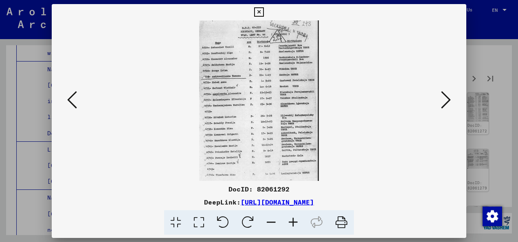
click at [441, 95] on icon at bounding box center [446, 100] width 10 height 20
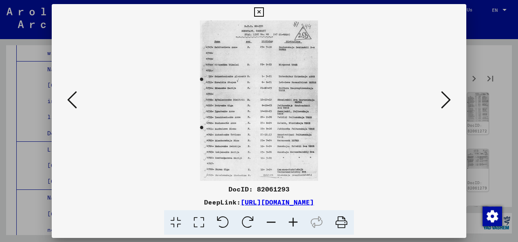
click at [441, 95] on icon at bounding box center [446, 100] width 10 height 20
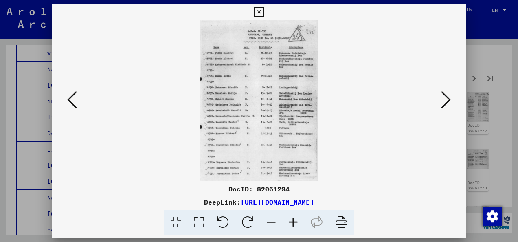
click at [441, 95] on icon at bounding box center [446, 100] width 10 height 20
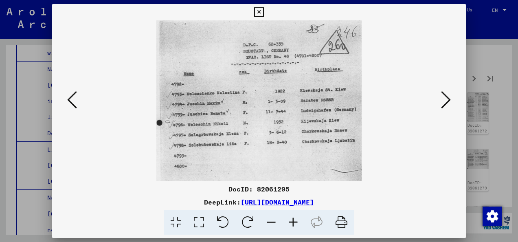
click at [441, 95] on icon at bounding box center [446, 100] width 10 height 20
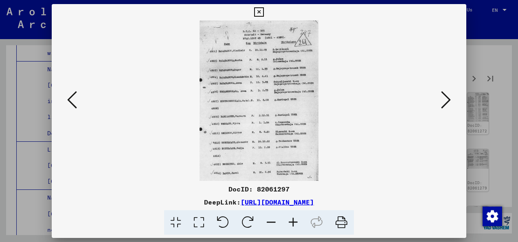
click at [441, 95] on icon at bounding box center [446, 100] width 10 height 20
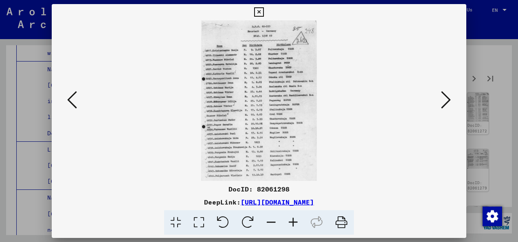
click at [441, 95] on icon at bounding box center [446, 100] width 10 height 20
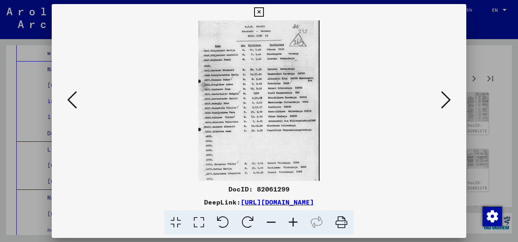
click at [441, 95] on icon at bounding box center [446, 100] width 10 height 20
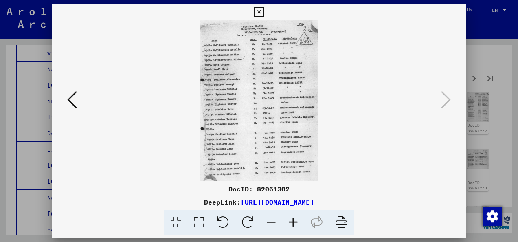
click at [253, 14] on button at bounding box center [259, 12] width 14 height 16
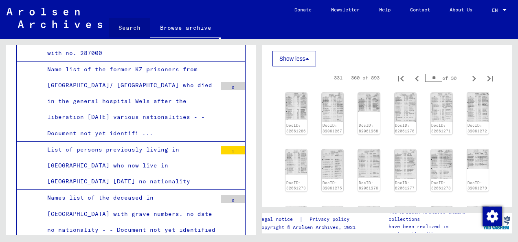
click at [131, 28] on link "Search" at bounding box center [130, 28] width 42 height 20
click at [131, 27] on link "Search" at bounding box center [130, 28] width 42 height 21
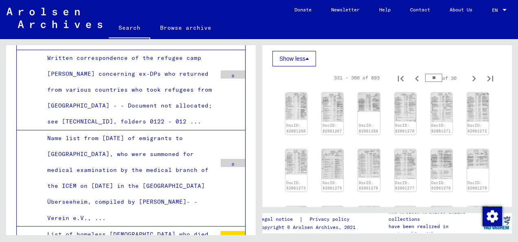
scroll to position [18442, 0]
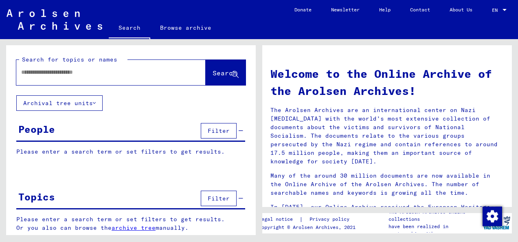
click at [96, 74] on input "text" at bounding box center [101, 72] width 160 height 9
type input "******"
click at [214, 77] on span "Search" at bounding box center [224, 73] width 24 height 8
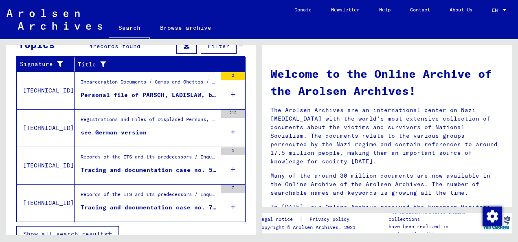
scroll to position [287, 0]
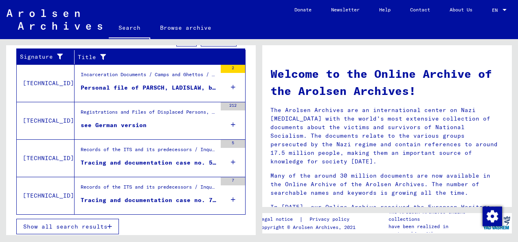
click at [95, 224] on span "Show all search results" at bounding box center [65, 226] width 84 height 7
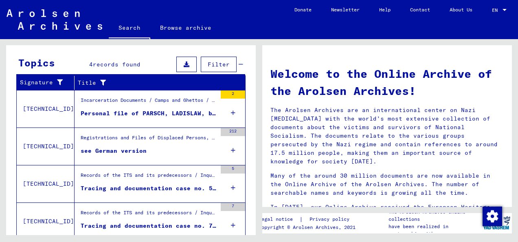
scroll to position [126, 0]
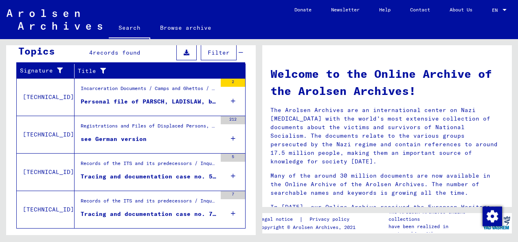
click at [136, 93] on div "Incarceration Documents / Camps and Ghettos / Dachau Concentration Camp / Indiv…" at bounding box center [149, 90] width 136 height 11
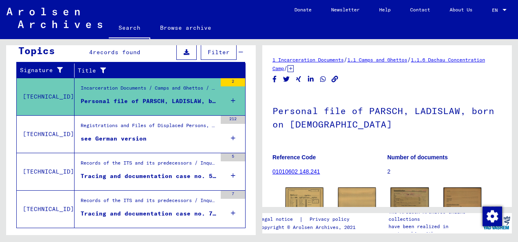
click at [316, 115] on h1 "Personal file of PARSCH, LADISLAW, born on [DEMOGRAPHIC_DATA]" at bounding box center [386, 116] width 229 height 49
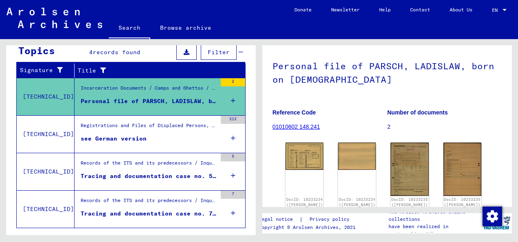
scroll to position [65, 0]
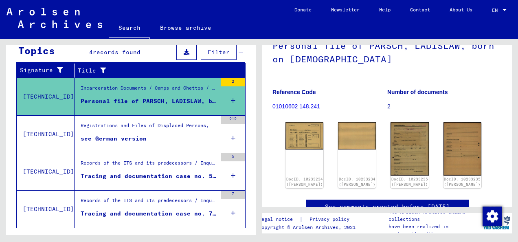
click at [151, 130] on div "Registrations and Files of Displaced Persons, Children and Missing Persons / Ch…" at bounding box center [149, 127] width 136 height 11
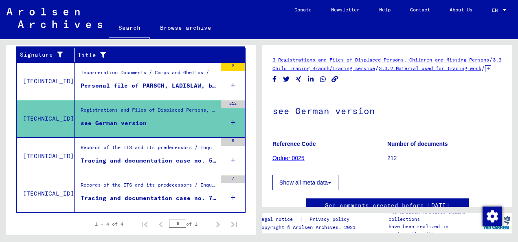
scroll to position [142, 0]
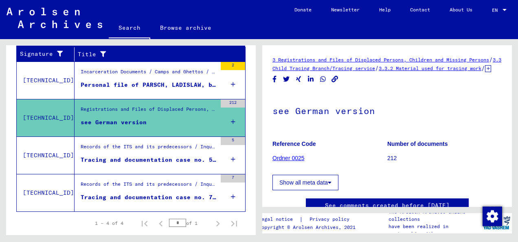
click at [352, 120] on h1 "see German version" at bounding box center [386, 110] width 229 height 36
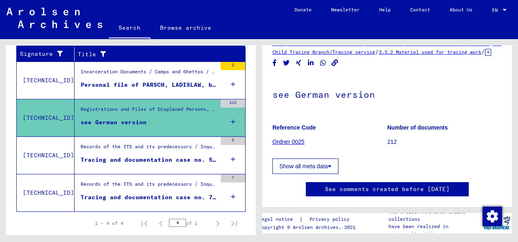
click at [323, 174] on button "Show all meta data" at bounding box center [305, 165] width 66 height 15
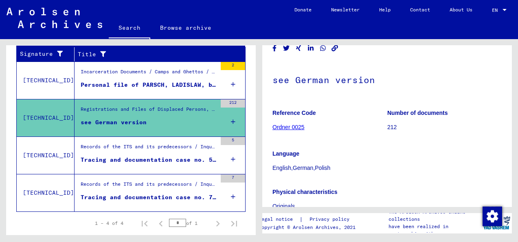
scroll to position [0, 0]
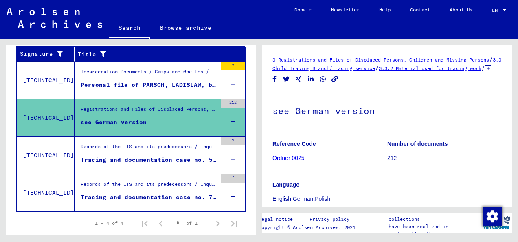
click at [282, 161] on link "Ordner 0025" at bounding box center [288, 158] width 32 height 7
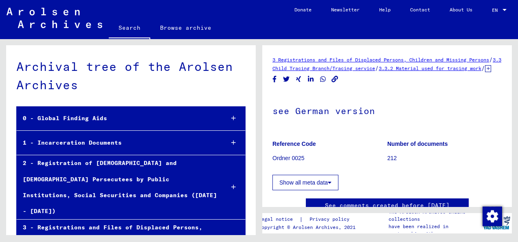
scroll to position [1196, 0]
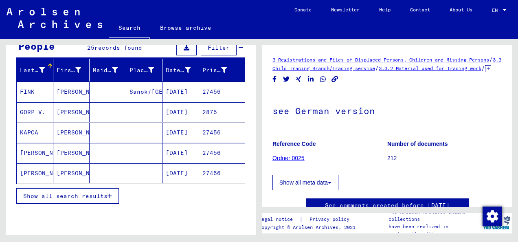
scroll to position [85, 0]
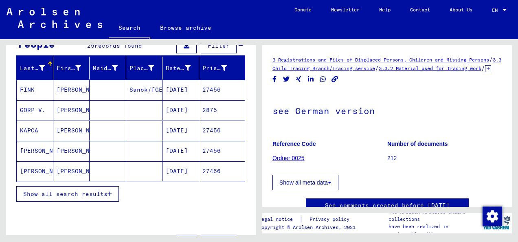
click at [50, 190] on span "Show all search results" at bounding box center [65, 193] width 84 height 7
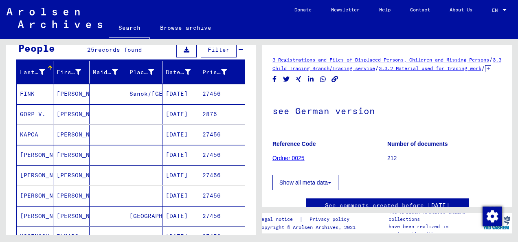
scroll to position [0, 0]
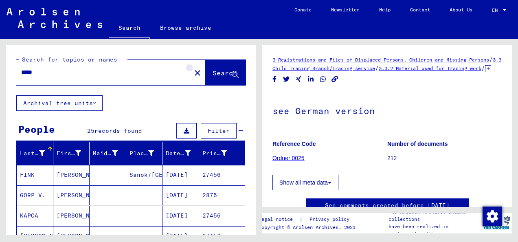
click at [193, 70] on mat-icon "close" at bounding box center [198, 73] width 10 height 10
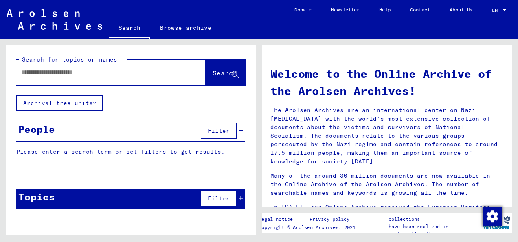
click at [153, 69] on input "text" at bounding box center [101, 72] width 160 height 9
type input "*"
click at [231, 77] on span "Search" at bounding box center [224, 73] width 24 height 8
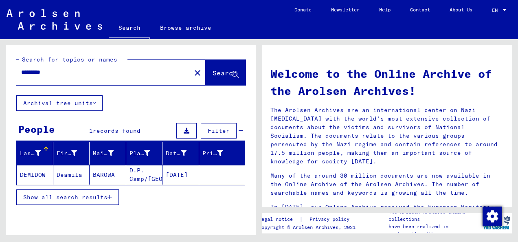
click at [39, 173] on mat-cell "DEMIDOW" at bounding box center [35, 175] width 37 height 20
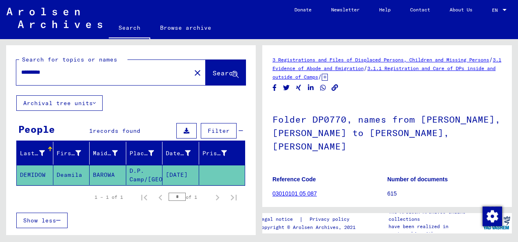
click at [336, 112] on h1 "Folder DP0770, names from [PERSON_NAME], [PERSON_NAME] to [PERSON_NAME], [PERSO…" at bounding box center [386, 132] width 229 height 63
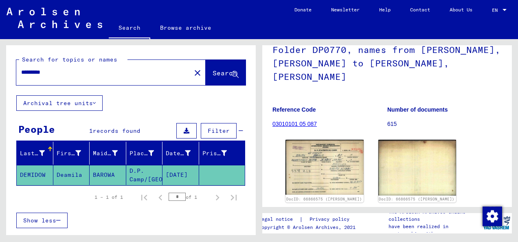
scroll to position [81, 0]
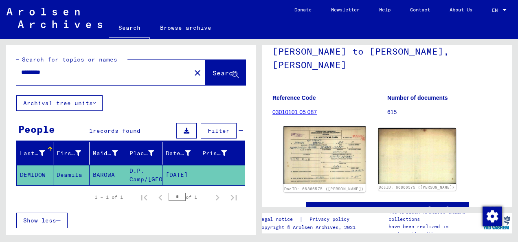
click at [317, 126] on img at bounding box center [324, 155] width 82 height 58
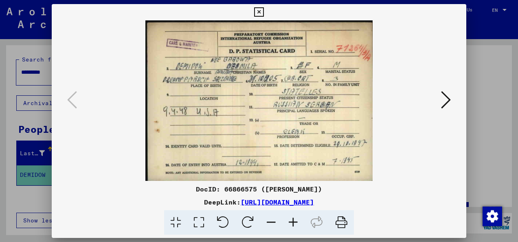
click at [258, 14] on icon at bounding box center [258, 12] width 9 height 10
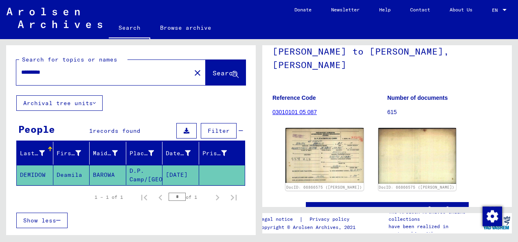
click at [139, 173] on mat-cell "D.P. Camp/[GEOGRAPHIC_DATA]/[GEOGRAPHIC_DATA]" at bounding box center [144, 175] width 37 height 20
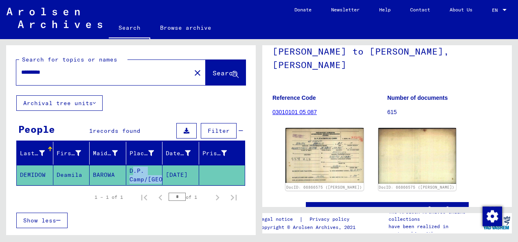
click at [139, 173] on mat-cell "D.P. Camp/[GEOGRAPHIC_DATA]/[GEOGRAPHIC_DATA]" at bounding box center [144, 175] width 37 height 20
click at [41, 72] on input "*********" at bounding box center [103, 72] width 165 height 9
type input "******"
click at [212, 69] on span "Search" at bounding box center [224, 73] width 24 height 8
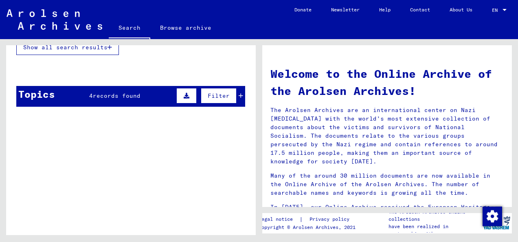
scroll to position [234, 0]
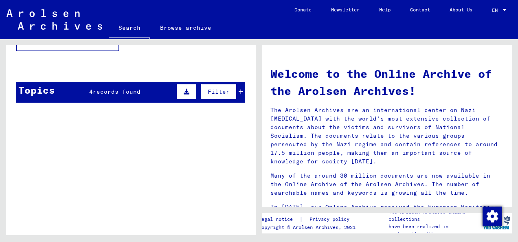
click at [120, 88] on span "records found" at bounding box center [117, 91] width 48 height 7
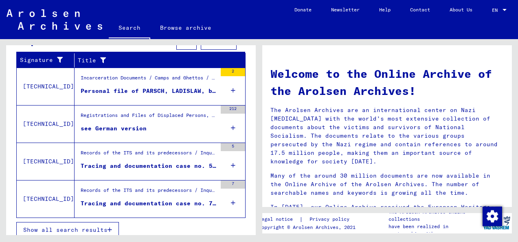
scroll to position [287, 0]
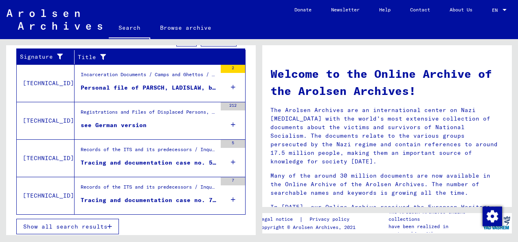
click at [153, 154] on figure "Records of the ITS and its predecessors / Inquiry processing / ITS case files a…" at bounding box center [149, 152] width 136 height 12
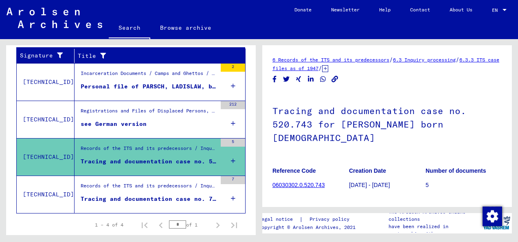
click at [140, 190] on div "Records of the ITS and its predecessors / Inquiry processing / ITS case files a…" at bounding box center [149, 187] width 136 height 11
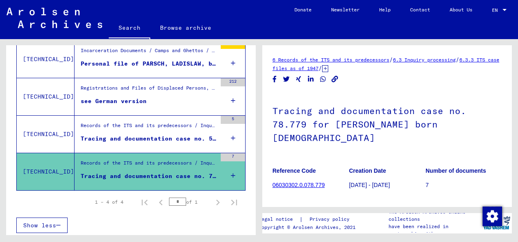
scroll to position [147, 0]
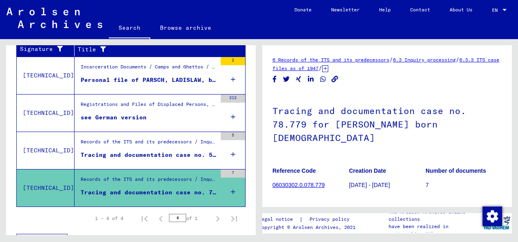
click at [140, 190] on div "Tracing and documentation case no. 78.779 for [PERSON_NAME] born [DEMOGRAPHIC_D…" at bounding box center [149, 192] width 136 height 9
click at [153, 85] on figure "Personal file of PARSCH, LADISLAW, born on [DEMOGRAPHIC_DATA]" at bounding box center [149, 82] width 136 height 12
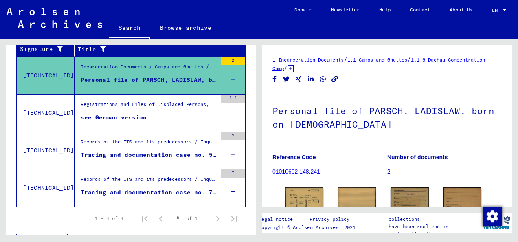
click at [127, 120] on figure "see German version" at bounding box center [149, 119] width 136 height 12
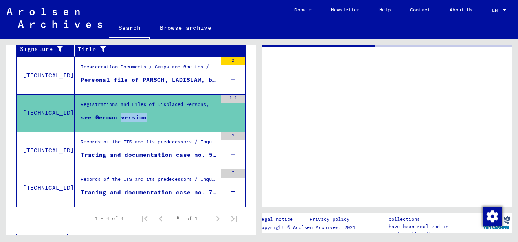
click at [127, 120] on figure "see German version" at bounding box center [149, 119] width 136 height 12
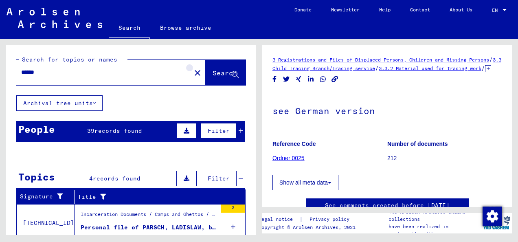
click at [193, 73] on mat-icon "close" at bounding box center [198, 73] width 10 height 10
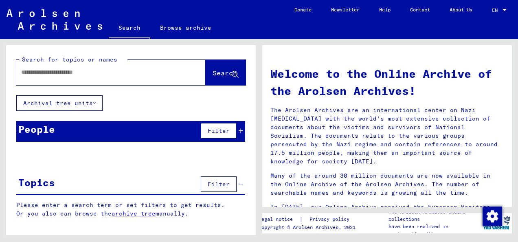
click at [149, 70] on input "text" at bounding box center [101, 72] width 160 height 9
type input "******"
click at [226, 77] on span "Search" at bounding box center [224, 73] width 24 height 8
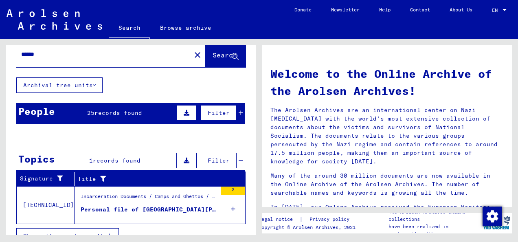
scroll to position [28, 0]
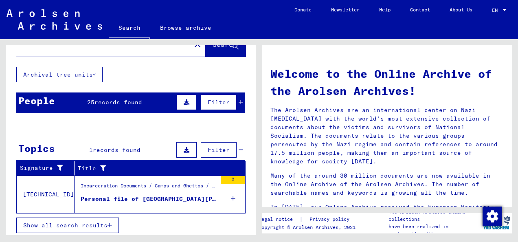
click at [162, 195] on div "Personal file of [GEOGRAPHIC_DATA][PERSON_NAME], born on [DEMOGRAPHIC_DATA]" at bounding box center [149, 199] width 136 height 9
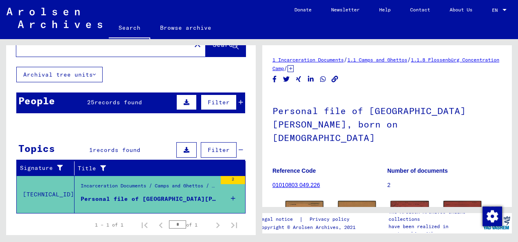
click at [367, 142] on div "Personal file of [PERSON_NAME], born on [DEMOGRAPHIC_DATA] Reference Code 01010…" at bounding box center [386, 144] width 229 height 105
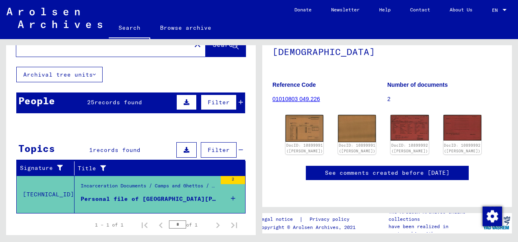
scroll to position [98, 0]
click at [302, 114] on img at bounding box center [305, 128] width 40 height 28
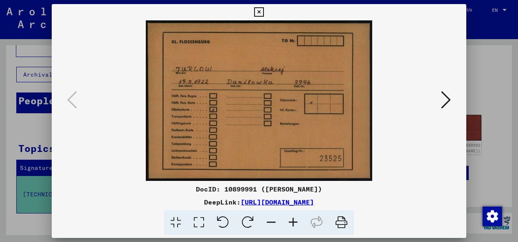
click at [445, 101] on icon at bounding box center [446, 100] width 10 height 20
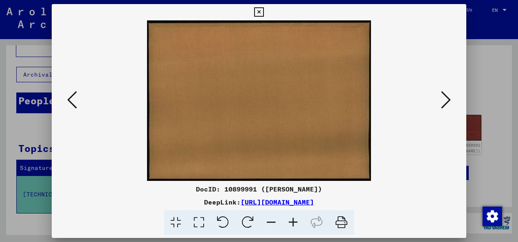
click at [445, 101] on icon at bounding box center [446, 100] width 10 height 20
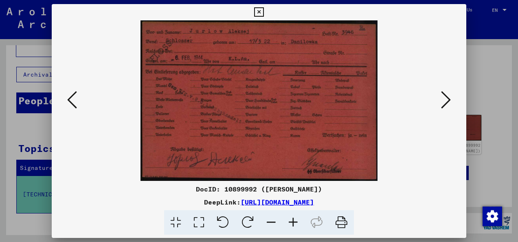
click at [255, 13] on icon at bounding box center [258, 12] width 9 height 10
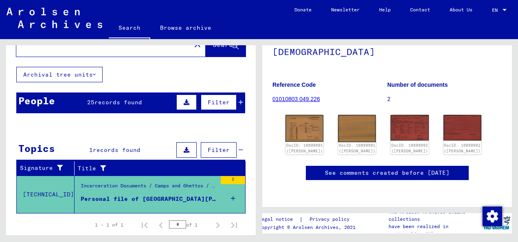
click at [136, 64] on div "Search for topics or names ****** close Search" at bounding box center [131, 42] width 250 height 50
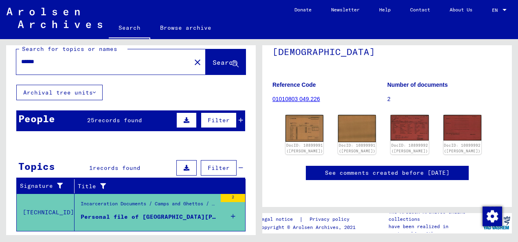
scroll to position [0, 0]
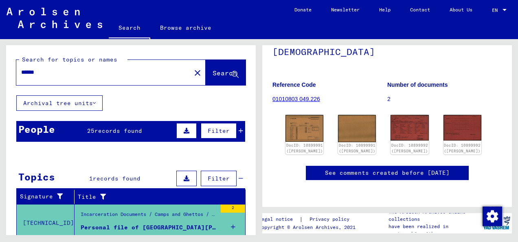
click at [117, 78] on div "******" at bounding box center [101, 72] width 170 height 18
click at [193, 76] on mat-icon "close" at bounding box center [198, 73] width 10 height 10
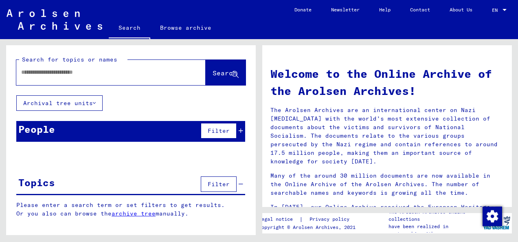
click at [178, 76] on div at bounding box center [110, 72] width 189 height 25
click at [165, 75] on input "text" at bounding box center [101, 72] width 160 height 9
type input "*******"
click at [230, 73] on span "Search" at bounding box center [224, 73] width 24 height 8
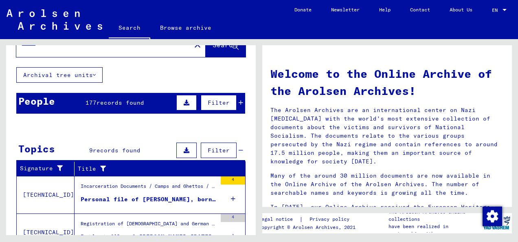
scroll to position [16, 0]
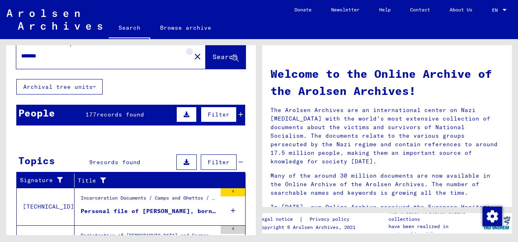
click at [193, 59] on mat-icon "close" at bounding box center [198, 57] width 10 height 10
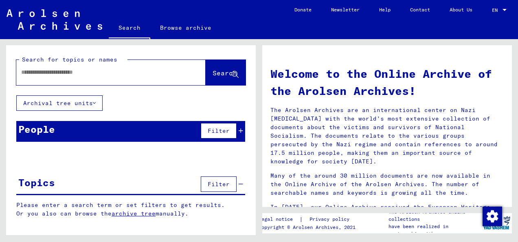
click at [101, 77] on div at bounding box center [98, 72] width 165 height 18
click at [85, 74] on input "text" at bounding box center [101, 72] width 160 height 9
type input "*******"
click at [214, 68] on button "Search" at bounding box center [226, 72] width 40 height 25
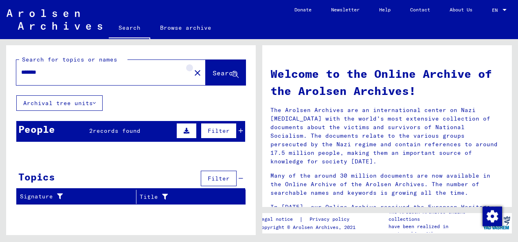
click at [193, 73] on mat-icon "close" at bounding box center [198, 73] width 10 height 10
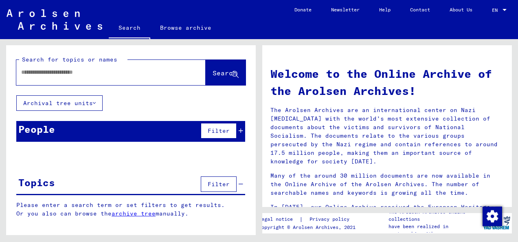
click at [148, 76] on input "text" at bounding box center [101, 72] width 160 height 9
type input "******"
click at [218, 76] on span "Search" at bounding box center [224, 73] width 24 height 8
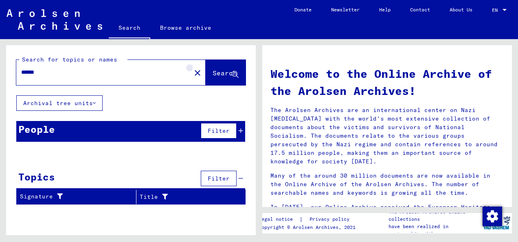
click at [193, 69] on mat-icon "close" at bounding box center [198, 73] width 10 height 10
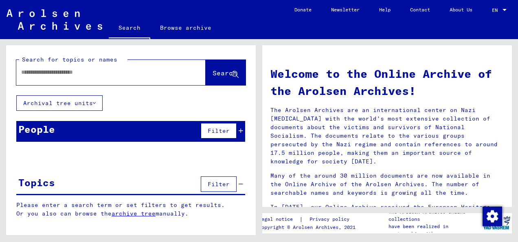
click at [151, 72] on input "text" at bounding box center [101, 72] width 160 height 9
type input "*******"
click at [217, 71] on span "Search" at bounding box center [224, 73] width 24 height 8
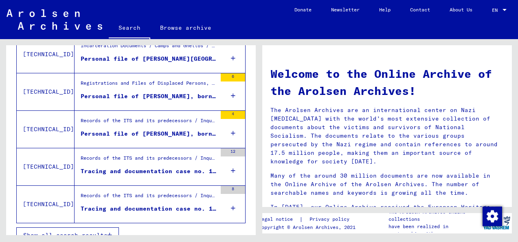
scroll to position [169, 0]
click at [144, 133] on div "Personal file of [PERSON_NAME], born in the year [DATE]" at bounding box center [149, 133] width 136 height 9
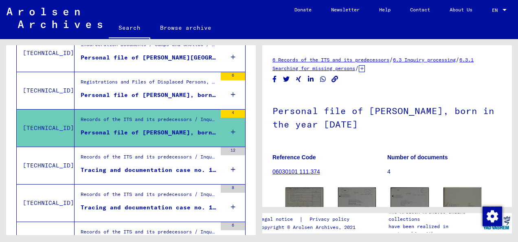
click at [336, 126] on h1 "Personal file of [PERSON_NAME], born in the year [DATE]" at bounding box center [386, 116] width 229 height 49
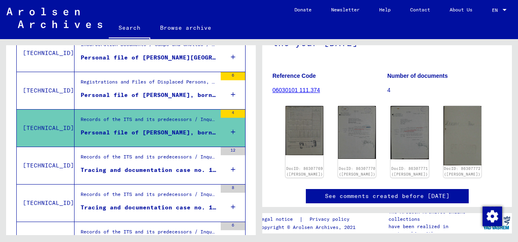
scroll to position [98, 0]
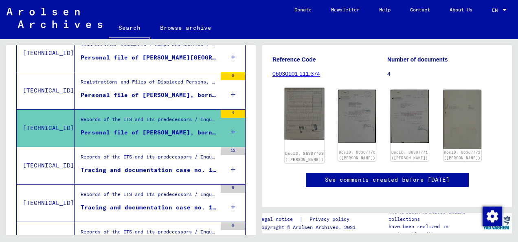
click at [307, 103] on img at bounding box center [305, 114] width 40 height 52
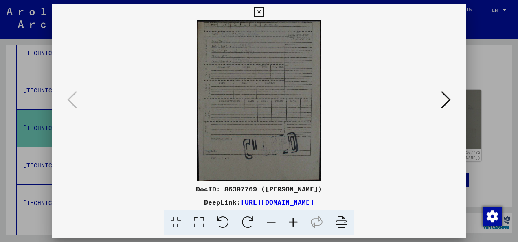
click at [263, 65] on img at bounding box center [258, 100] width 359 height 160
click at [446, 99] on icon at bounding box center [446, 100] width 10 height 20
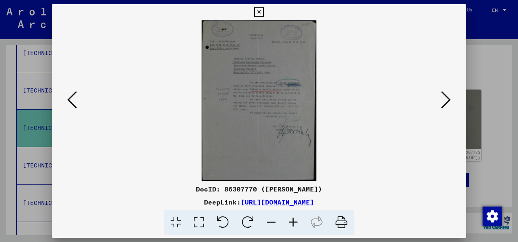
click at [293, 222] on icon at bounding box center [293, 222] width 22 height 25
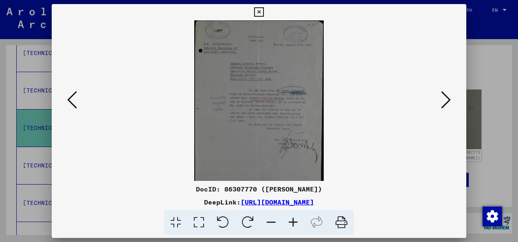
click at [293, 222] on icon at bounding box center [293, 222] width 22 height 25
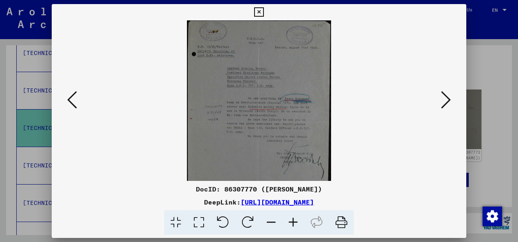
click at [293, 222] on icon at bounding box center [293, 222] width 22 height 25
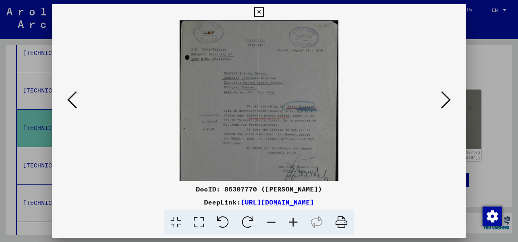
click at [293, 222] on icon at bounding box center [293, 222] width 22 height 25
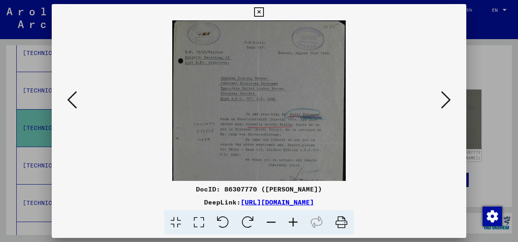
click at [293, 222] on icon at bounding box center [293, 222] width 22 height 25
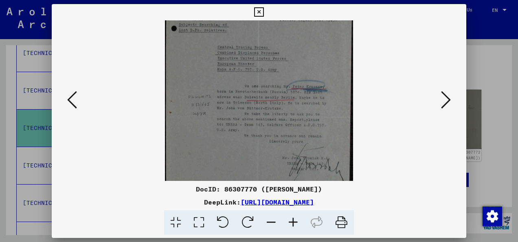
scroll to position [39, 0]
drag, startPoint x: 274, startPoint y: 136, endPoint x: 277, endPoint y: 101, distance: 35.2
click at [277, 101] on img at bounding box center [259, 112] width 188 height 262
click at [452, 99] on button at bounding box center [445, 100] width 15 height 23
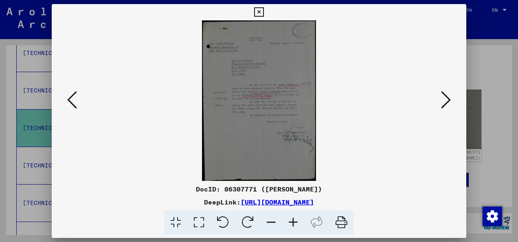
click at [292, 223] on icon at bounding box center [293, 222] width 22 height 25
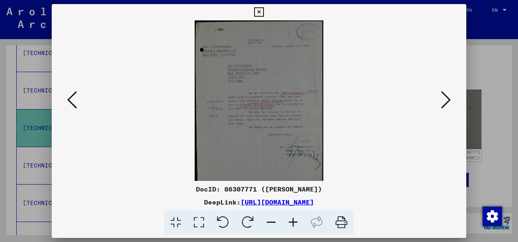
click at [292, 223] on icon at bounding box center [293, 222] width 22 height 25
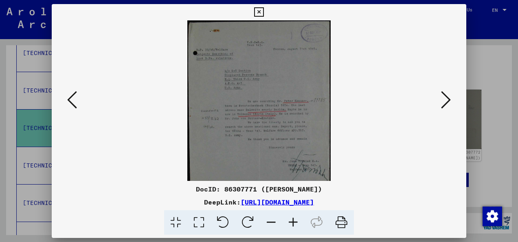
click at [292, 223] on icon at bounding box center [293, 222] width 22 height 25
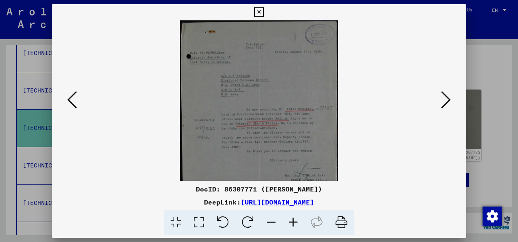
click at [292, 223] on icon at bounding box center [293, 222] width 22 height 25
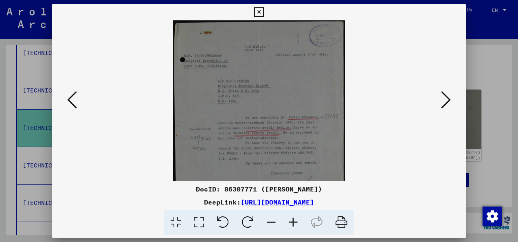
click at [445, 106] on icon at bounding box center [446, 100] width 10 height 20
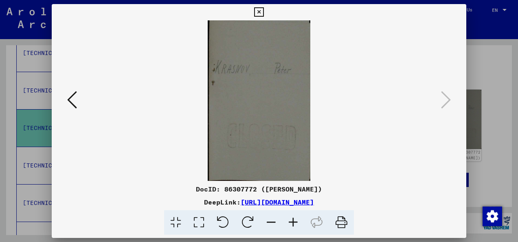
click at [257, 13] on icon at bounding box center [258, 12] width 9 height 10
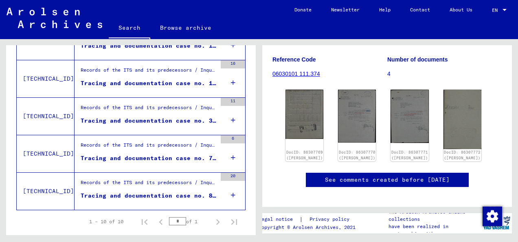
scroll to position [367, 0]
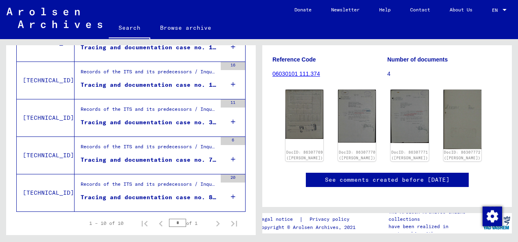
click at [158, 195] on div "Tracing and documentation case no. 875.880 for [PERSON_NAME] born [DEMOGRAPHIC_…" at bounding box center [149, 197] width 136 height 9
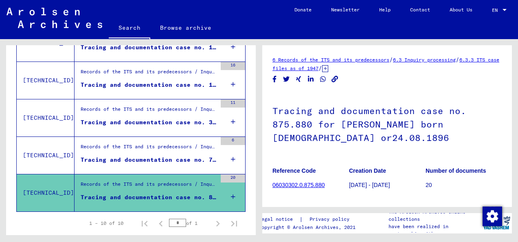
click at [151, 161] on figure "Tracing and documentation case no. 789.797 for [PERSON_NAME] born [DEMOGRAPHIC_…" at bounding box center [149, 161] width 136 height 12
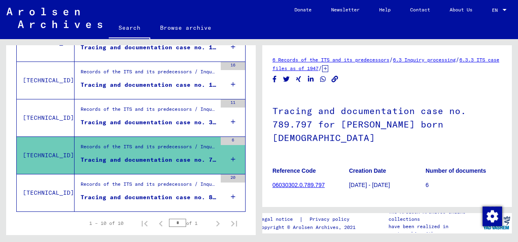
click at [146, 118] on div "Tracing and documentation case no. 330.430 for [PERSON_NAME] born [DEMOGRAPHIC_…" at bounding box center [149, 122] width 136 height 9
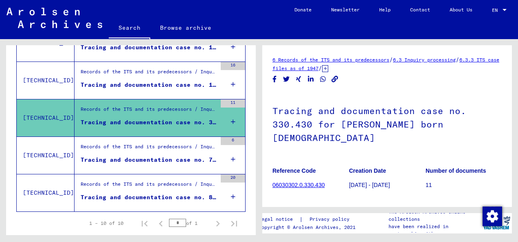
click at [153, 81] on div "Tracing and documentation case no. 18.629 for [PERSON_NAME][GEOGRAPHIC_DATA]" at bounding box center [149, 85] width 136 height 9
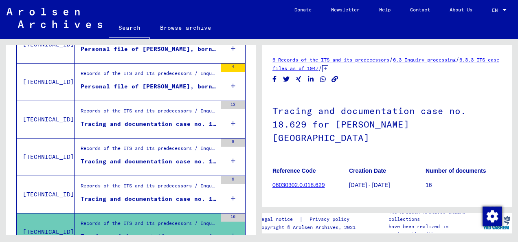
scroll to position [215, 0]
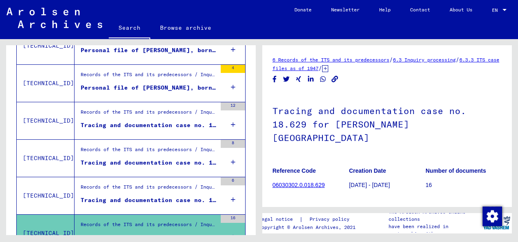
click at [147, 191] on div "Records of the ITS and its predecessors / Inquiry processing / ITS case files a…" at bounding box center [149, 188] width 136 height 11
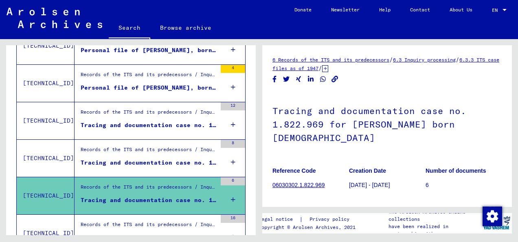
click at [139, 155] on figure "Records of the ITS and its predecessors / Inquiry processing / ITS case files a…" at bounding box center [149, 152] width 136 height 12
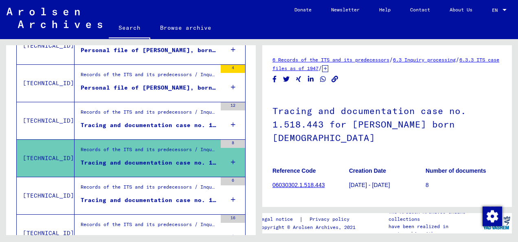
click at [136, 117] on div "Records of the ITS and its predecessors / Inquiry processing / ITS case files a…" at bounding box center [149, 113] width 136 height 11
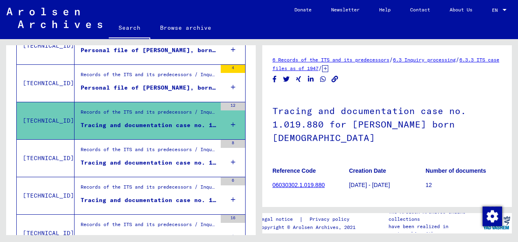
click at [136, 83] on div "Personal file of [PERSON_NAME], born in the year [DATE]" at bounding box center [149, 87] width 136 height 9
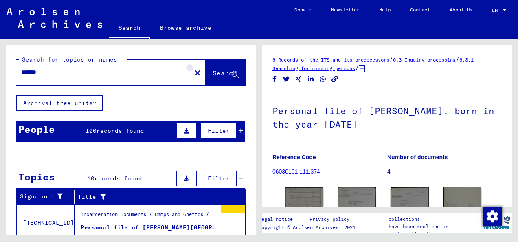
click at [193, 71] on mat-icon "close" at bounding box center [198, 73] width 10 height 10
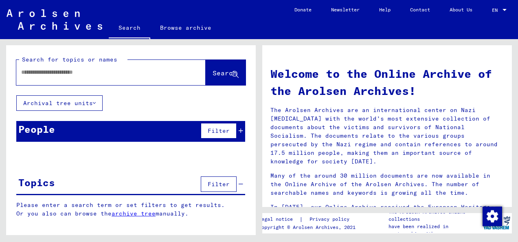
click at [159, 72] on input "text" at bounding box center [101, 72] width 160 height 9
click at [212, 75] on span "Search" at bounding box center [224, 73] width 24 height 8
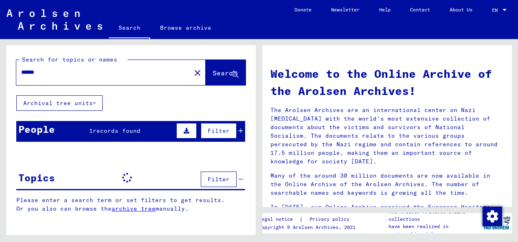
click at [2, 83] on div "Search for topics or names ****** close Search Archival tree units People 1 rec…" at bounding box center [129, 137] width 259 height 196
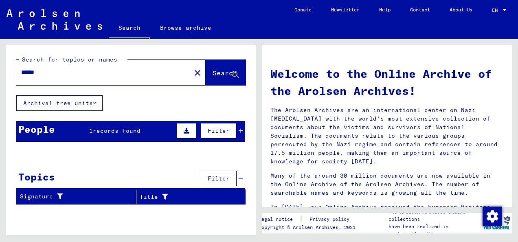
click at [42, 75] on input "******" at bounding box center [101, 72] width 160 height 9
type input "******"
click at [206, 68] on button "Search" at bounding box center [226, 72] width 40 height 25
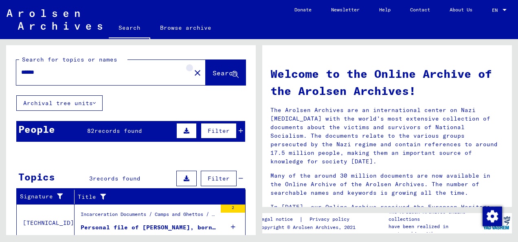
click at [193, 72] on mat-icon "close" at bounding box center [198, 73] width 10 height 10
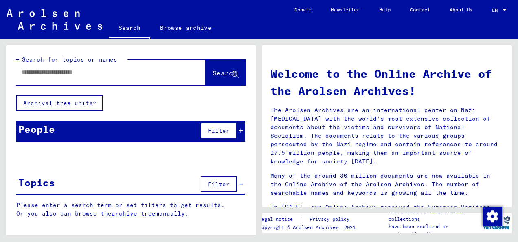
drag, startPoint x: 181, startPoint y: 72, endPoint x: 159, endPoint y: 82, distance: 24.4
click at [159, 82] on div at bounding box center [110, 72] width 189 height 25
click at [138, 79] on div at bounding box center [98, 72] width 165 height 18
click at [104, 78] on div at bounding box center [98, 72] width 165 height 18
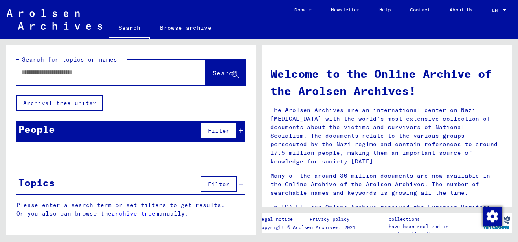
click at [79, 71] on input "text" at bounding box center [101, 72] width 160 height 9
type input "********"
click at [236, 71] on icon at bounding box center [235, 74] width 7 height 7
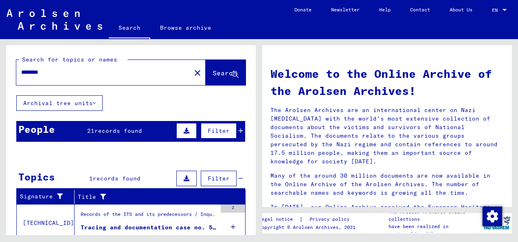
scroll to position [45, 0]
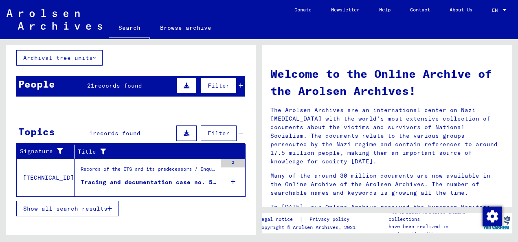
click at [193, 171] on div "Records of the ITS and its predecessors / Inquiry processing / ITS case files a…" at bounding box center [149, 170] width 136 height 11
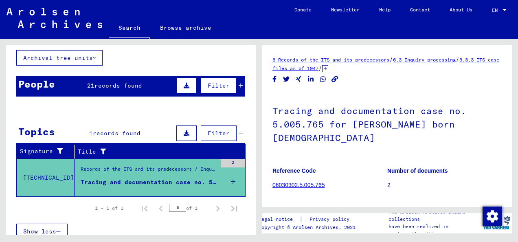
click at [385, 126] on h1 "Tracing and documentation case no. 5.005.765 for [PERSON_NAME] born [DEMOGRAPHI…" at bounding box center [386, 123] width 229 height 63
